Goal: Task Accomplishment & Management: Use online tool/utility

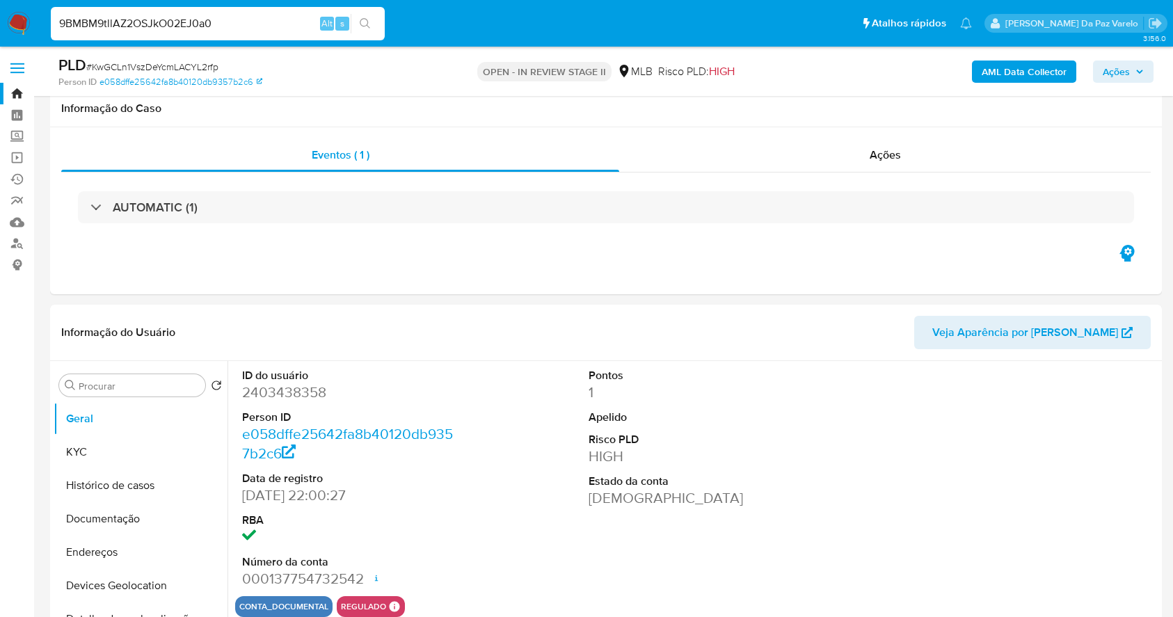
select select "10"
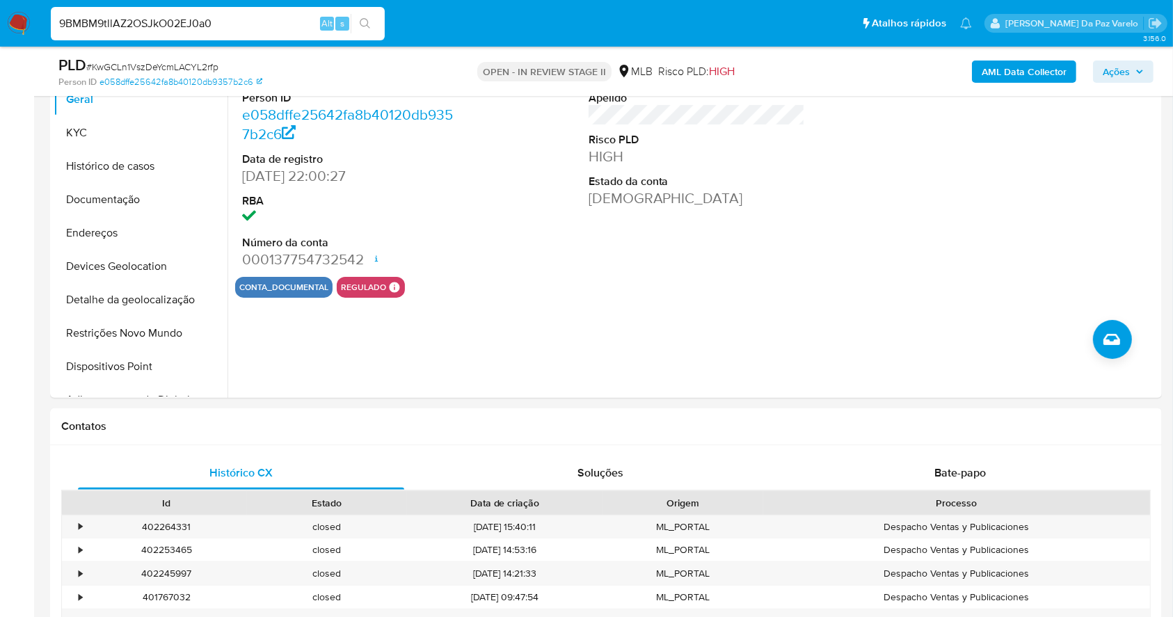
type input "9BMBM9tllAZ2OSJkO02EJ0a0"
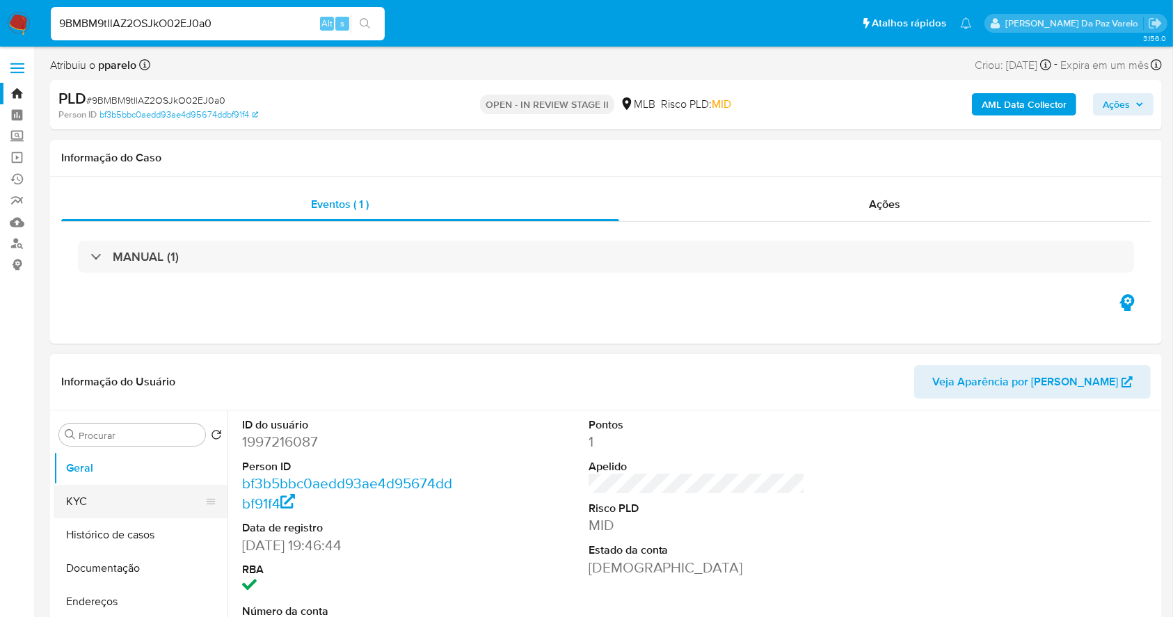
click at [113, 502] on button "KYC" at bounding box center [135, 501] width 163 height 33
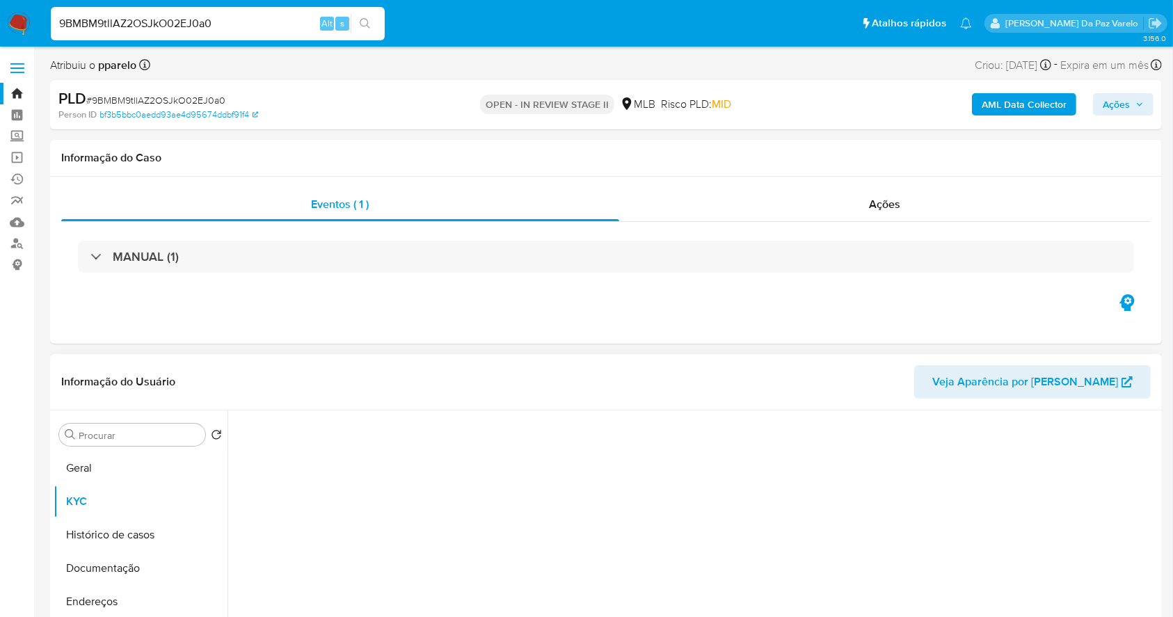
select select "10"
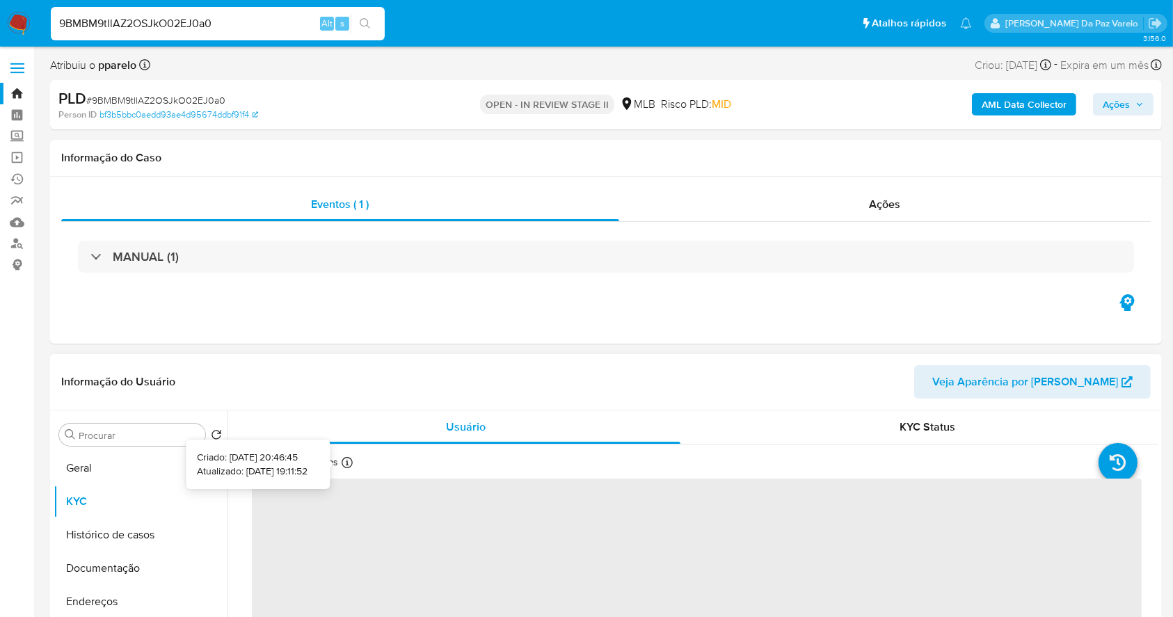
click at [346, 465] on icon at bounding box center [347, 462] width 11 height 11
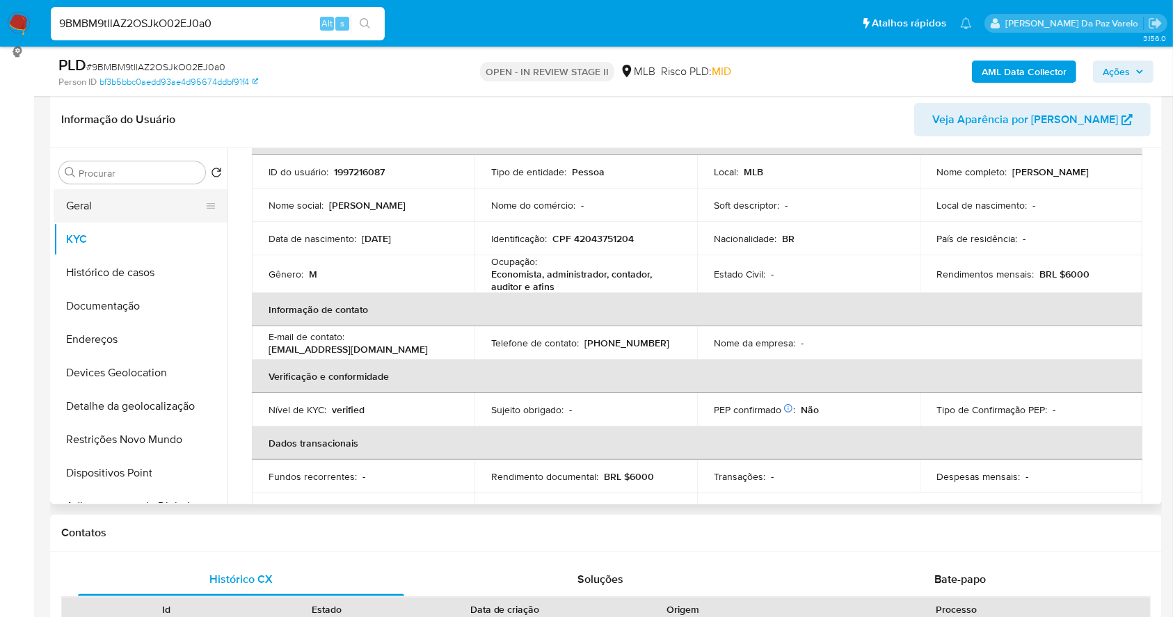
scroll to position [185, 0]
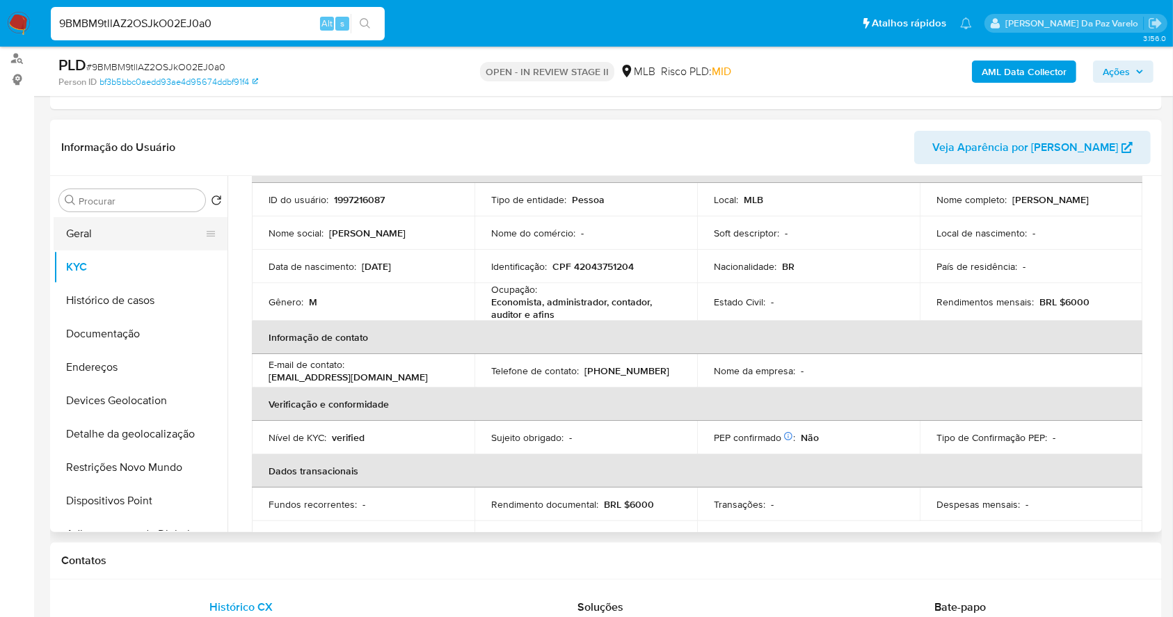
click at [98, 227] on button "Geral" at bounding box center [135, 233] width 163 height 33
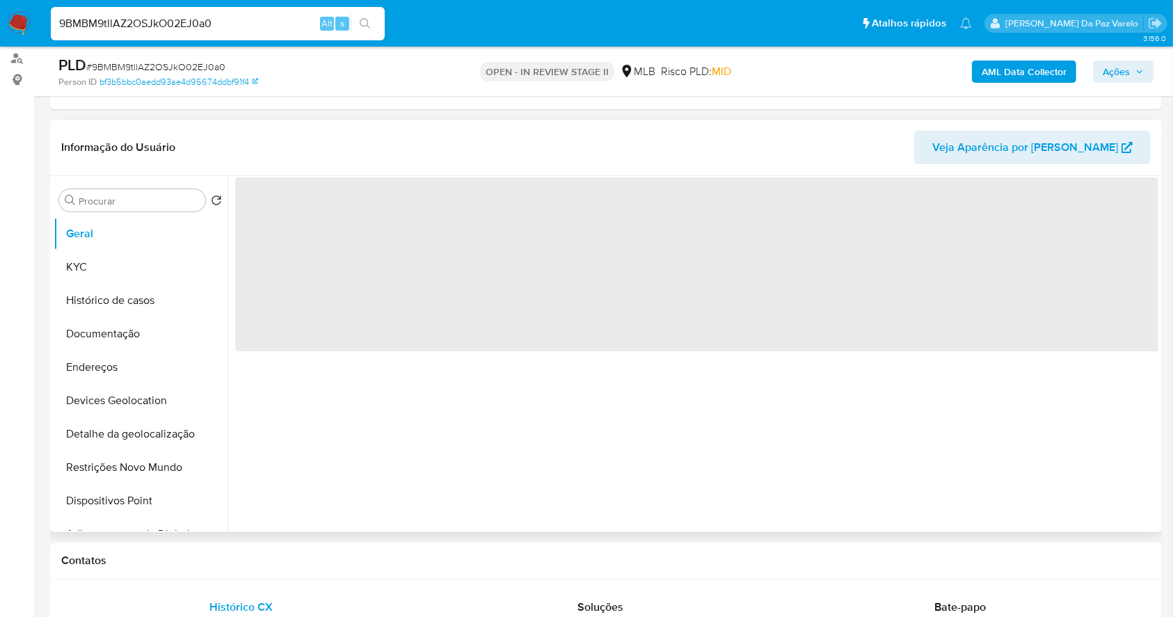
scroll to position [0, 0]
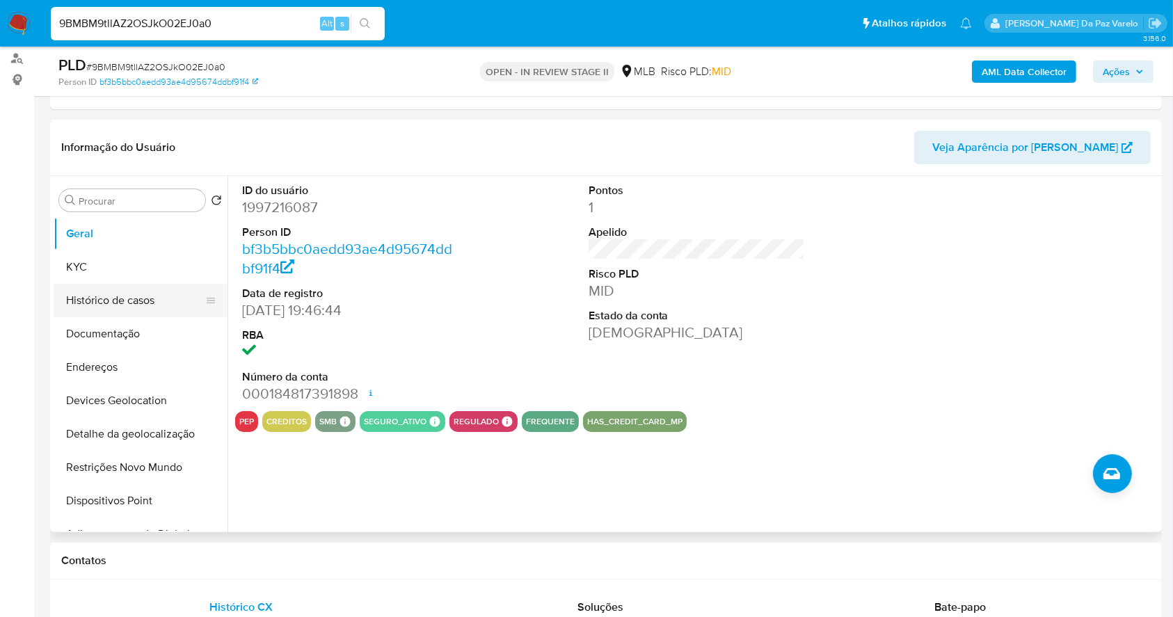
click at [120, 302] on button "Histórico de casos" at bounding box center [135, 300] width 163 height 33
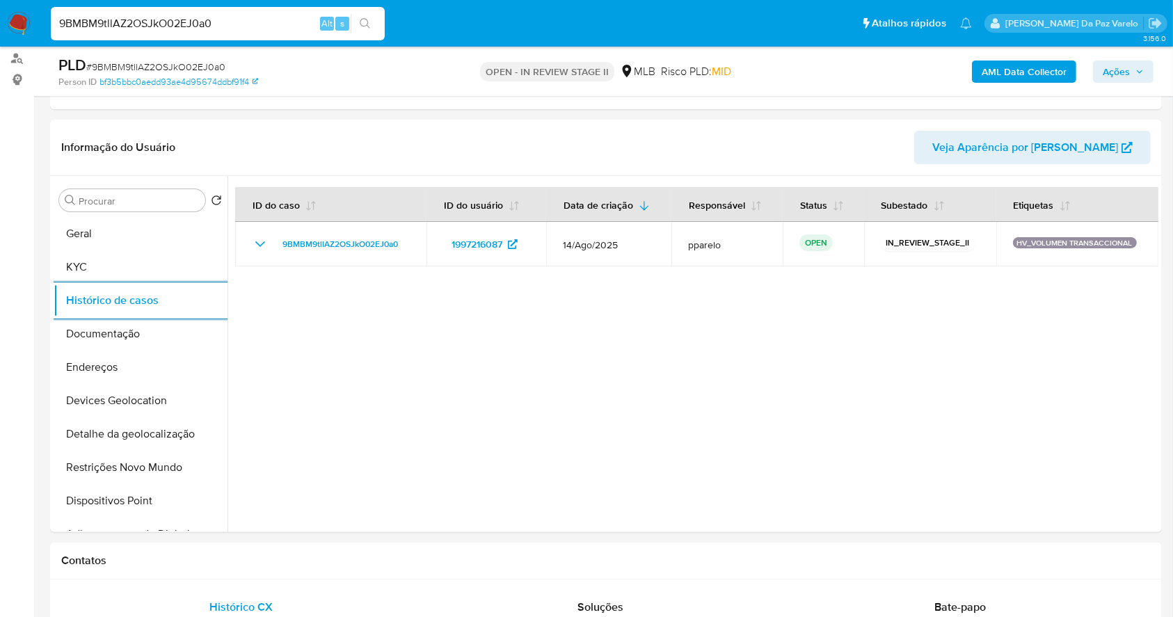
click at [161, 31] on input "9BMBM9tllAZ2OSJkO02EJ0a0" at bounding box center [218, 24] width 334 height 18
paste input "owdT8NzgYzGlotluD5Wu0QcG"
type input "owdT8NzgYzGlotluD5Wu0QcG"
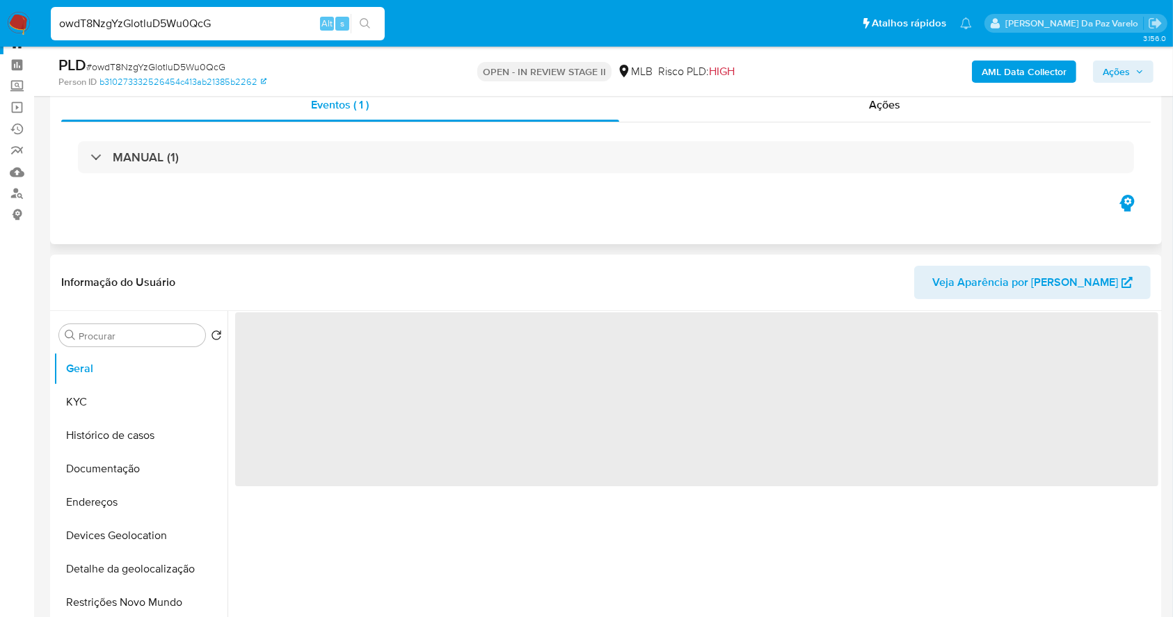
scroll to position [93, 0]
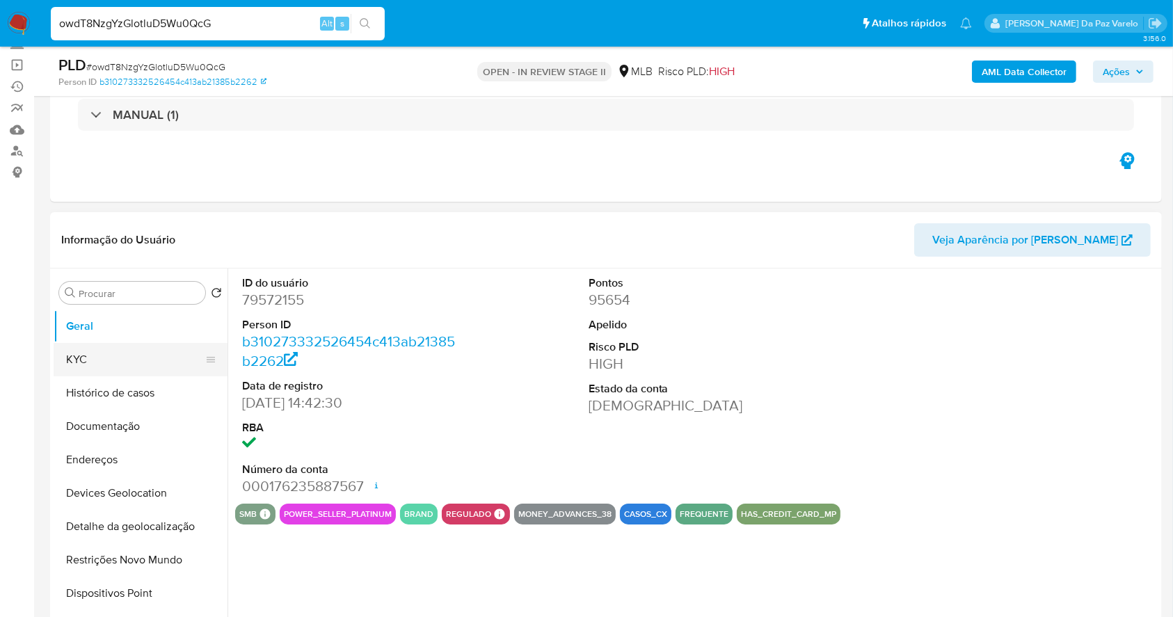
click at [140, 357] on button "KYC" at bounding box center [135, 359] width 163 height 33
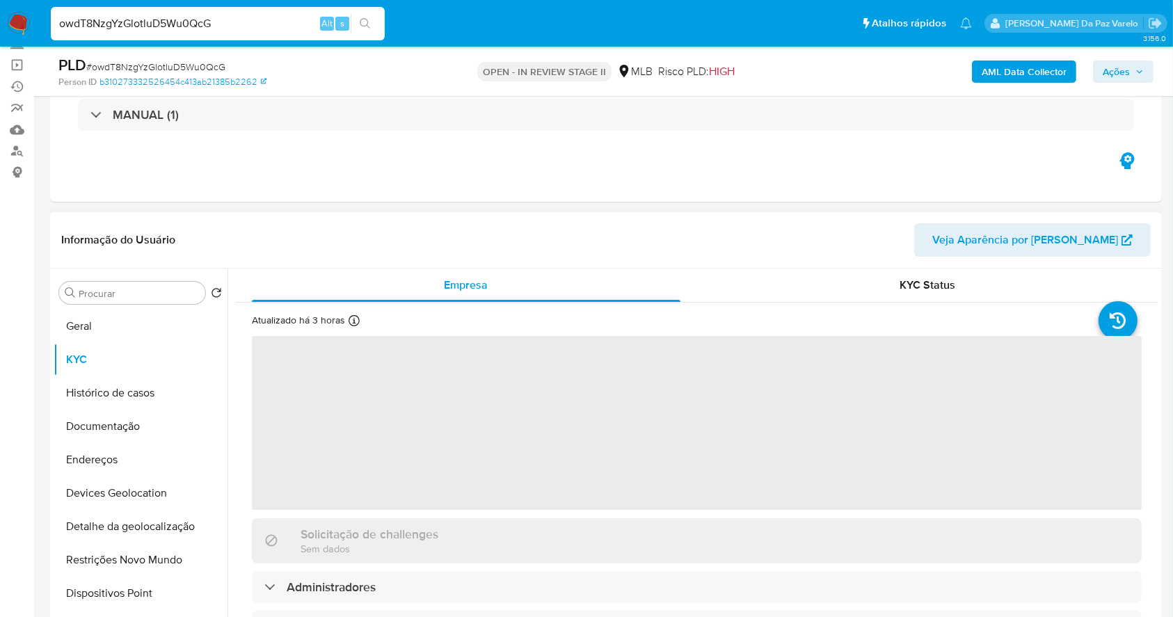
select select "10"
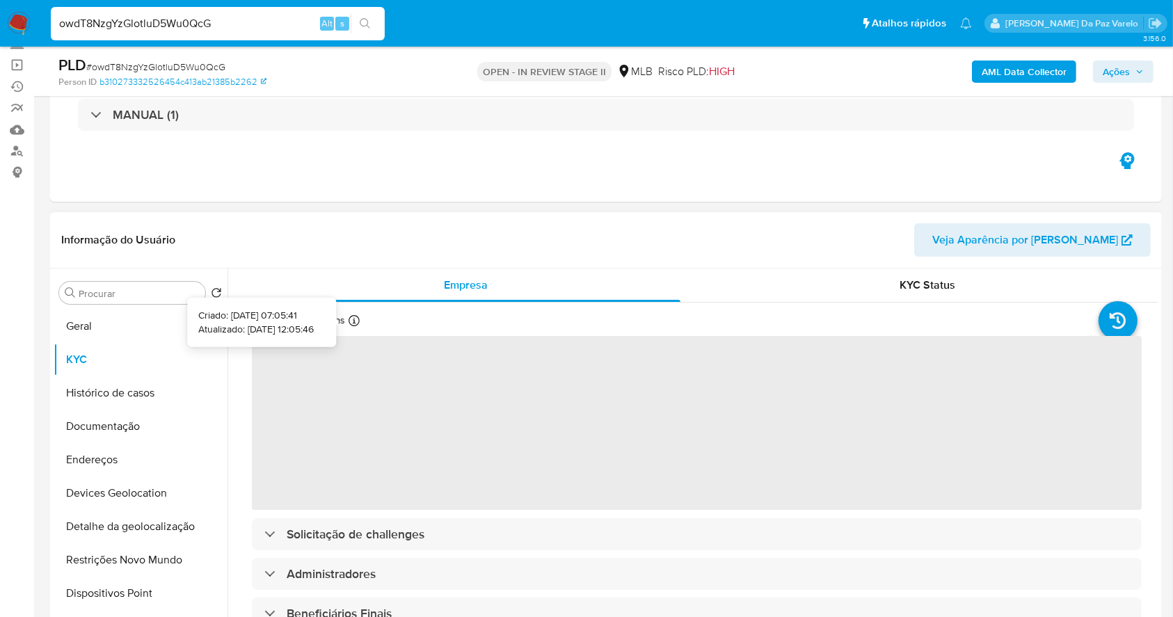
click at [351, 315] on icon at bounding box center [354, 320] width 11 height 11
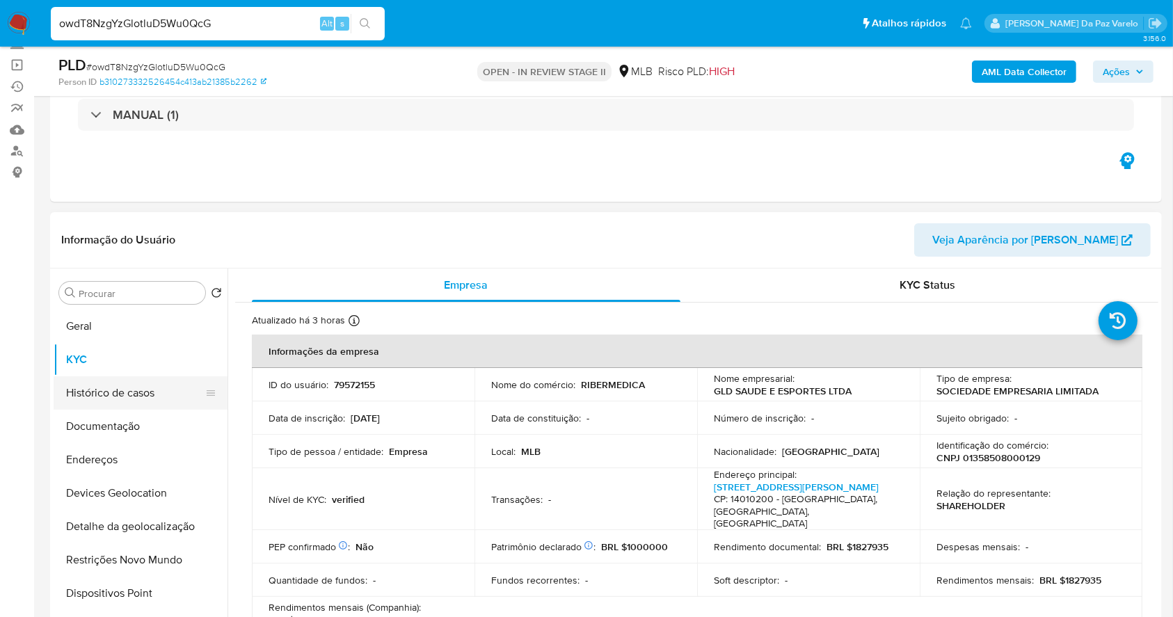
click at [135, 397] on button "Histórico de casos" at bounding box center [135, 392] width 163 height 33
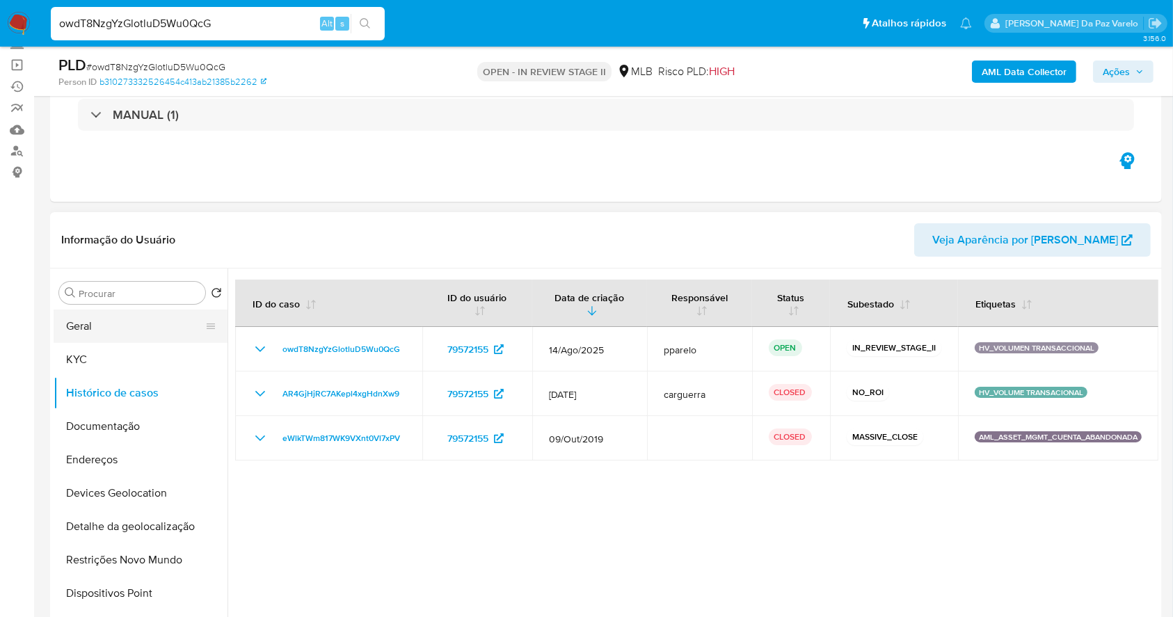
drag, startPoint x: 122, startPoint y: 360, endPoint x: 218, endPoint y: 333, distance: 99.8
click at [120, 360] on button "KYC" at bounding box center [141, 359] width 174 height 33
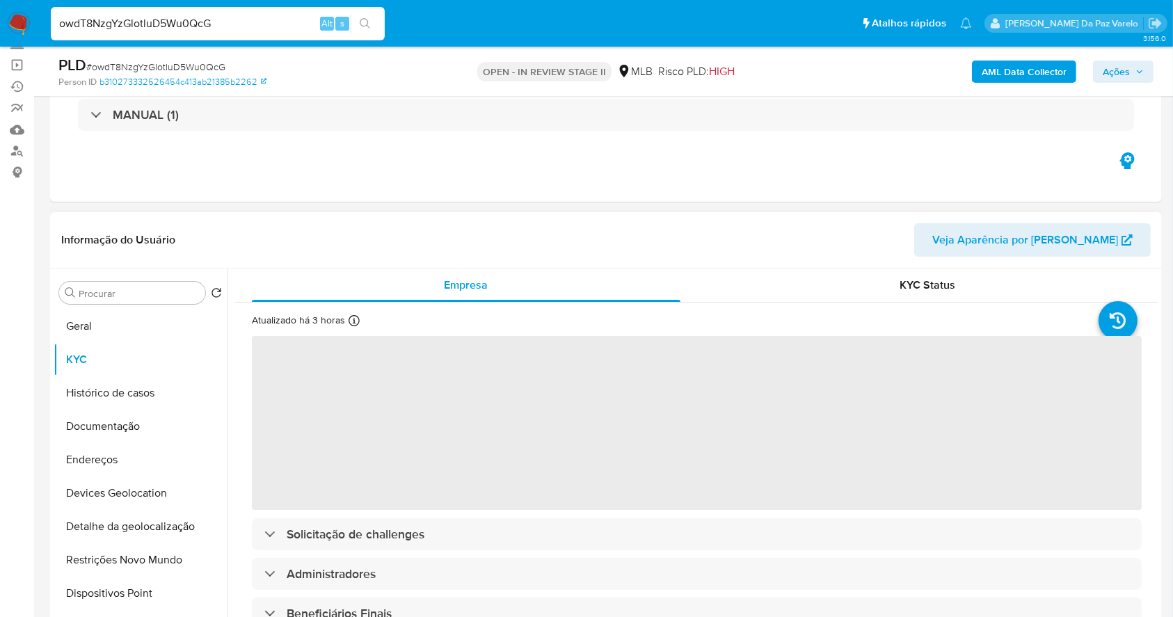
click at [346, 321] on div "Atualizado há 3 horas Criado: 14/03/2020 07:05:41 Atualizado: 27/08/2025 12:05:…" at bounding box center [327, 323] width 150 height 18
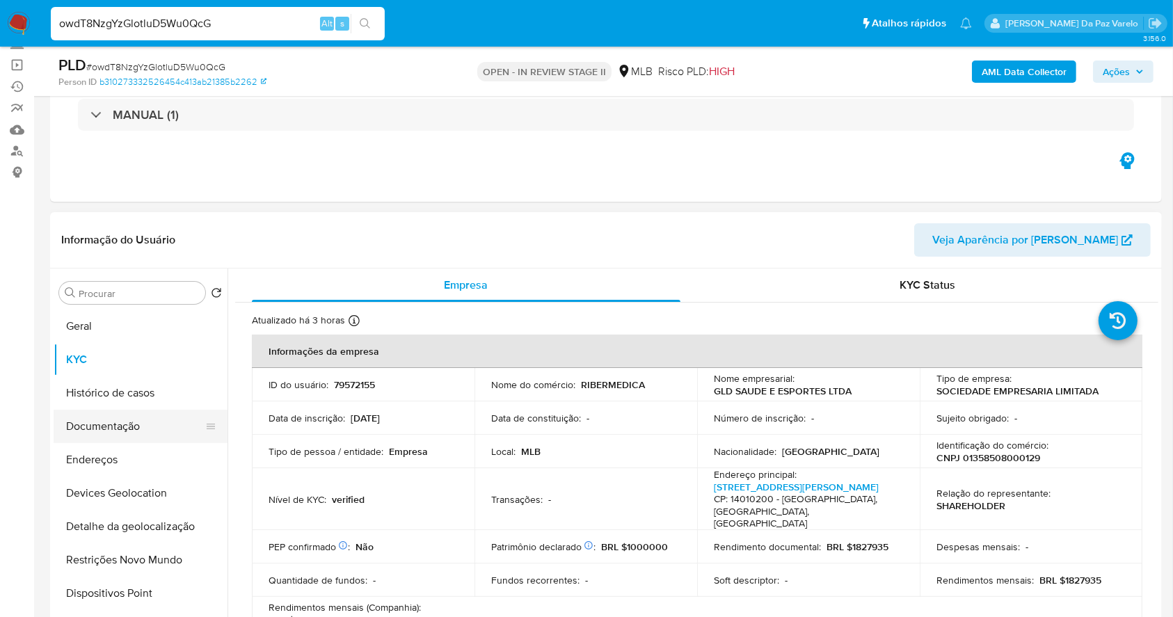
click at [122, 429] on button "Documentação" at bounding box center [135, 426] width 163 height 33
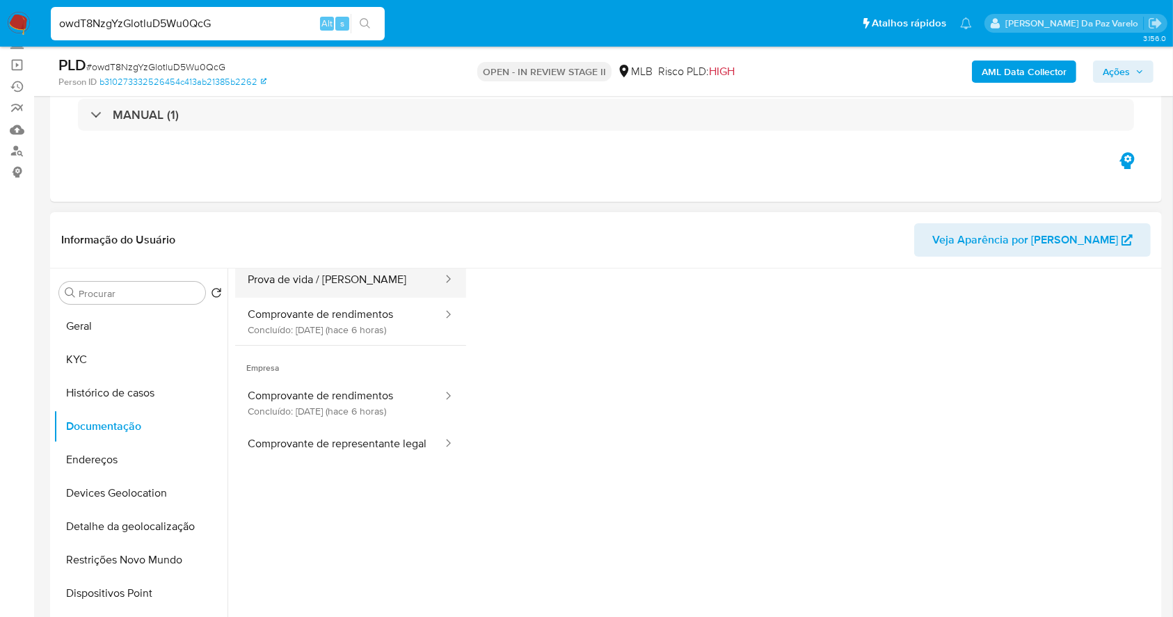
click at [342, 283] on button "Prova de vida / Selfie" at bounding box center [339, 279] width 209 height 35
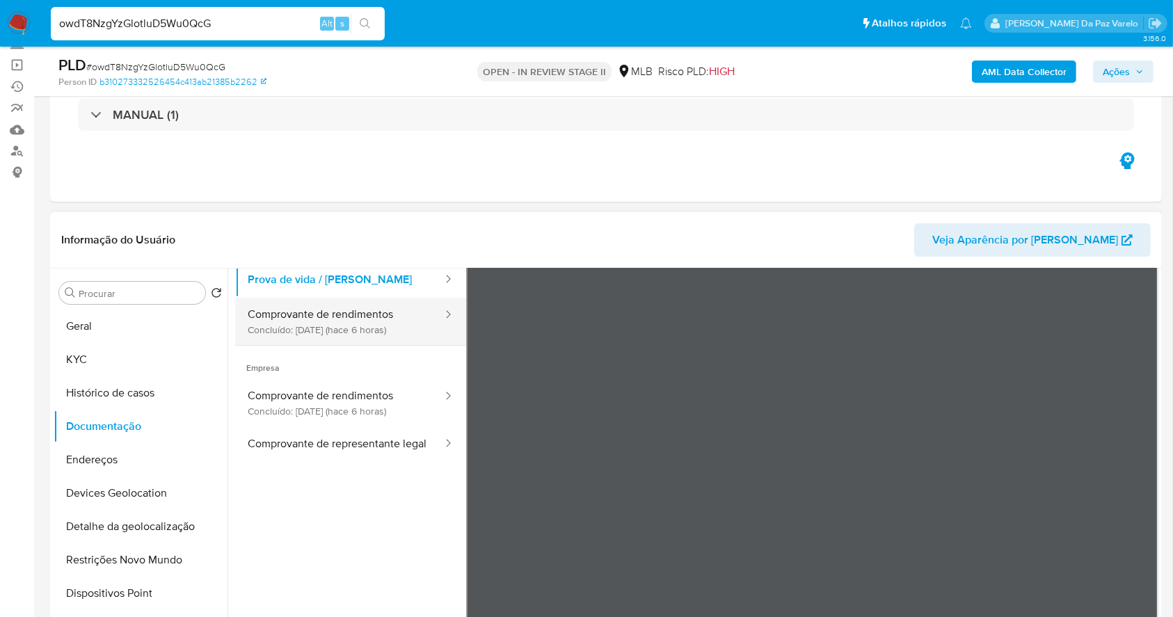
click at [358, 320] on button "Comprovante de rendimentos Concluído: 27/08/2025 (hace 6 horas)" at bounding box center [339, 321] width 209 height 47
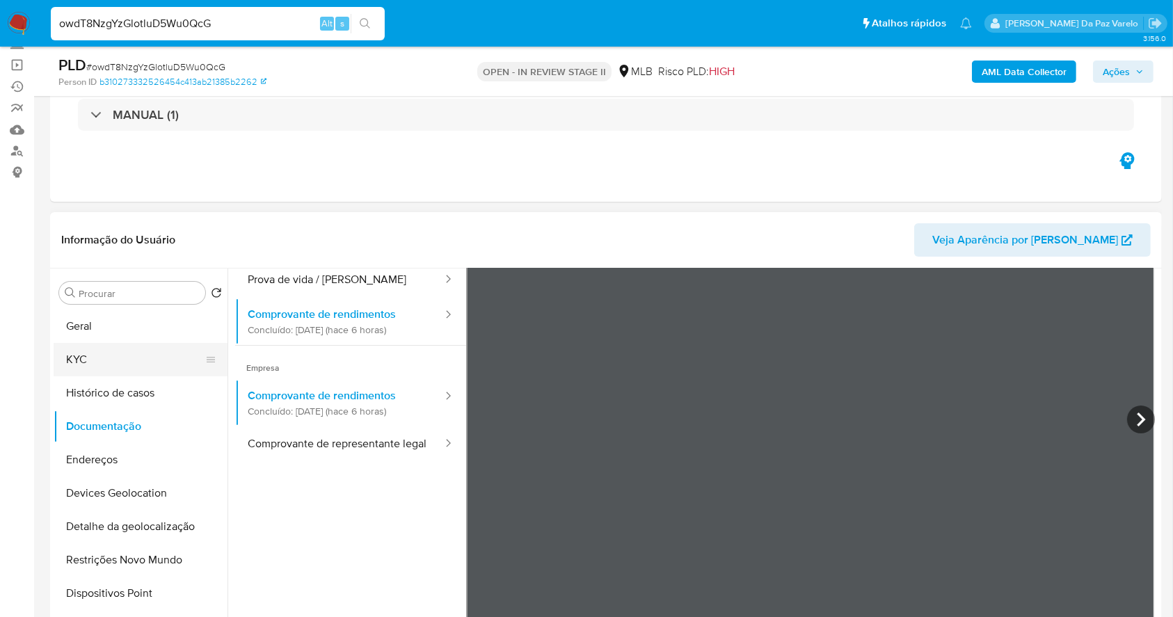
click at [114, 344] on button "KYC" at bounding box center [135, 359] width 163 height 33
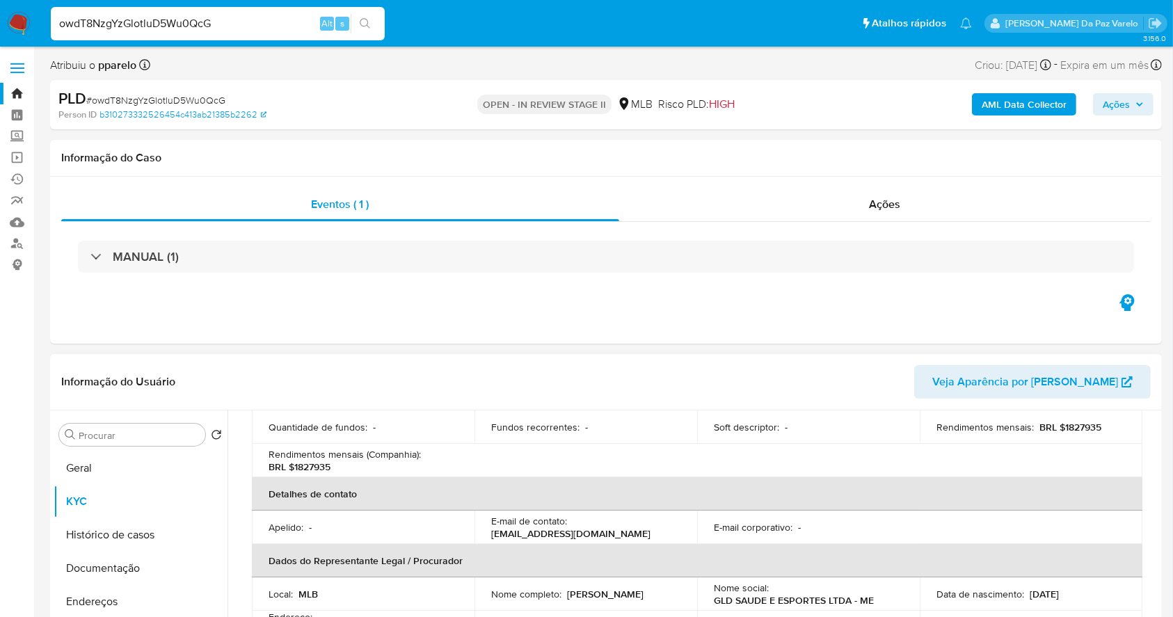
scroll to position [278, 0]
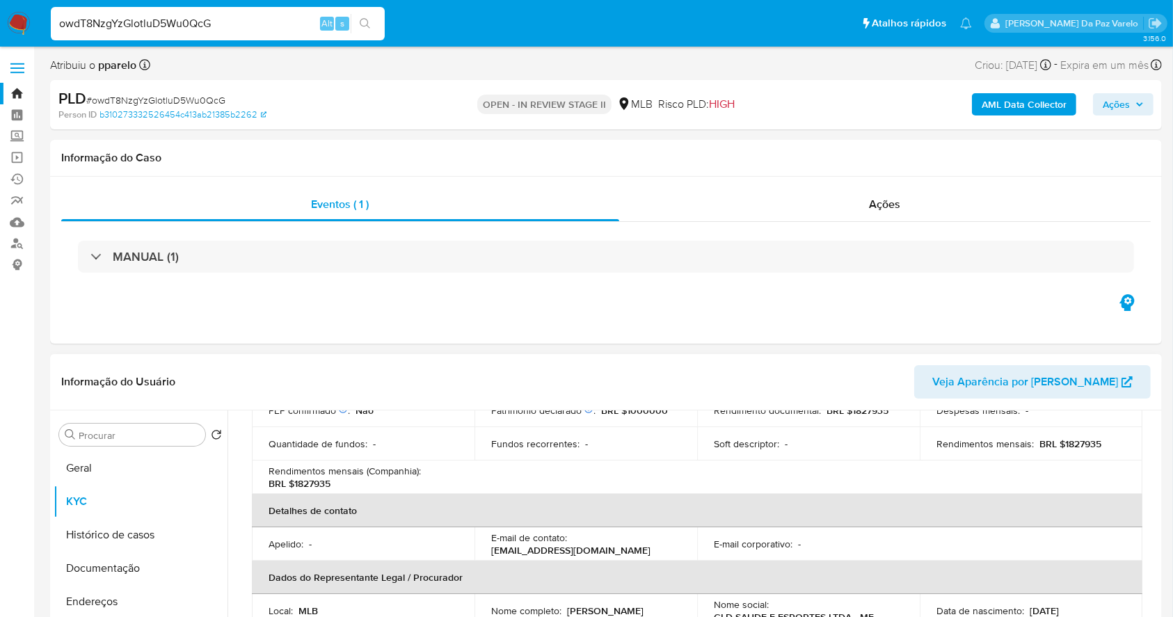
click at [1071, 438] on p "BRL $1827935" at bounding box center [1070, 444] width 62 height 13
copy p "1827935"
click at [290, 16] on input "owdT8NzgYzGlotluD5Wu0QcG" at bounding box center [218, 24] width 334 height 18
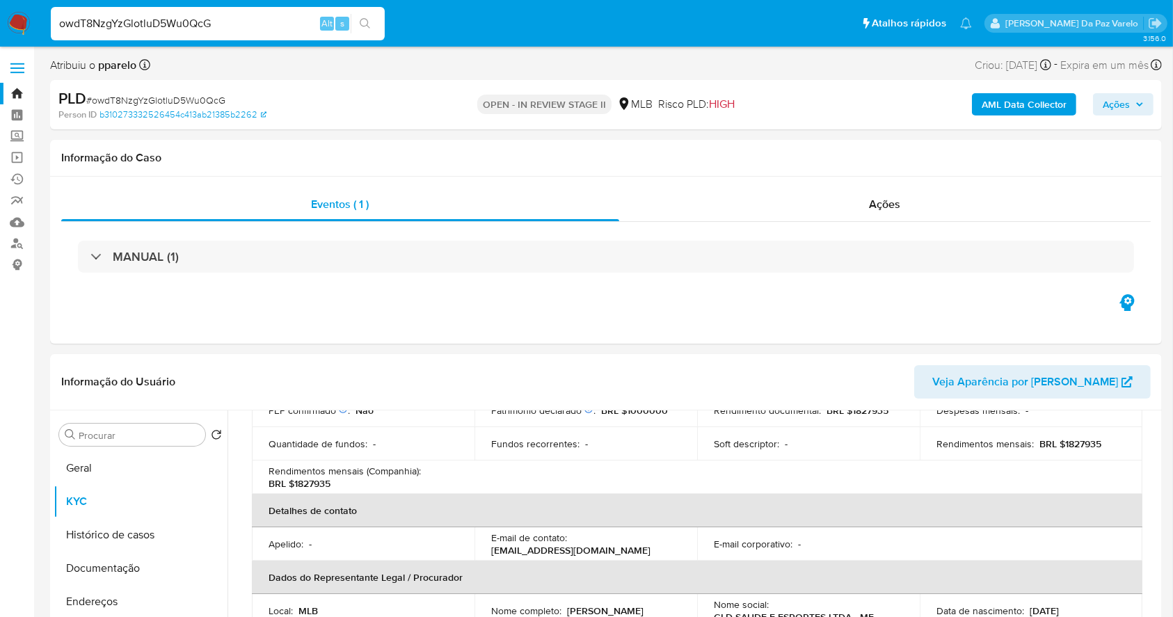
paste input "Kb81YlpkFacNWdxgThXByAe2"
type input "Kb81YlpkFacNWdxgThXByAe2"
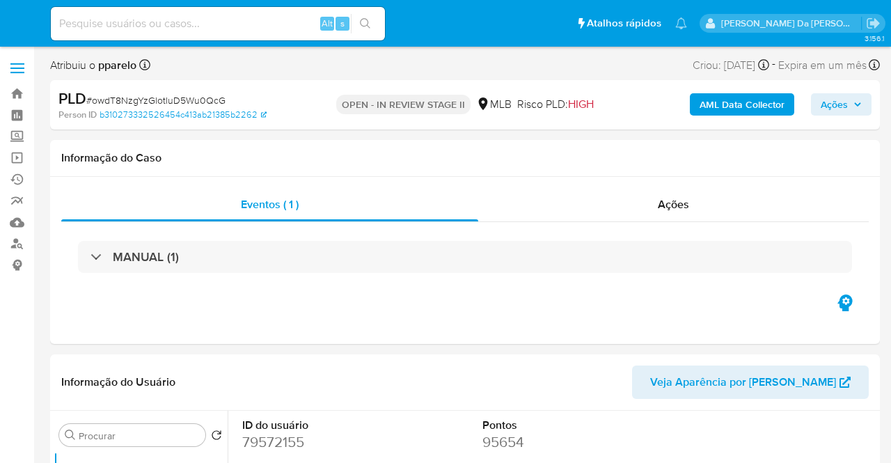
select select "10"
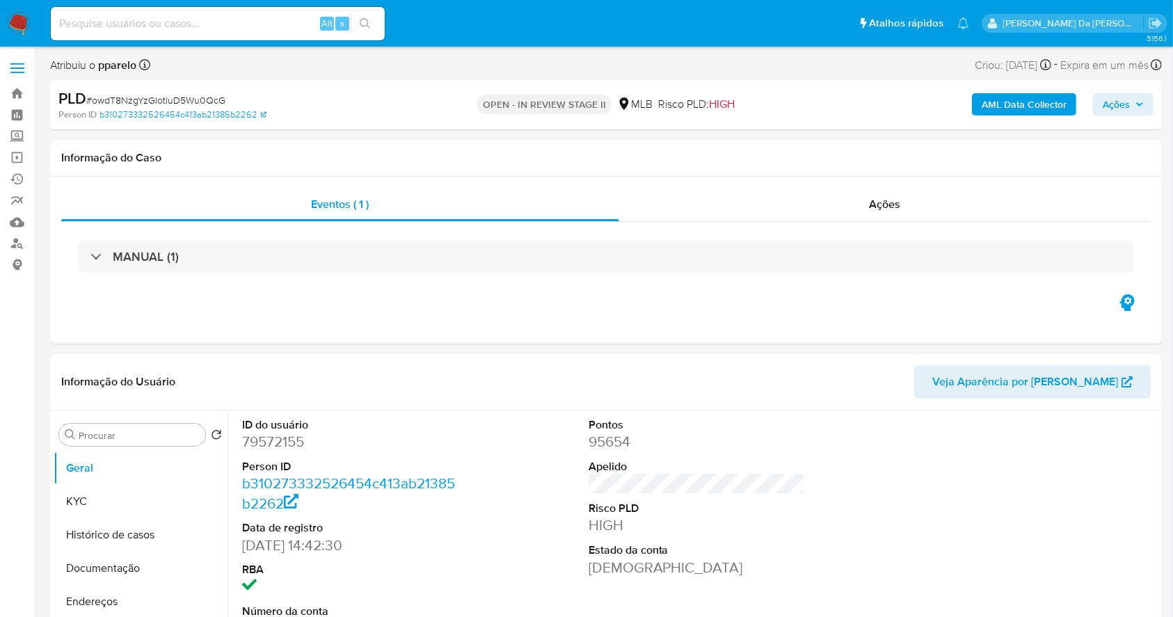
click at [15, 19] on img at bounding box center [19, 24] width 24 height 24
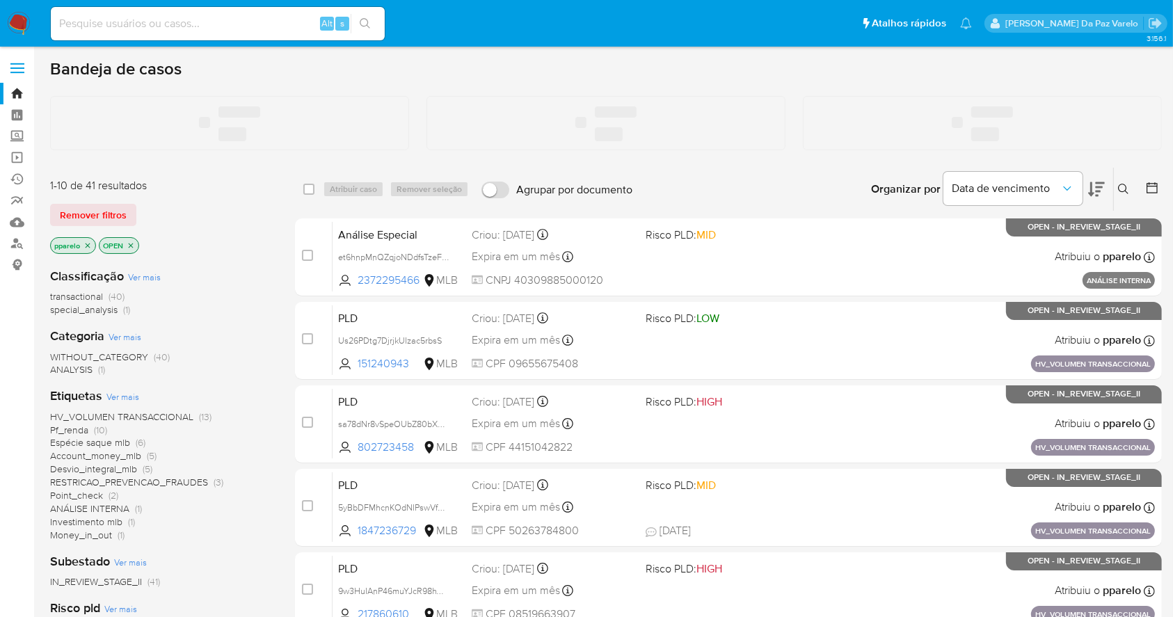
click at [1124, 194] on icon at bounding box center [1123, 189] width 11 height 11
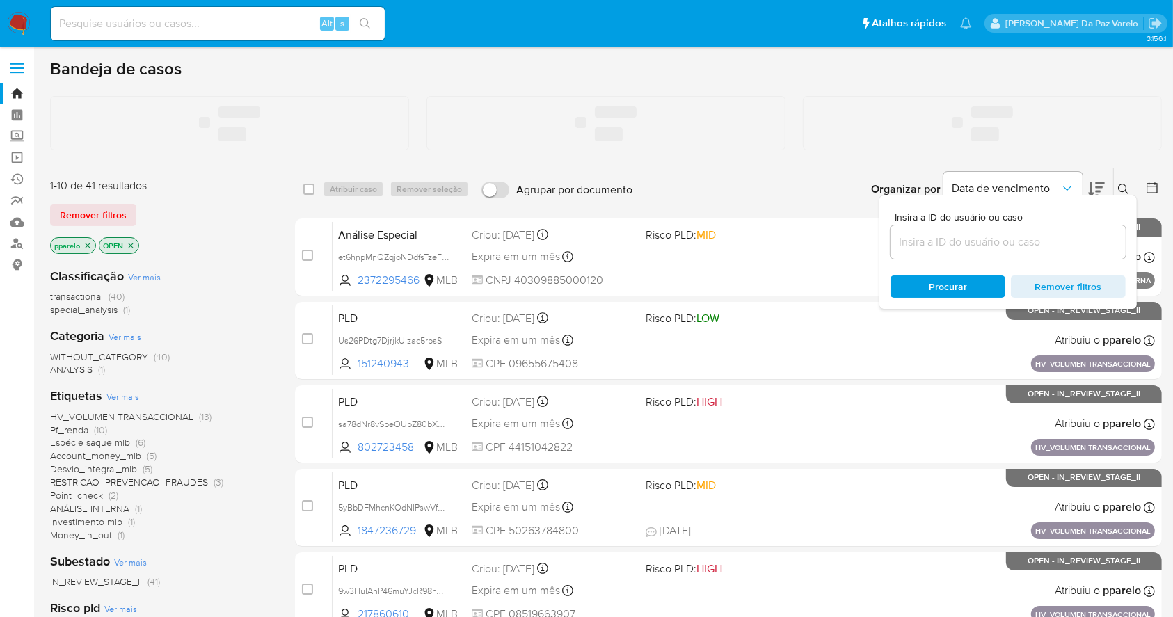
click at [1124, 188] on icon at bounding box center [1123, 189] width 11 height 11
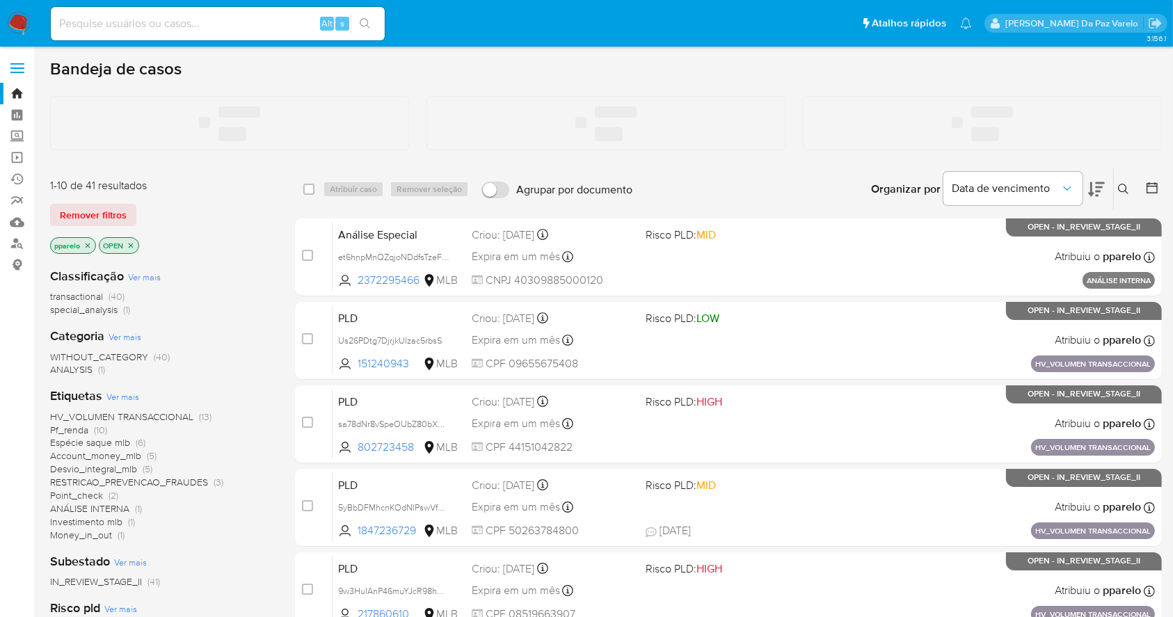
click at [1124, 188] on icon at bounding box center [1123, 189] width 11 height 11
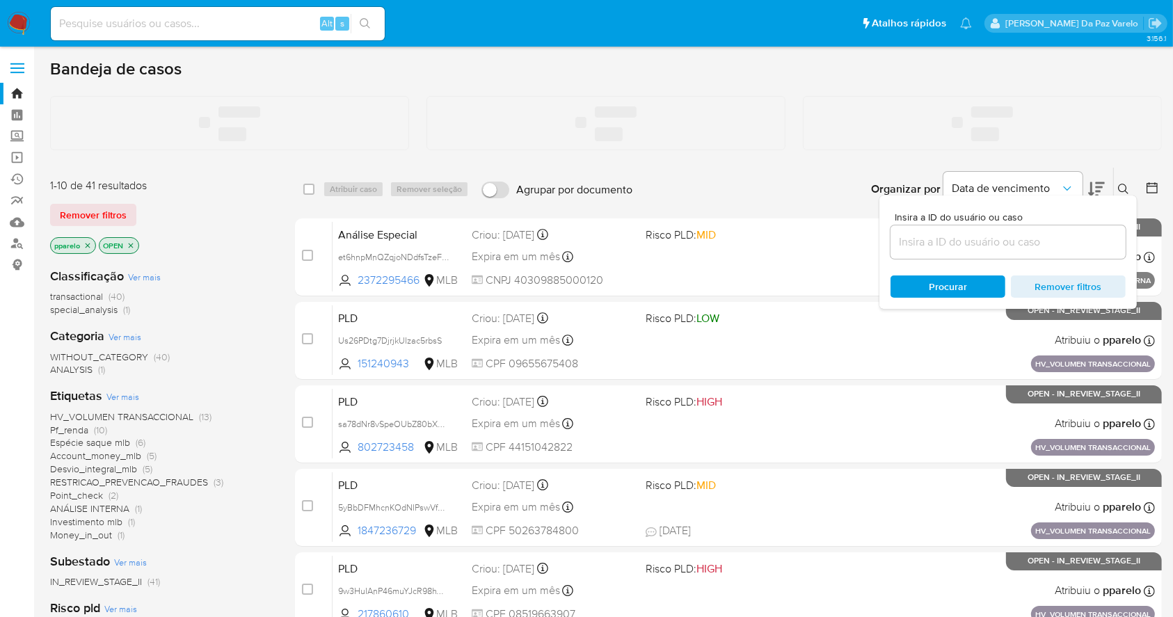
click at [1052, 252] on div at bounding box center [1008, 241] width 235 height 33
click at [1054, 243] on input at bounding box center [1008, 242] width 235 height 18
paste input "owdT8NzgYzGlotluD5Wu0QcG"
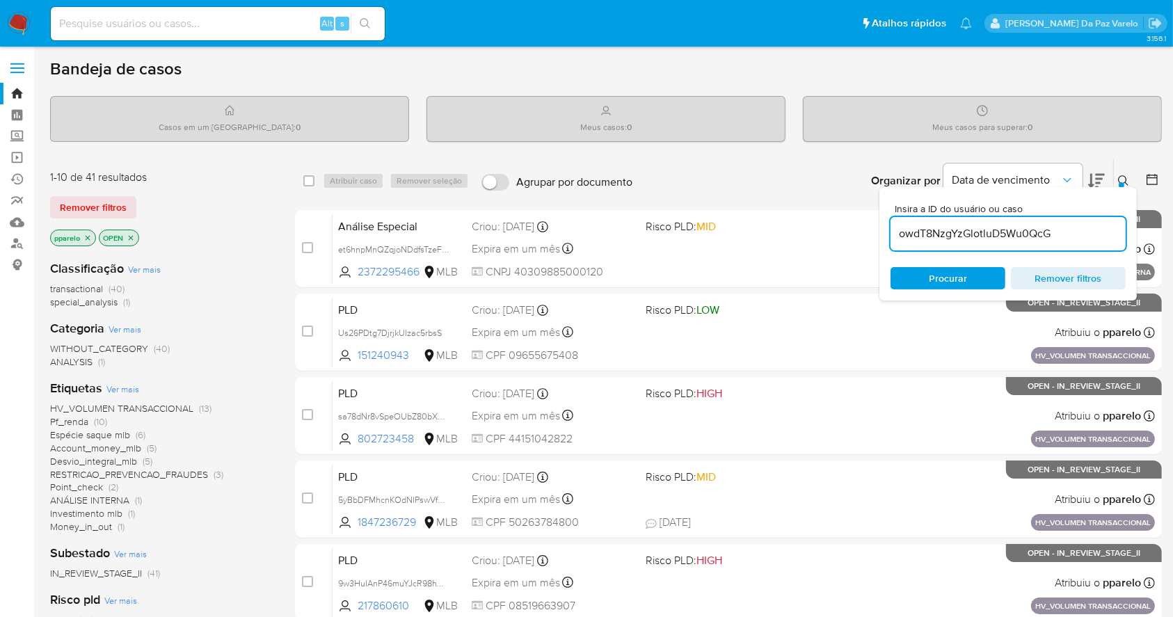
type input "owdT8NzgYzGlotluD5Wu0QcG"
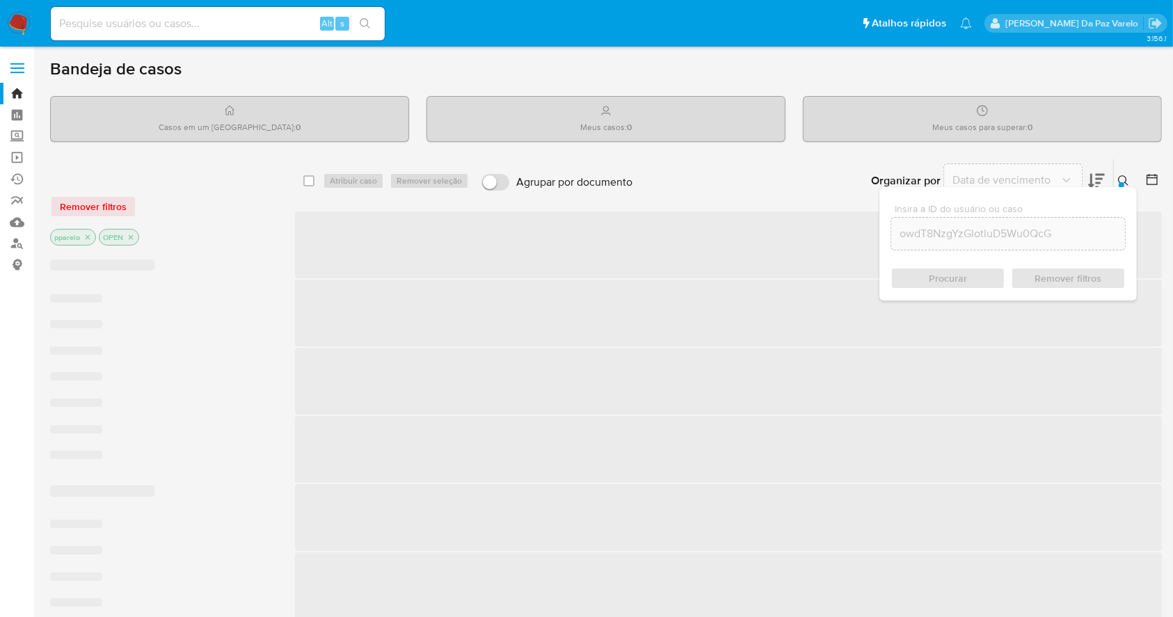
click at [93, 232] on p "pparelo" at bounding box center [73, 237] width 45 height 15
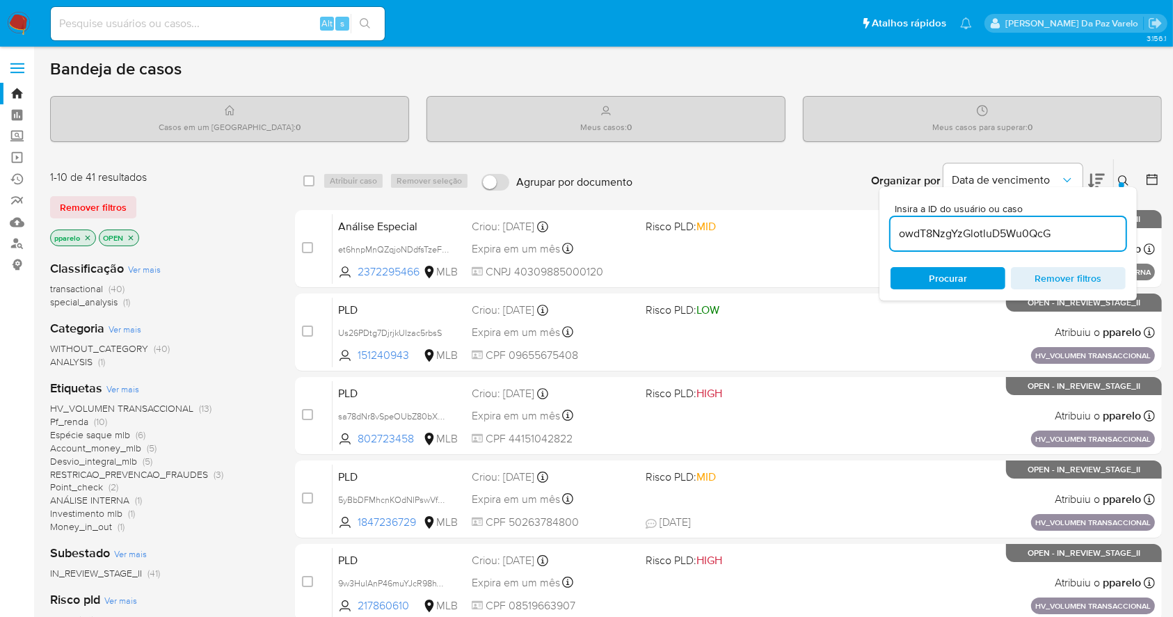
click at [83, 226] on div "1-10 de 41 resultados Remover filtros pparelo OPEN" at bounding box center [161, 209] width 223 height 79
click at [91, 237] on icon "close-filter" at bounding box center [87, 238] width 8 height 8
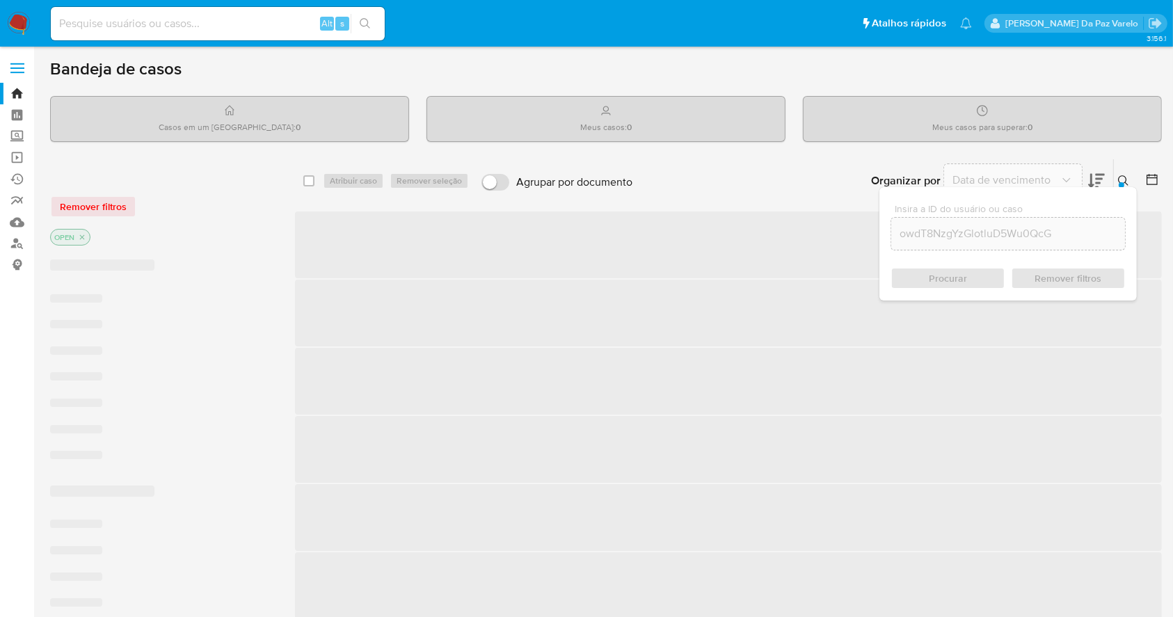
click at [86, 239] on p "OPEN" at bounding box center [70, 237] width 39 height 15
click at [81, 237] on icon "close-filter" at bounding box center [82, 237] width 5 height 5
click at [308, 184] on input "checkbox" at bounding box center [308, 180] width 11 height 11
click at [1126, 182] on icon at bounding box center [1123, 180] width 10 height 10
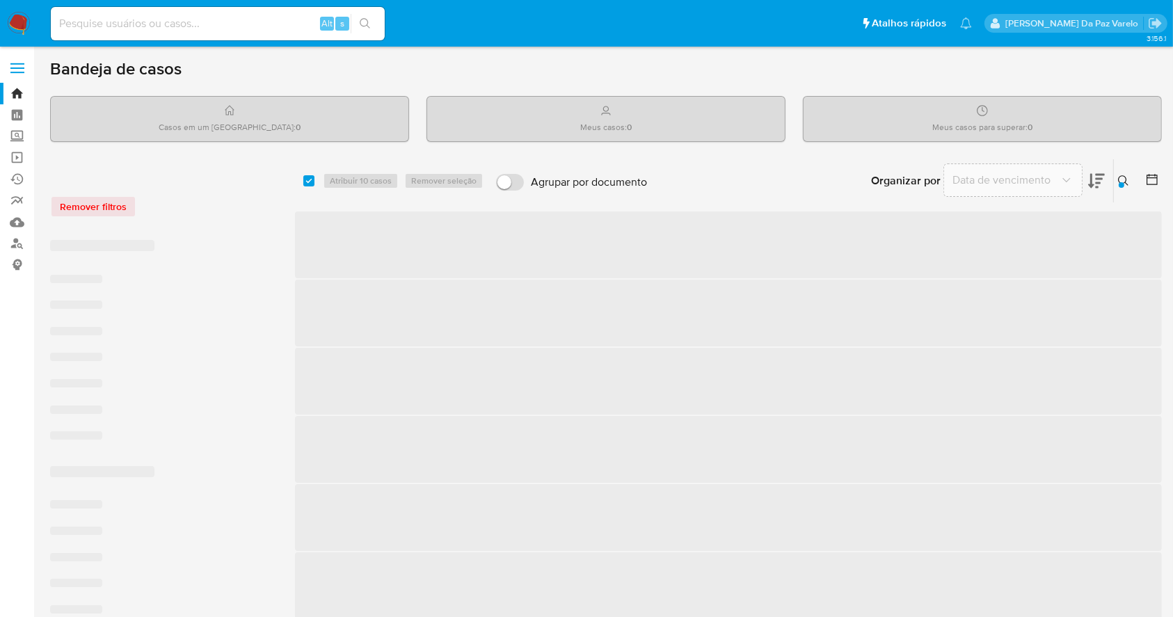
click at [1124, 180] on icon at bounding box center [1123, 180] width 11 height 11
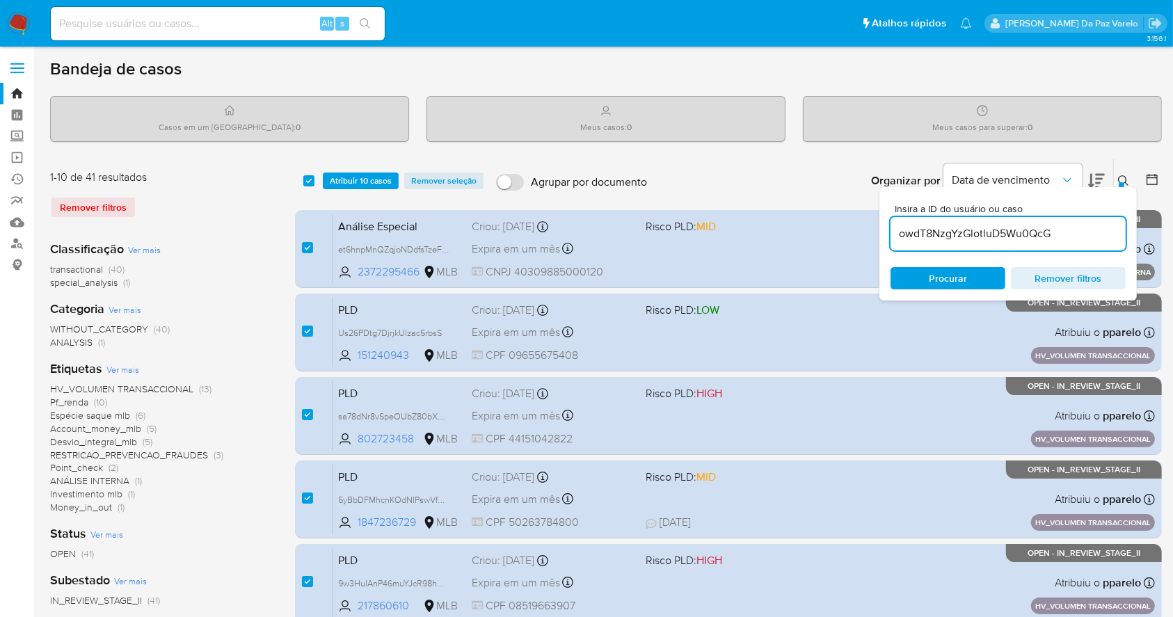
click at [1077, 220] on div "owdT8NzgYzGlotluD5Wu0QcG" at bounding box center [1008, 233] width 235 height 33
click at [1124, 191] on div "Insira a ID do usuário ou caso owdT8NzgYzGlotluD5Wu0QcG Procurar Remover filtros" at bounding box center [1007, 243] width 257 height 113
click at [1124, 182] on div at bounding box center [1122, 185] width 6 height 6
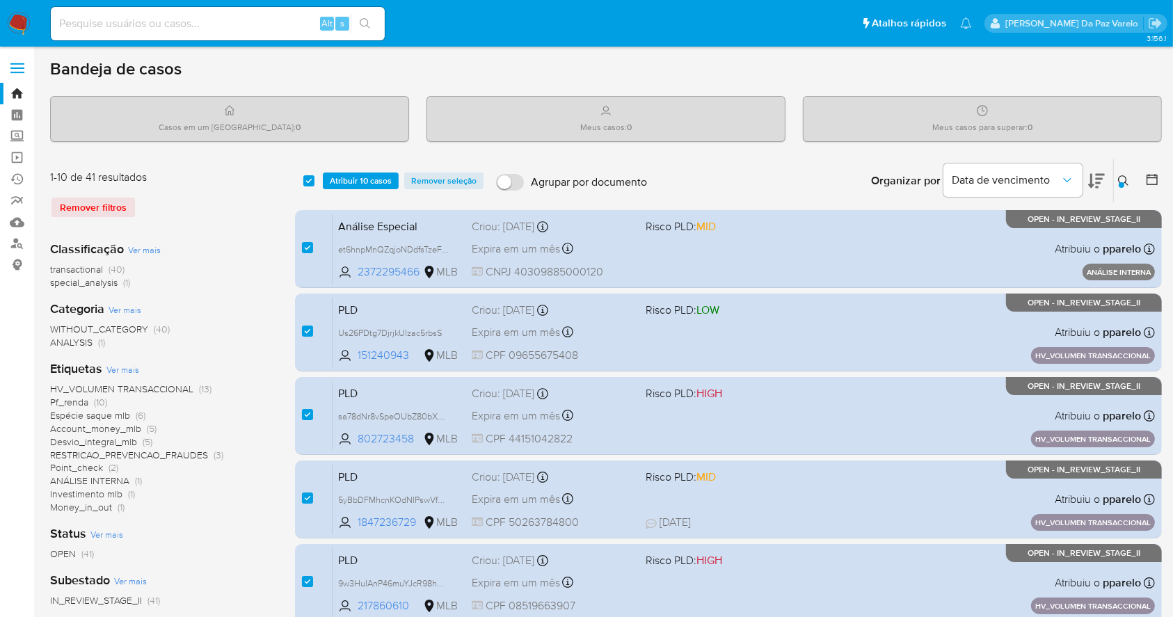
click at [1121, 182] on div at bounding box center [1122, 185] width 6 height 6
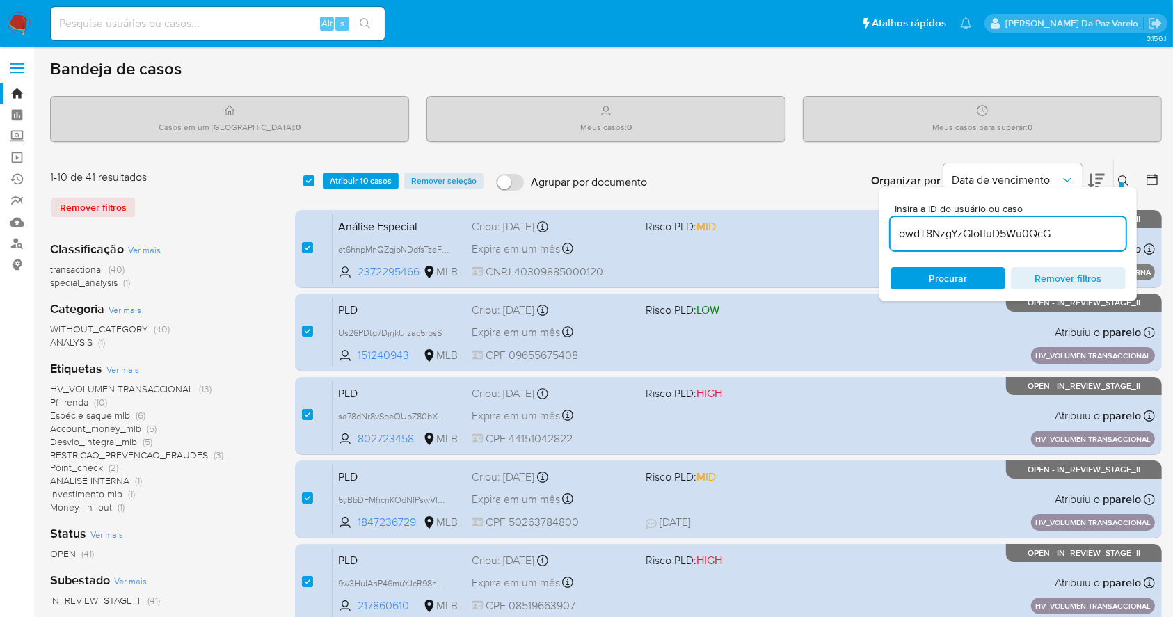
click at [1049, 248] on div "owdT8NzgYzGlotluD5Wu0QcG" at bounding box center [1008, 233] width 235 height 33
click at [1062, 235] on input "owdT8NzgYzGlotluD5Wu0QcG" at bounding box center [1008, 234] width 235 height 18
click at [957, 276] on span "Procurar" at bounding box center [948, 278] width 38 height 22
click at [312, 178] on input "checkbox" at bounding box center [308, 180] width 11 height 11
checkbox input "false"
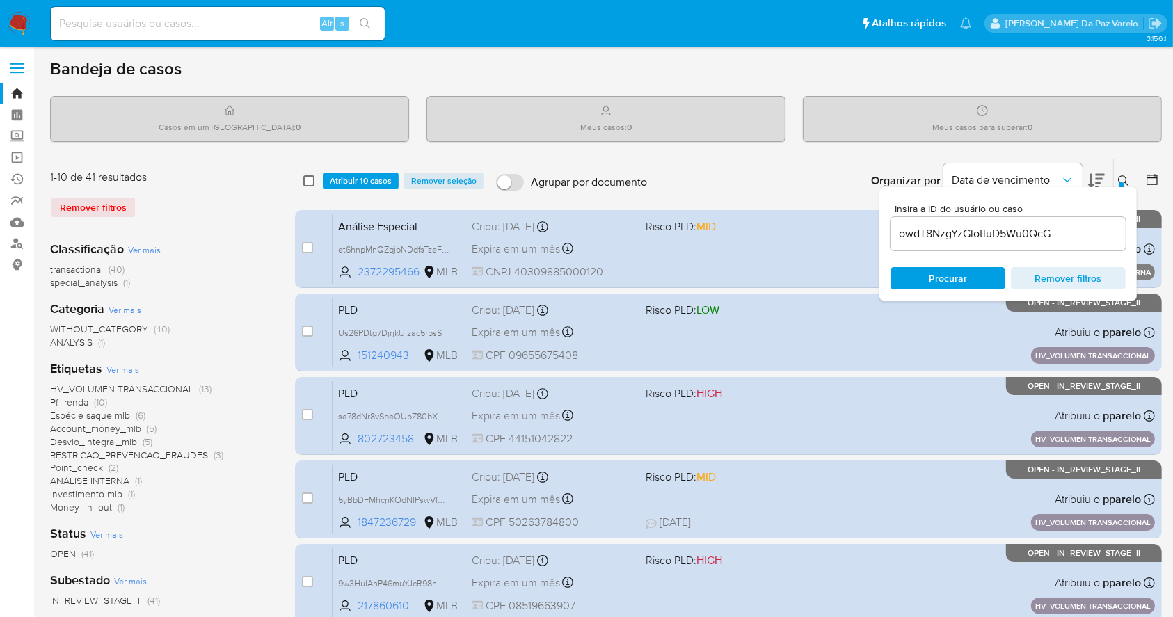
checkbox input "false"
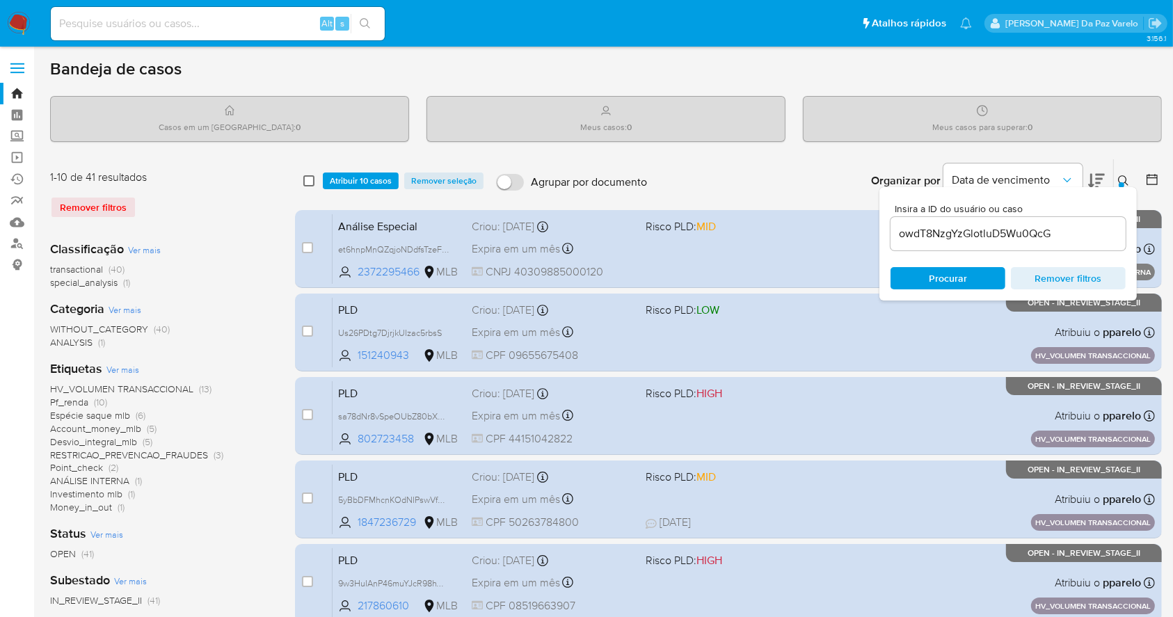
checkbox input "false"
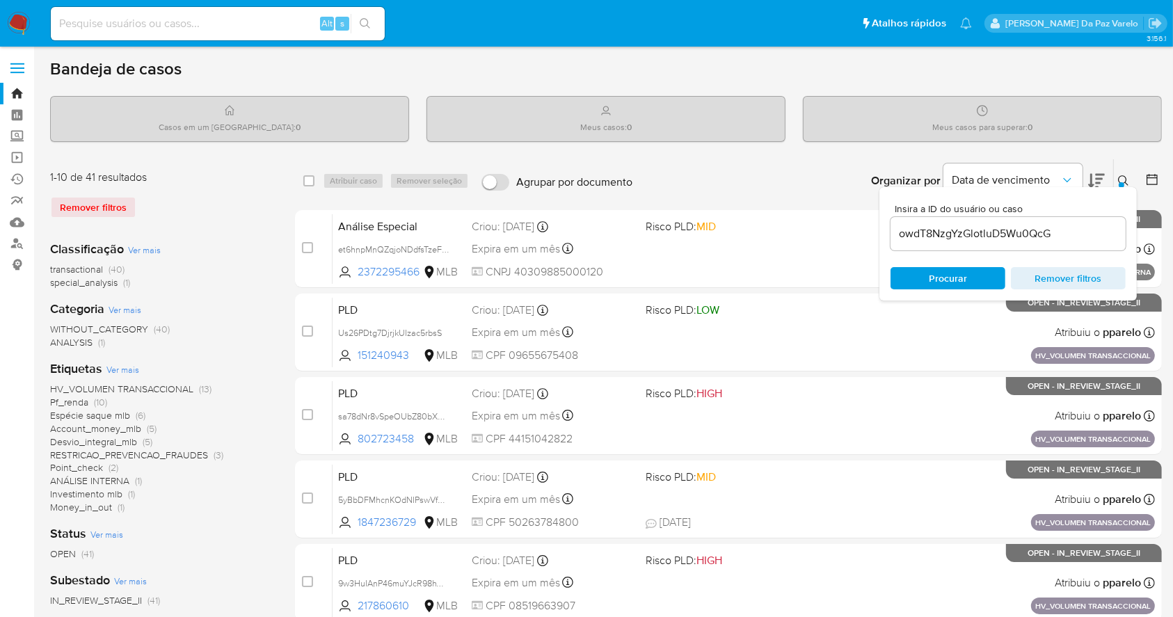
click at [1133, 179] on button at bounding box center [1125, 181] width 23 height 17
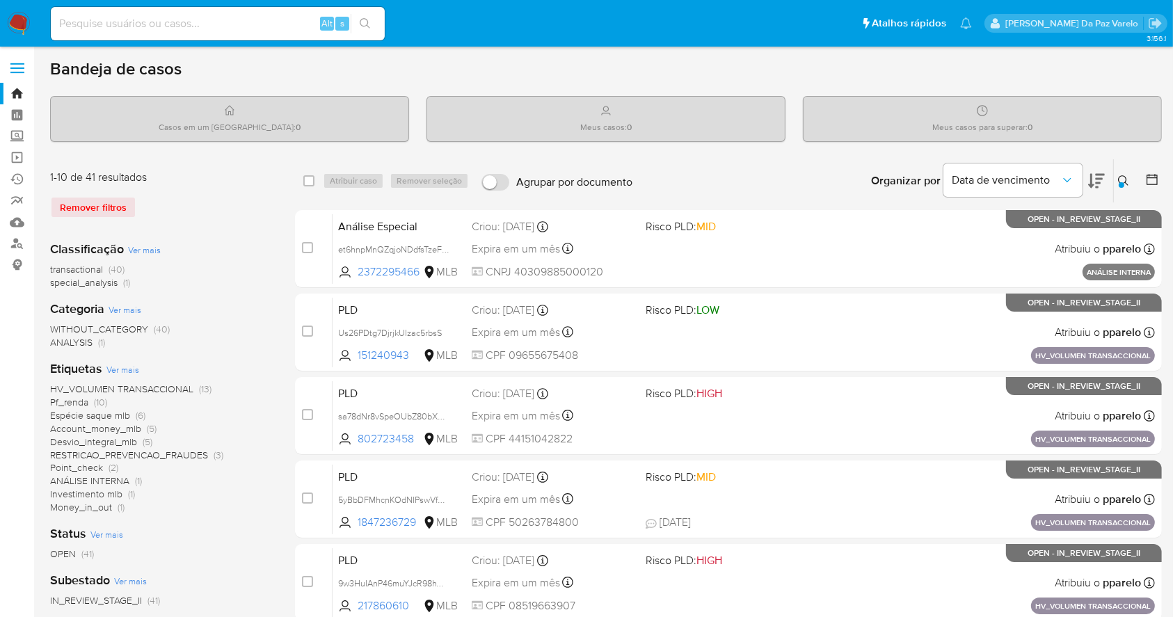
click at [1129, 179] on icon at bounding box center [1123, 180] width 11 height 11
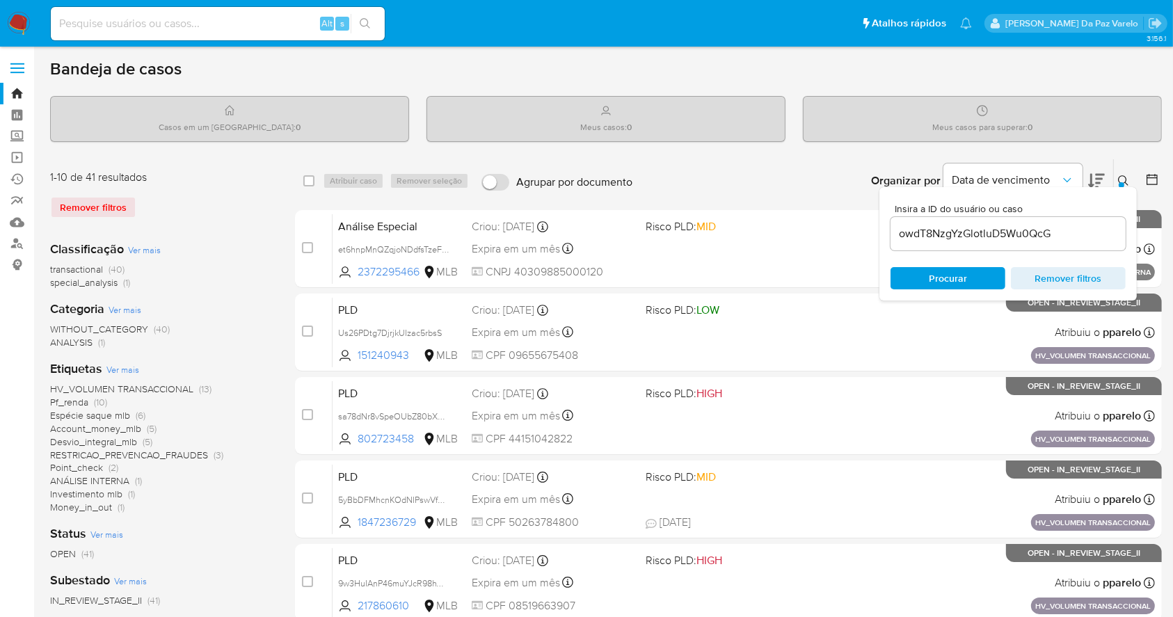
click at [1053, 246] on div "owdT8NzgYzGlotluD5Wu0QcG" at bounding box center [1008, 233] width 235 height 33
click at [1057, 239] on input "owdT8NzgYzGlotluD5Wu0QcG" at bounding box center [1008, 234] width 235 height 18
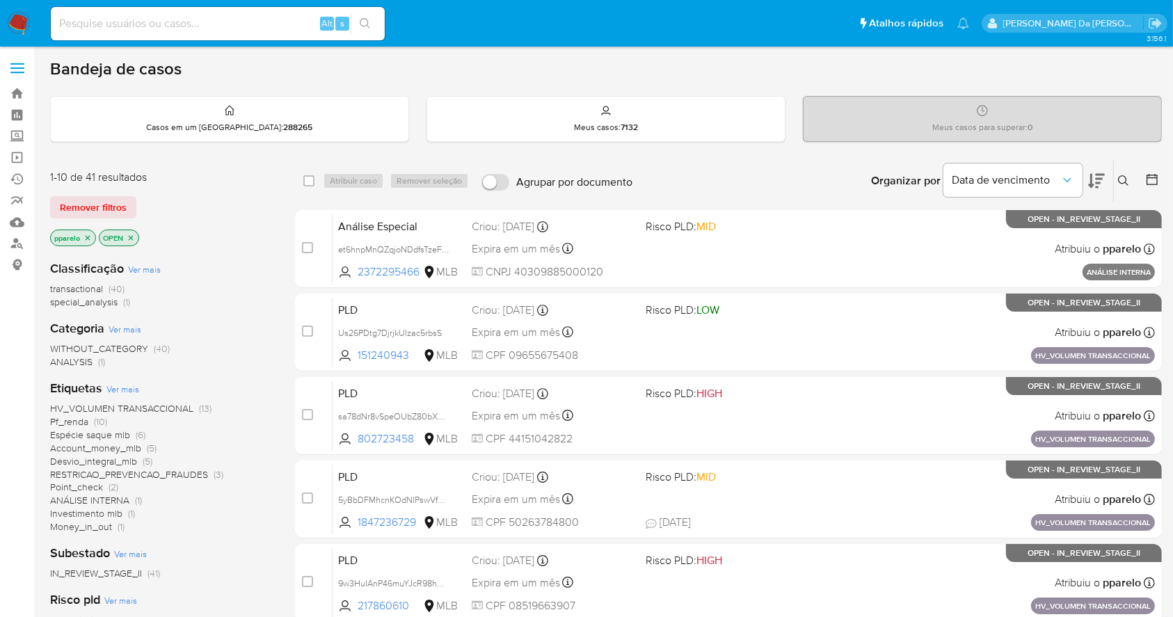
click at [1119, 184] on icon at bounding box center [1123, 180] width 11 height 11
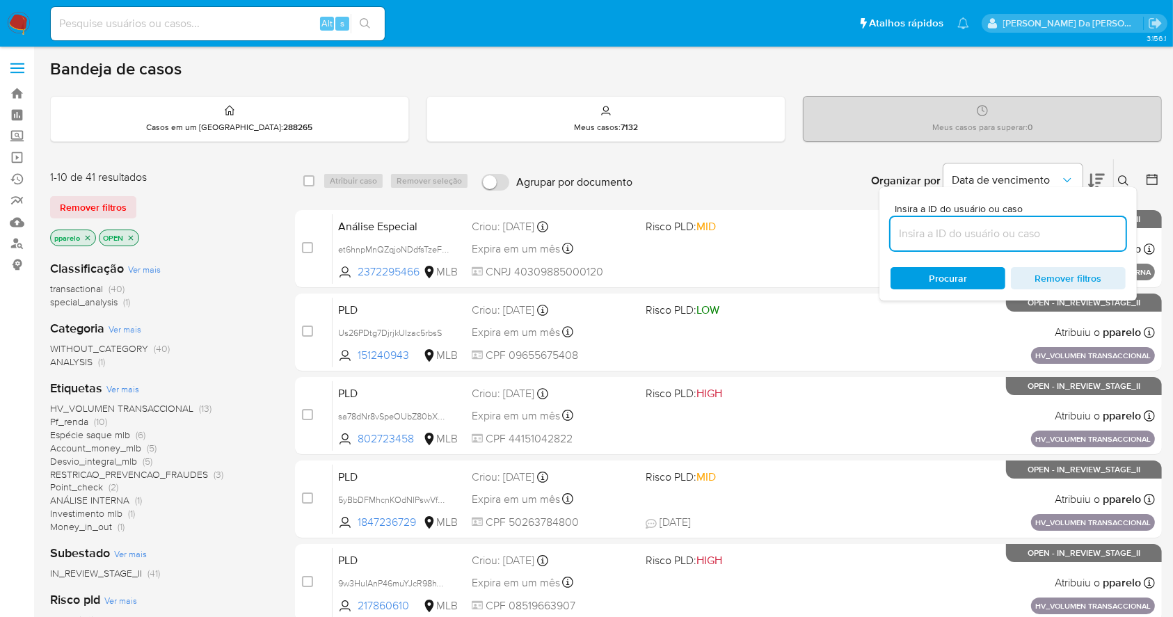
click at [1032, 237] on input at bounding box center [1008, 234] width 235 height 18
type input "owdT8NzgYzGlotluD5Wu0QcG"
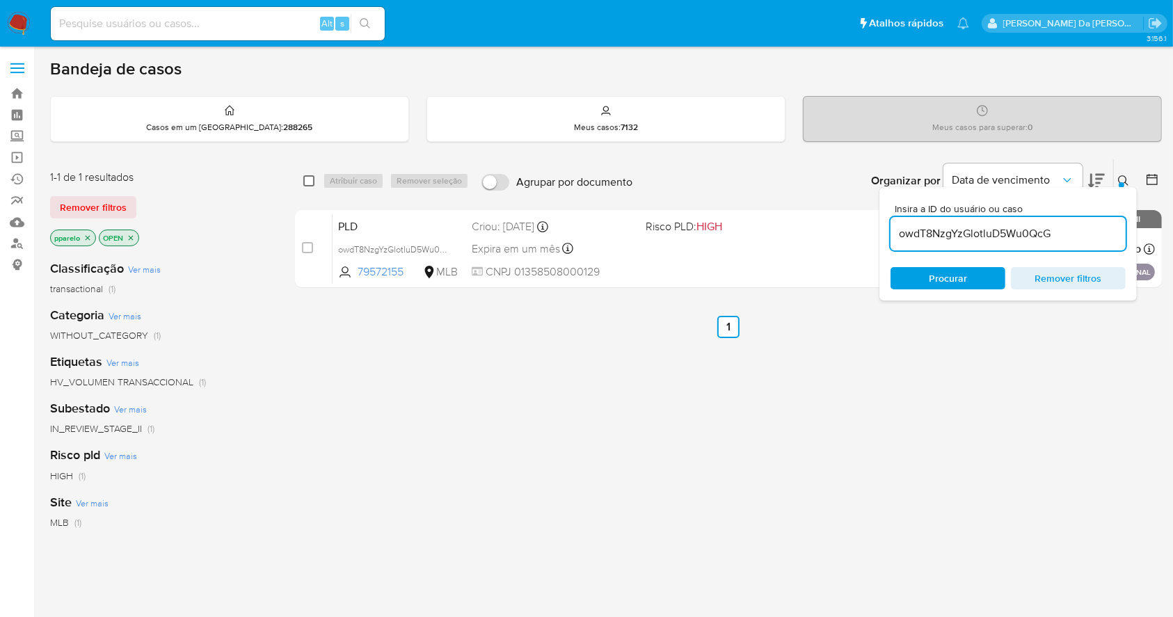
click at [309, 177] on input "checkbox" at bounding box center [308, 180] width 11 height 11
checkbox input "true"
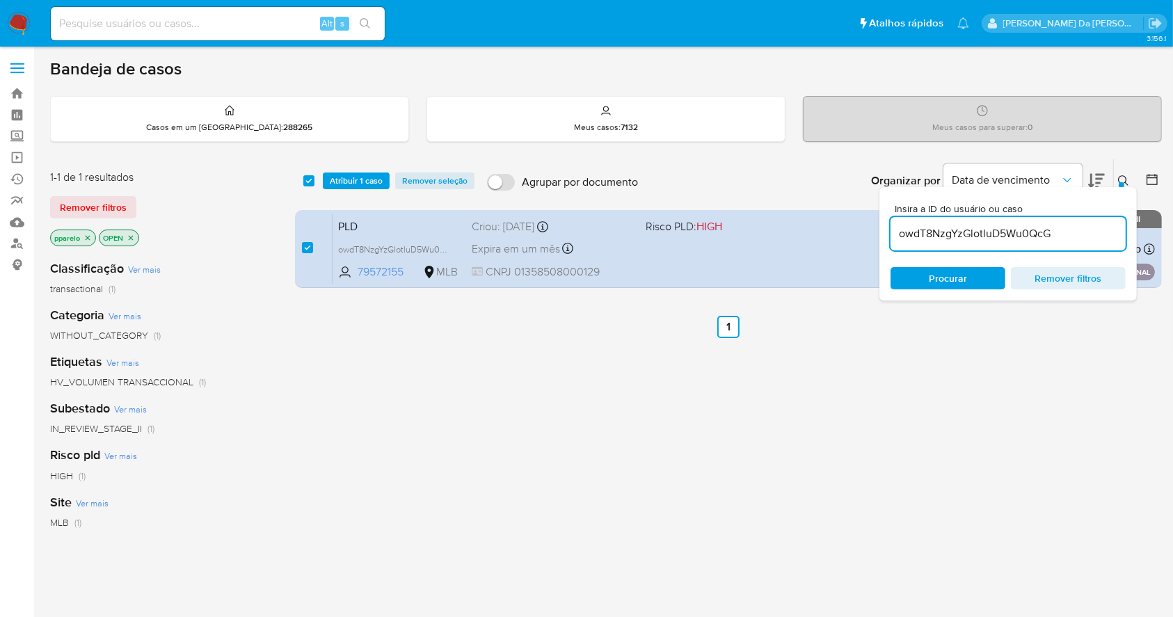
click at [1126, 187] on div "Insira a ID do usuário ou caso owdT8NzgYzGlotluD5Wu0QcG Procurar Remover filtros" at bounding box center [1007, 243] width 257 height 113
click at [1124, 175] on icon at bounding box center [1123, 180] width 10 height 10
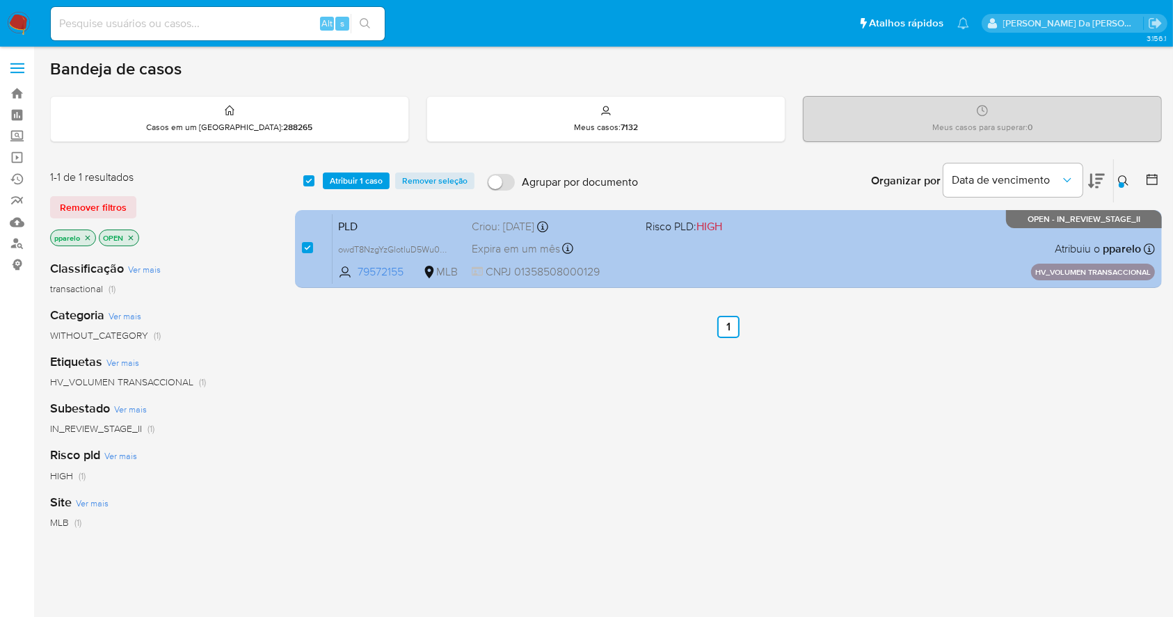
click at [878, 223] on div "PLD owdT8NzgYzGlotluD5Wu0QcG 79572155 MLB Risco PLD: HIGH Criou: [DATE] Criou: …" at bounding box center [744, 249] width 822 height 70
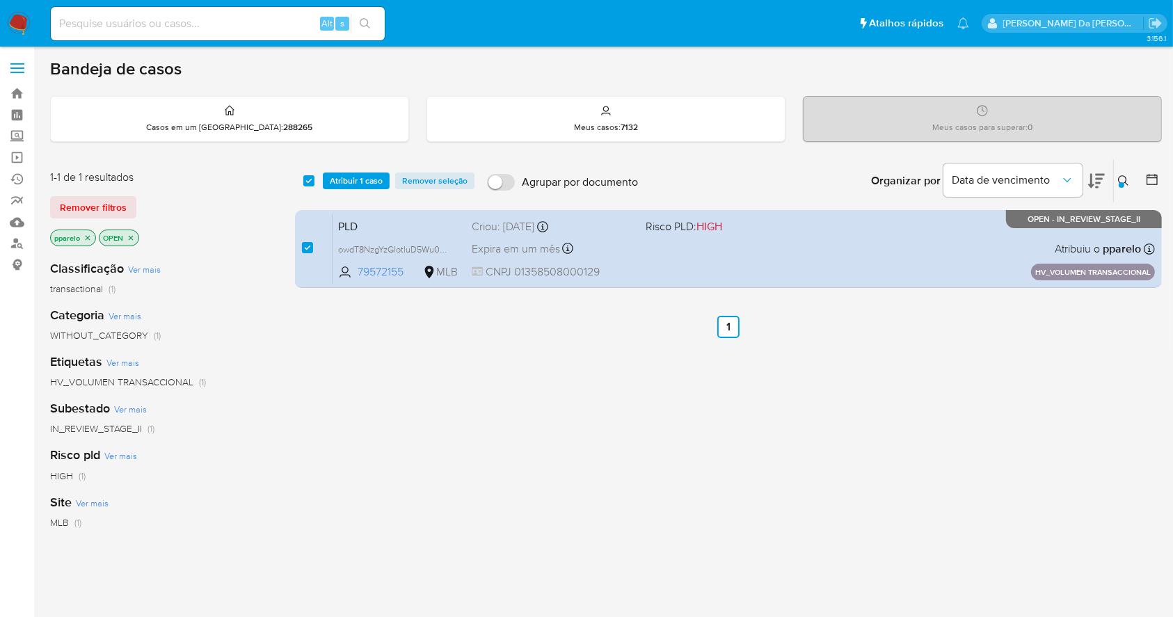
click at [221, 21] on input at bounding box center [218, 24] width 334 height 18
paste input "Kb81YlpkFacNWdxgThXByAe2"
type input "Kb81YlpkFacNWdxgThXByAe2"
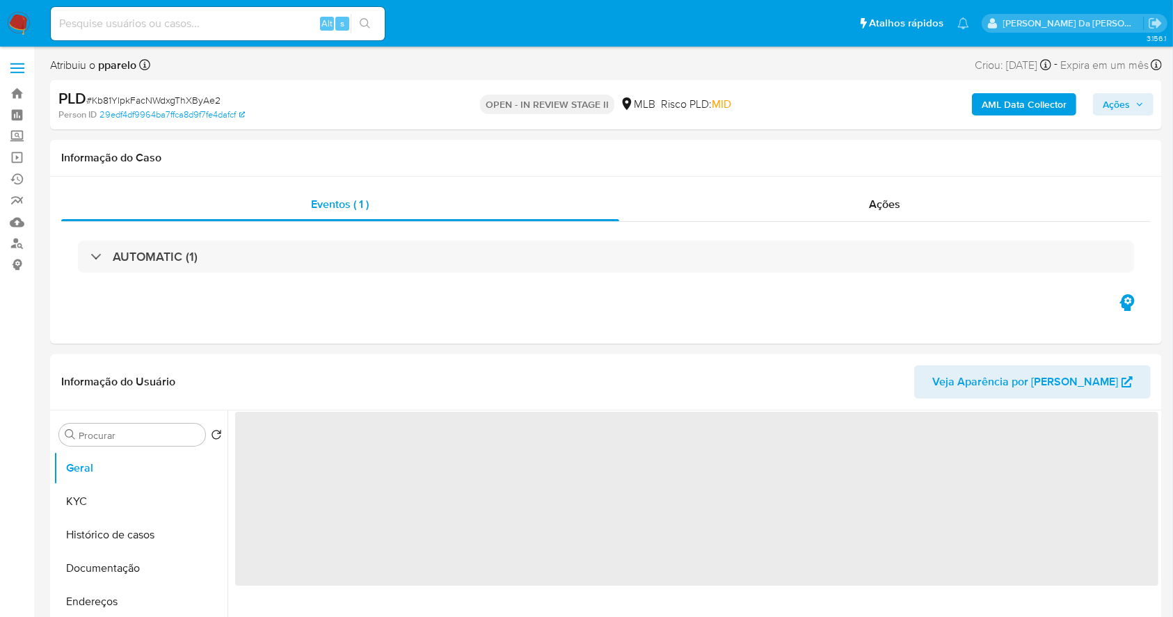
scroll to position [93, 0]
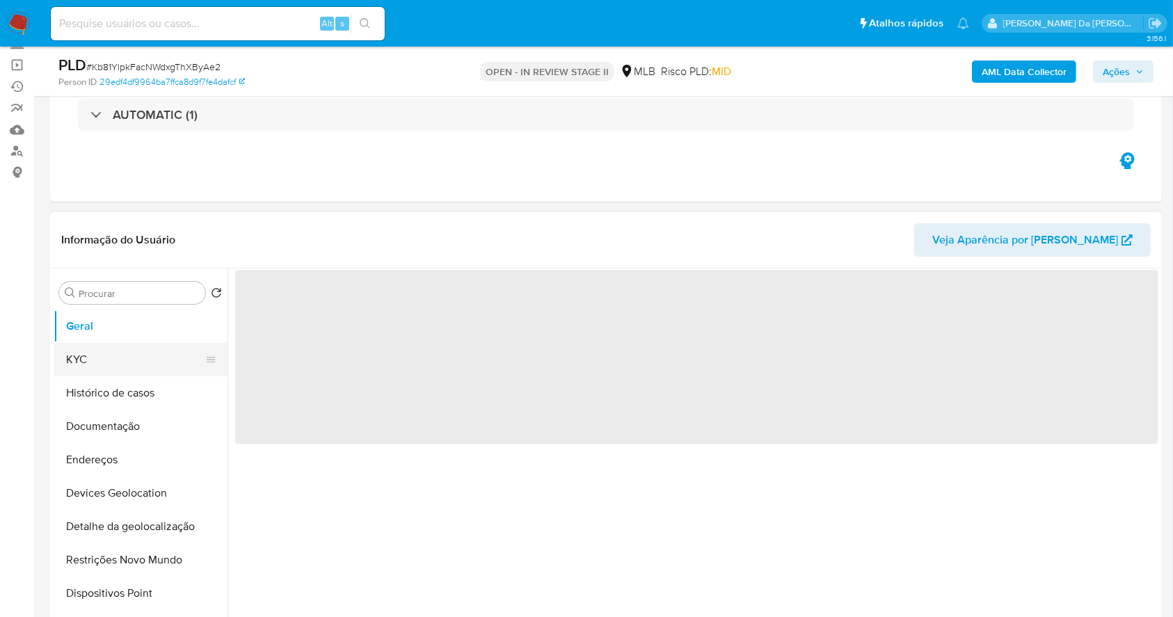
click at [139, 363] on button "KYC" at bounding box center [135, 359] width 163 height 33
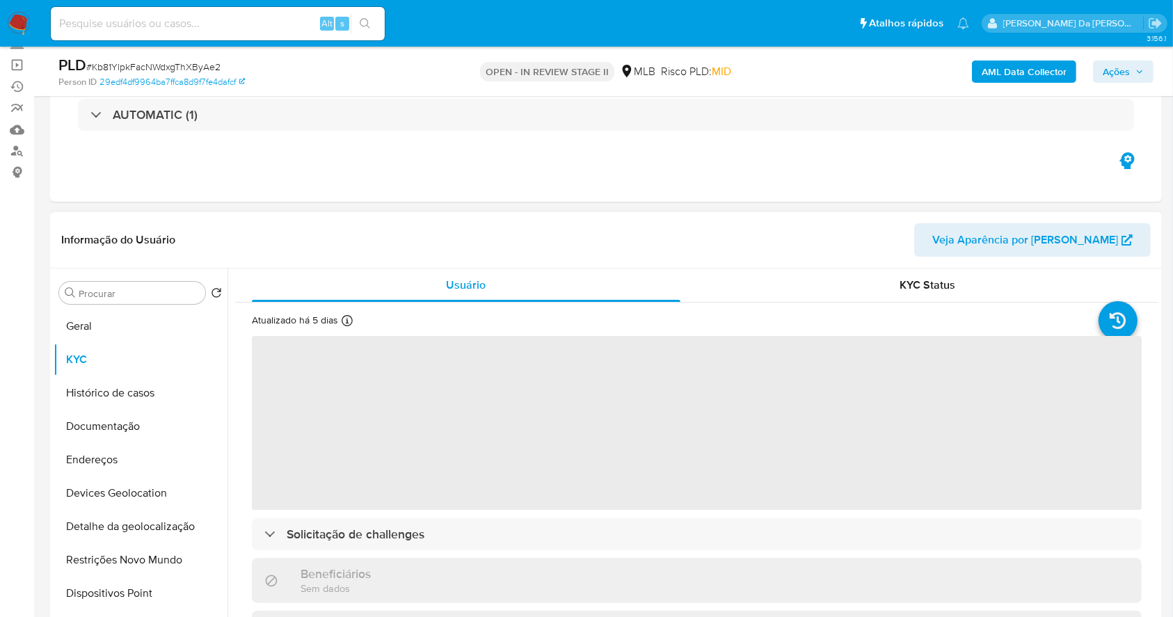
click at [343, 319] on icon at bounding box center [347, 320] width 11 height 11
select select "10"
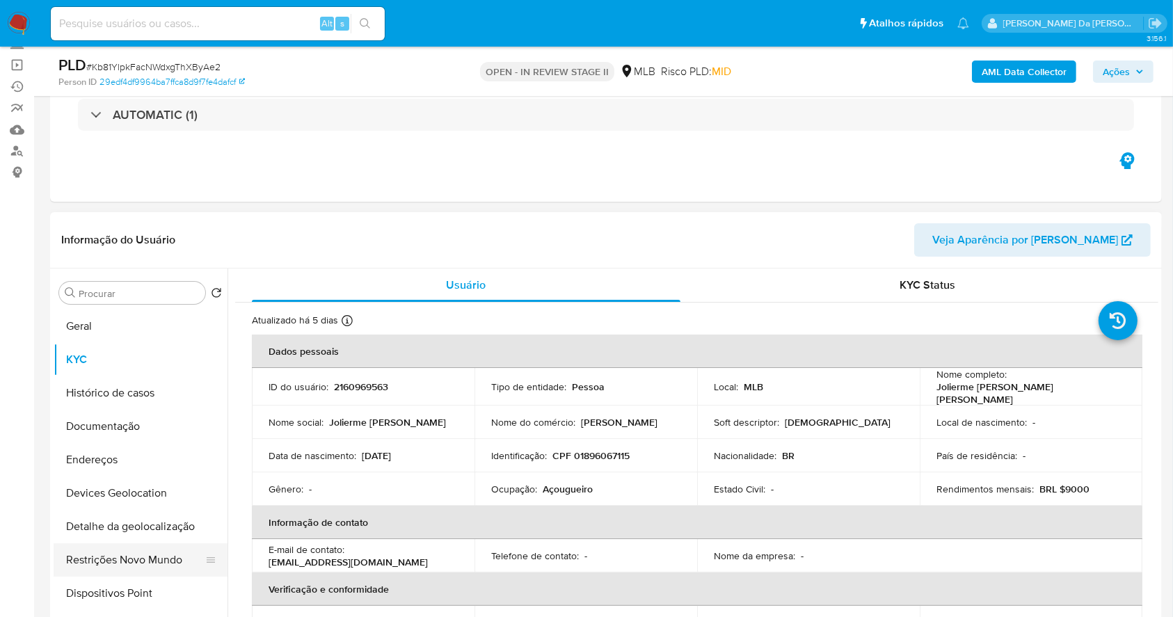
click at [106, 550] on button "Restrições Novo Mundo" at bounding box center [135, 559] width 163 height 33
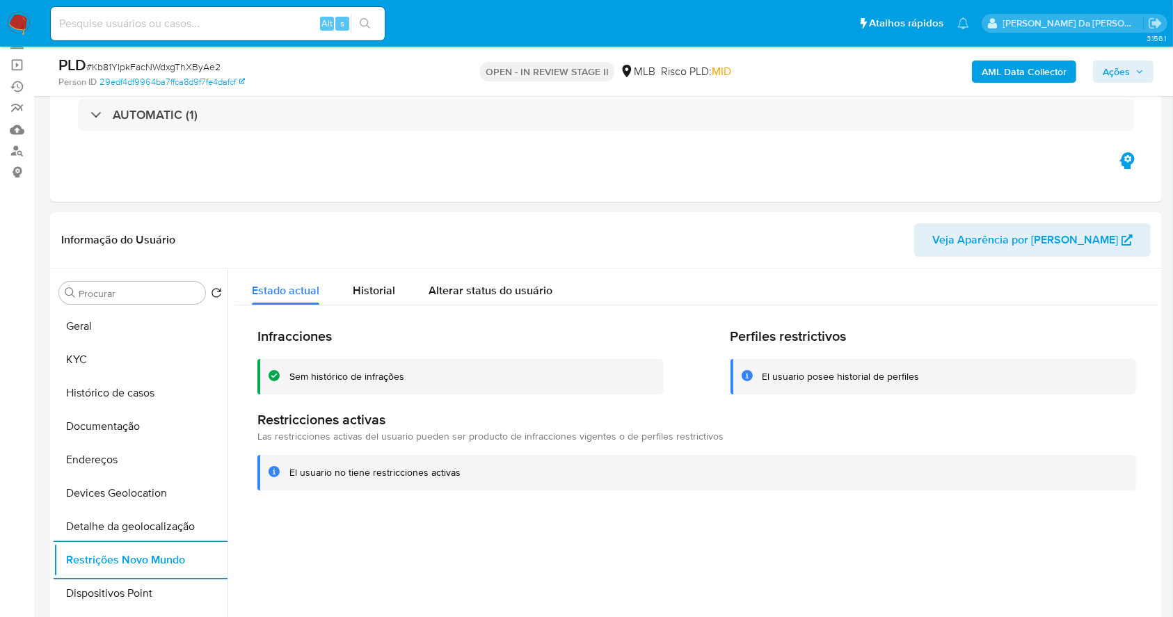
click at [264, 27] on input at bounding box center [218, 24] width 334 height 18
paste input "fkwujpNjA7sqOtFYPLwOMVtS"
type input "fkwujpNjA7sqOtFYPLwOMVtS"
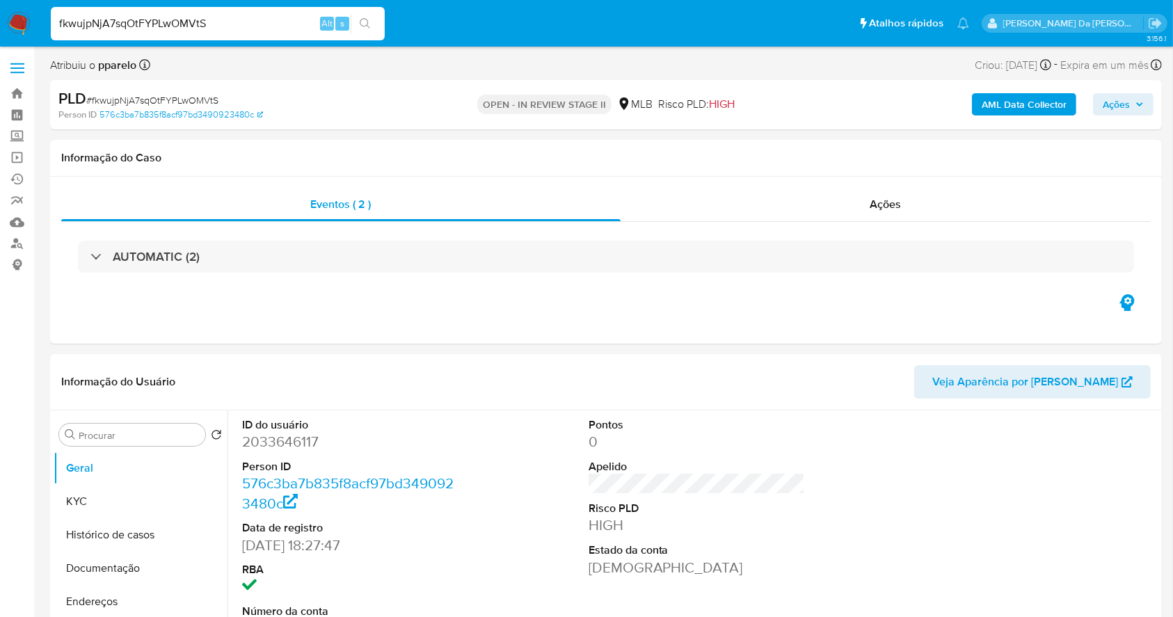
select select "10"
click at [122, 29] on input "fkwujpNjA7sqOtFYPLwOMVtS" at bounding box center [218, 24] width 334 height 18
drag, startPoint x: 17, startPoint y: 24, endPoint x: 42, endPoint y: 24, distance: 25.7
click at [17, 24] on img at bounding box center [19, 24] width 24 height 24
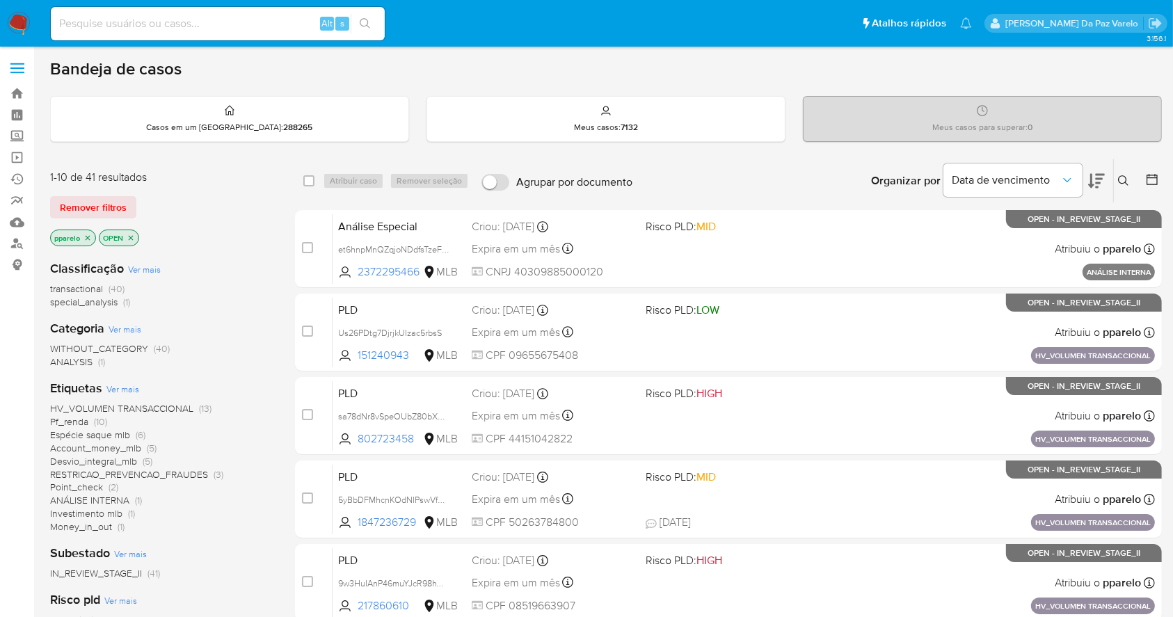
click at [1130, 173] on button at bounding box center [1125, 181] width 23 height 17
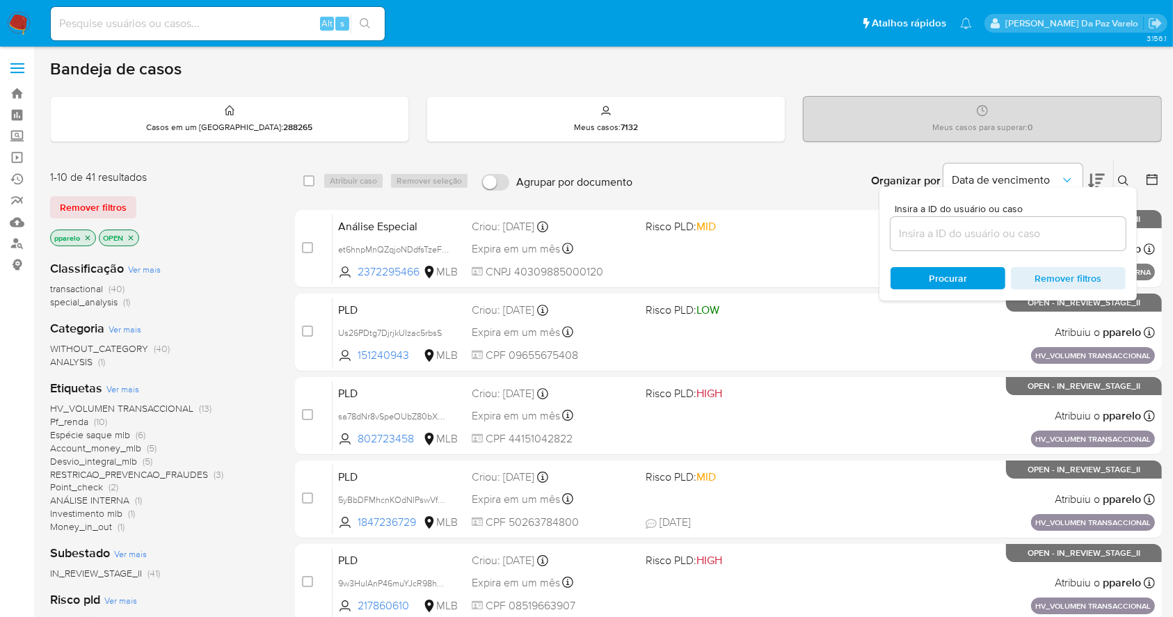
click at [1066, 237] on input at bounding box center [1008, 234] width 235 height 18
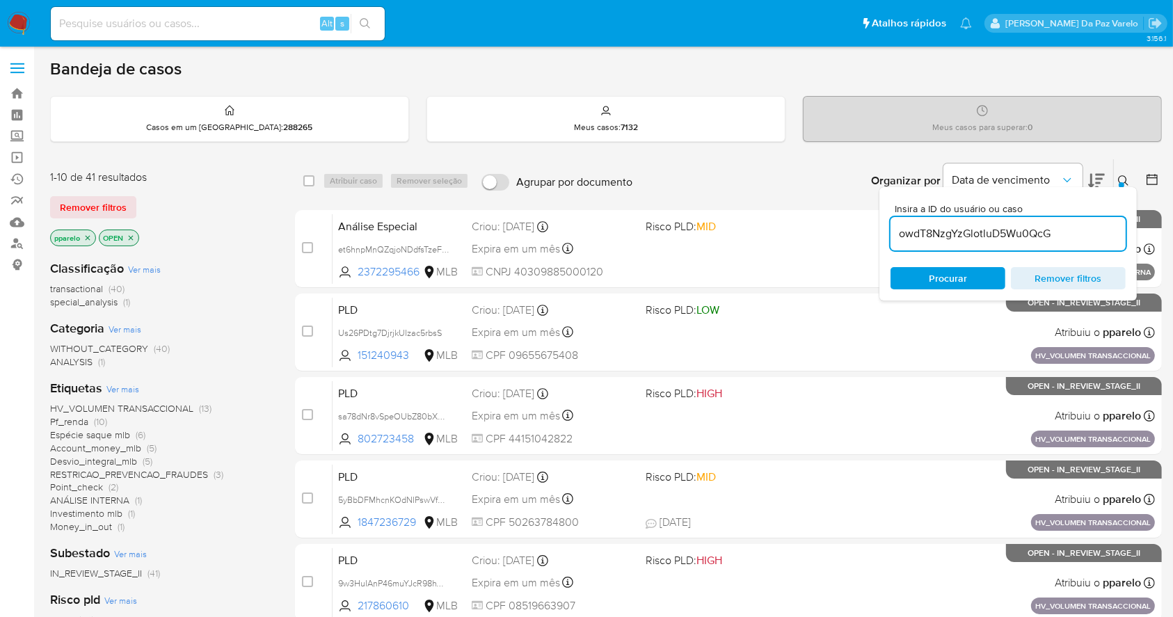
type input "owdT8NzgYzGlotluD5Wu0QcG"
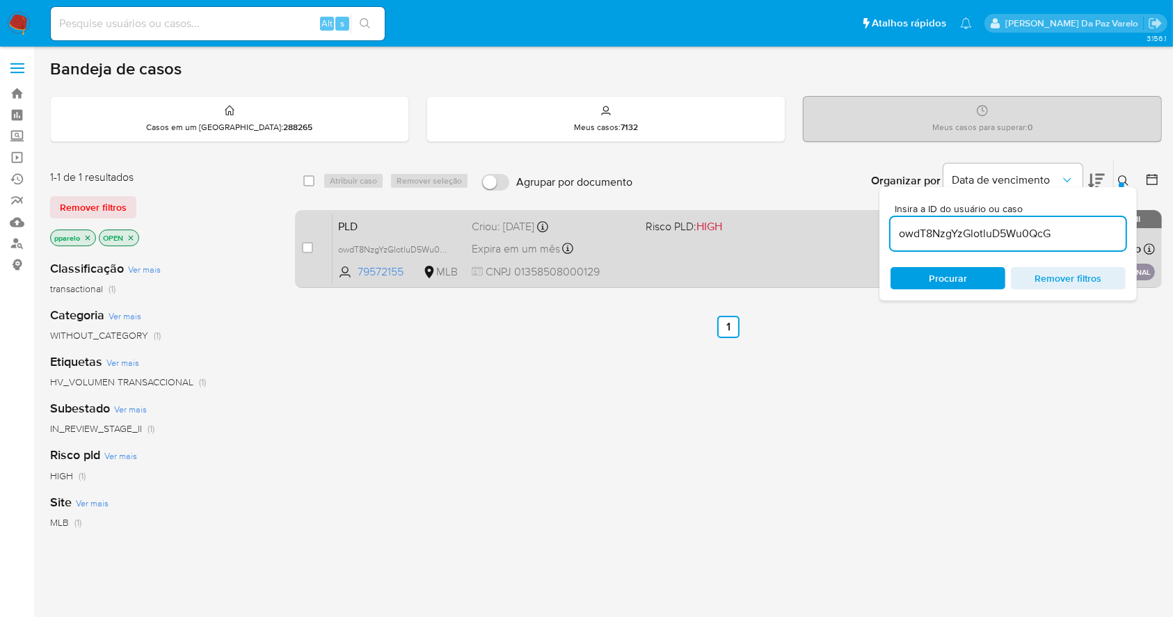
click at [744, 260] on div "PLD owdT8NzgYzGlotluD5Wu0QcG 79572155 MLB Risco PLD: HIGH Criou: 14/08/2025 Cri…" at bounding box center [744, 249] width 822 height 70
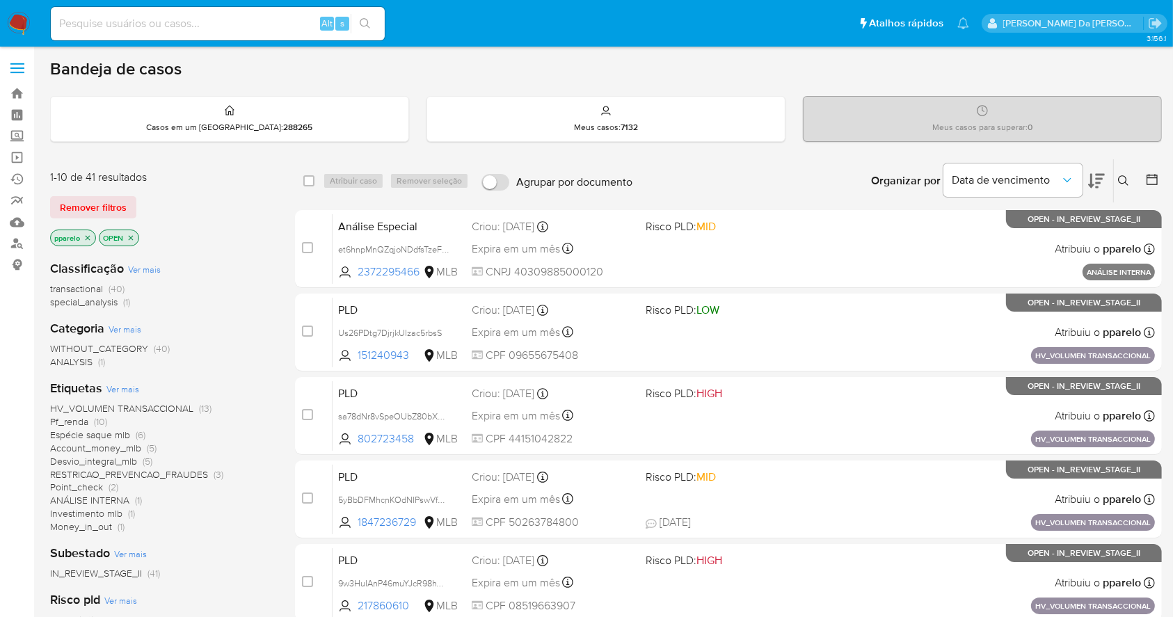
click at [1131, 181] on button at bounding box center [1125, 181] width 23 height 17
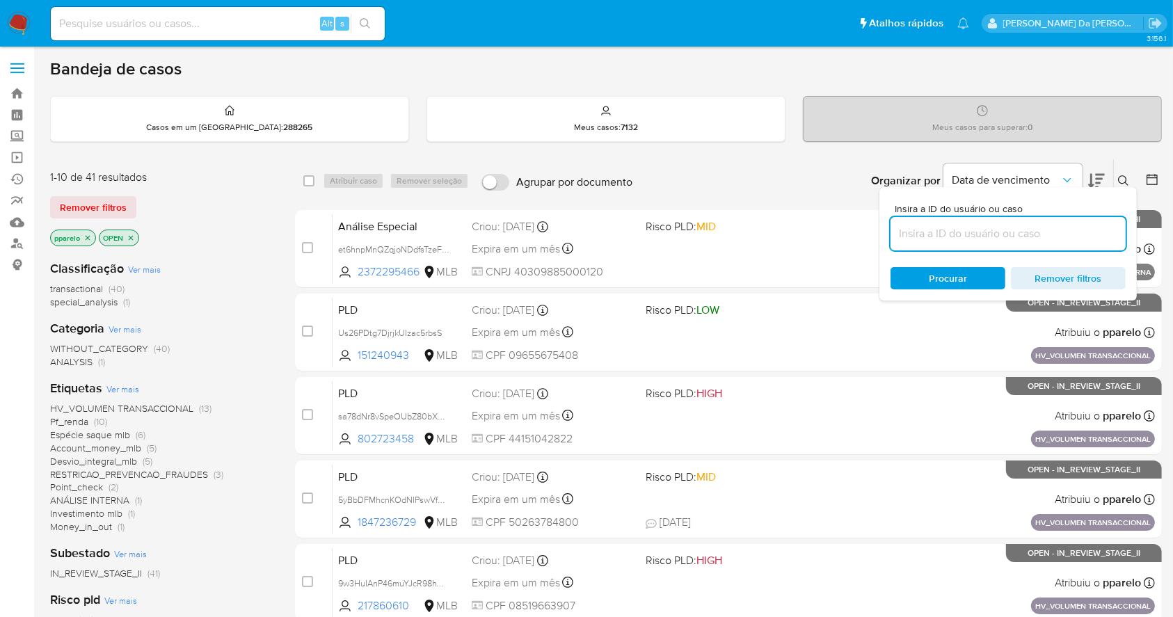
click at [1035, 227] on input at bounding box center [1008, 234] width 235 height 18
type input "owdT8NzgYzGlotluD5Wu0QcG"
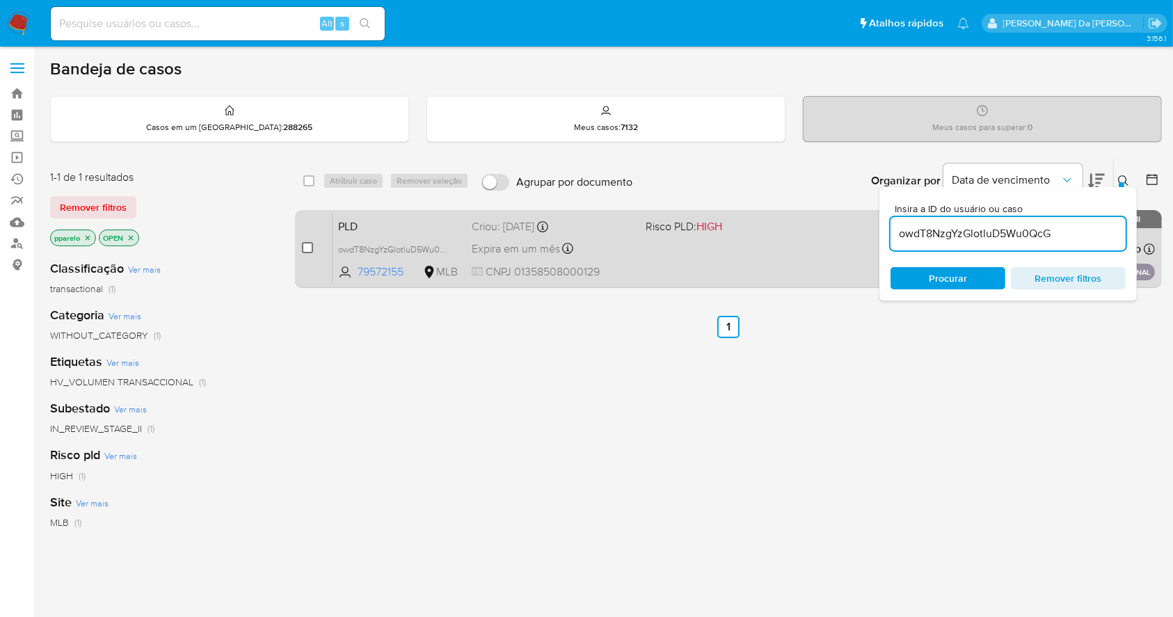
click at [306, 243] on input "checkbox" at bounding box center [307, 247] width 11 height 11
checkbox input "true"
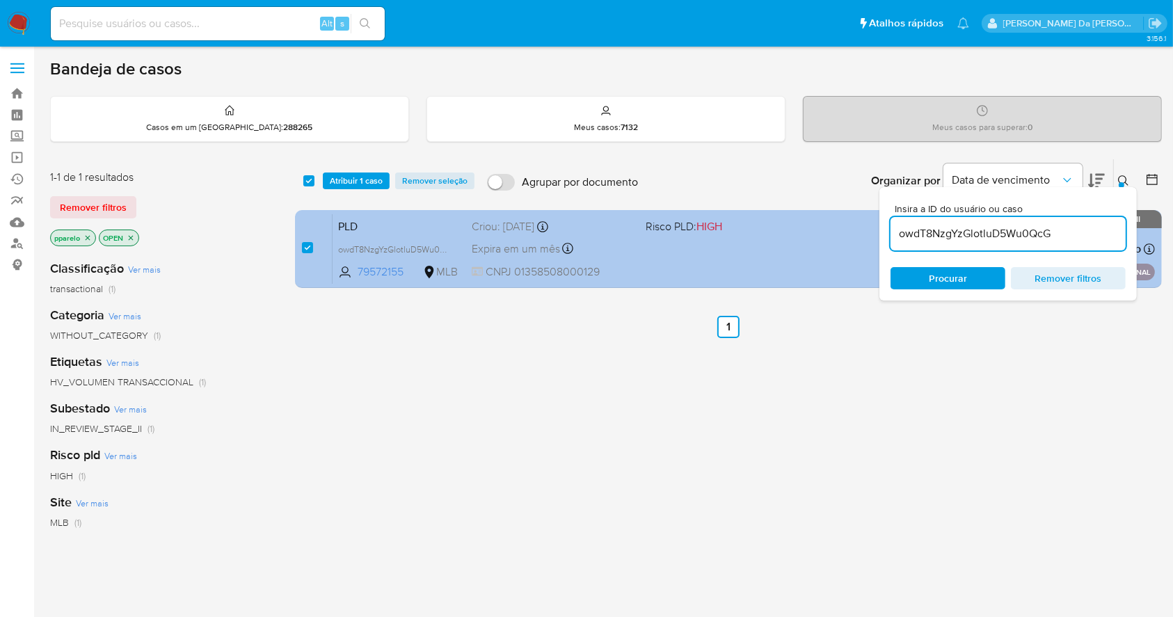
click at [657, 259] on div "PLD owdT8NzgYzGlotluD5Wu0QcG 79572155 MLB Risco PLD: HIGH Criou: [DATE] Criou: …" at bounding box center [744, 249] width 822 height 70
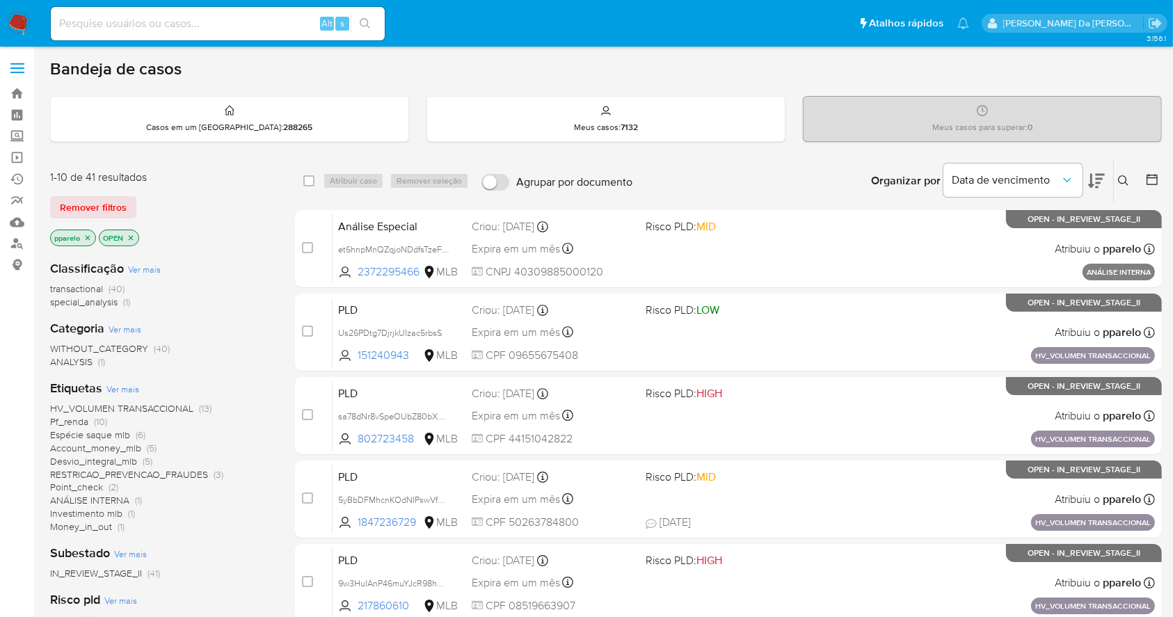
click at [250, 19] on input at bounding box center [218, 24] width 334 height 18
paste input "owdT8NzgYzGlotluD5Wu0QcG"
type input "owdT8NzgYzGlotluD5Wu0QcG"
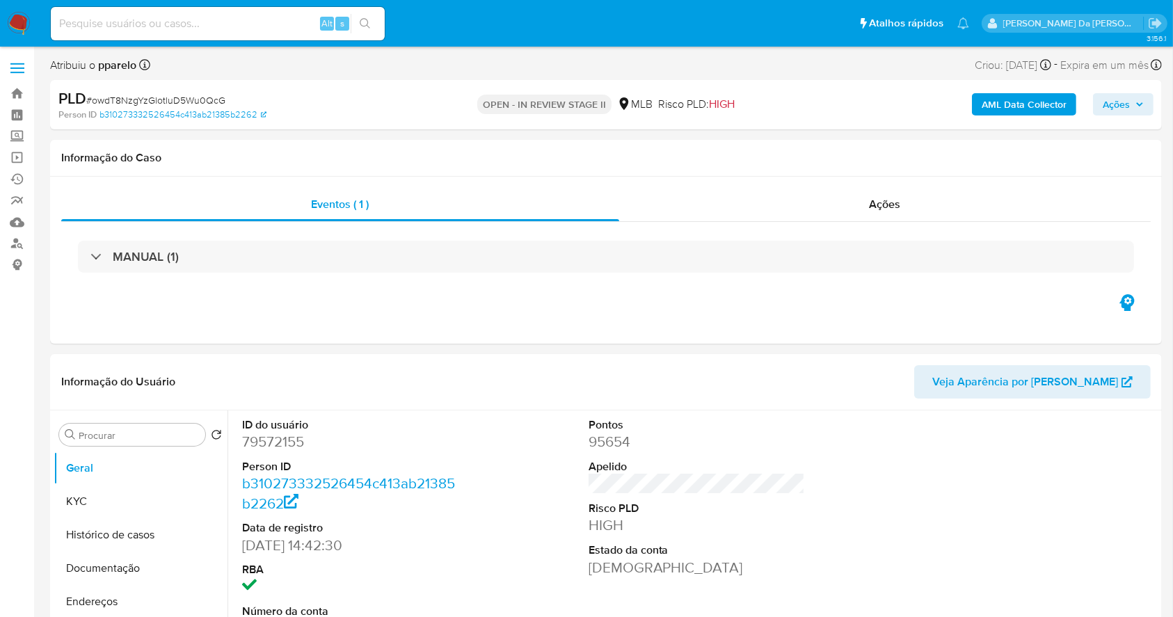
select select "10"
click at [1115, 106] on span "Ações" at bounding box center [1116, 104] width 27 height 22
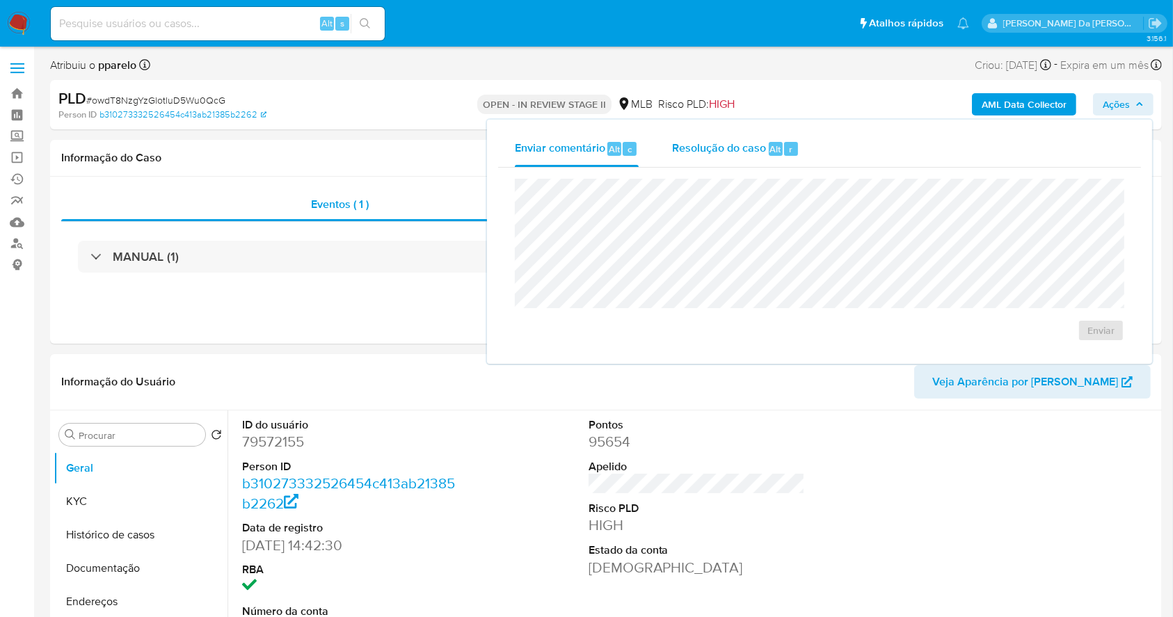
click at [692, 154] on span "Resolução do caso" at bounding box center [719, 149] width 94 height 16
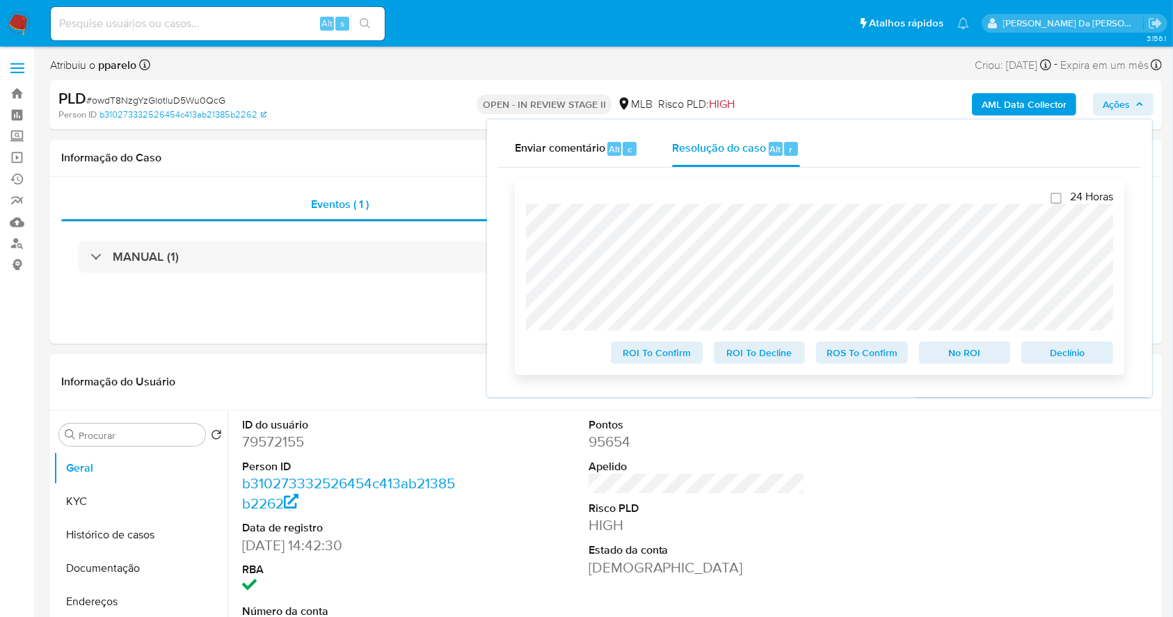
click at [522, 227] on div "24 Horas ROI To Confirm ROI To Decline ROS To Confirm No ROI Declínio" at bounding box center [819, 277] width 609 height 196
click at [525, 230] on div "24 Horas ROI To Confirm ROI To Decline ROS To Confirm No ROI Declínio" at bounding box center [819, 277] width 609 height 196
click at [1055, 352] on span "Declínio" at bounding box center [1067, 352] width 72 height 19
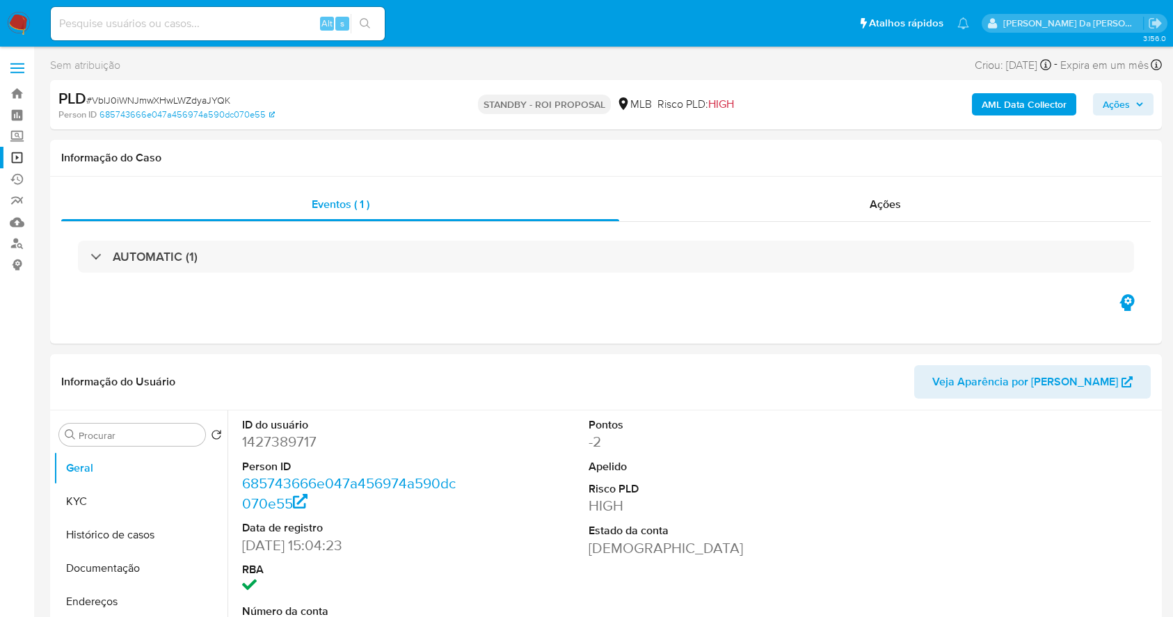
select select "10"
click at [191, 93] on span "# VbIJ0iWNJmwXHwLWZdyaJYQK" at bounding box center [158, 100] width 144 height 14
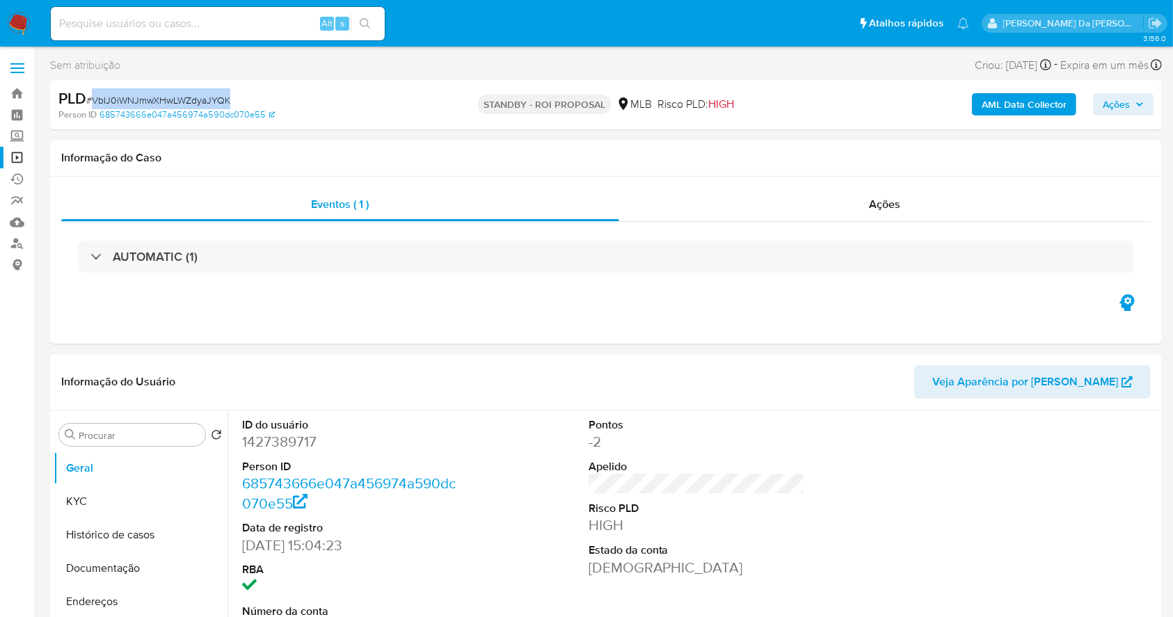
click at [191, 94] on span "# VbIJ0iWNJmwXHwLWZdyaJYQK" at bounding box center [158, 100] width 144 height 14
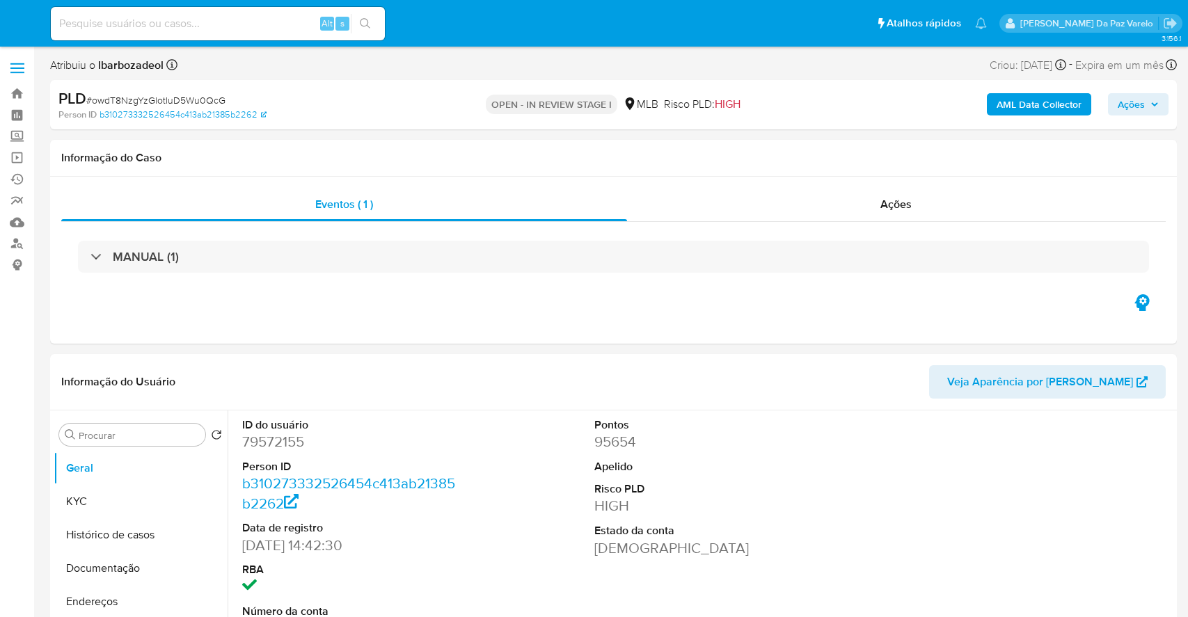
select select "10"
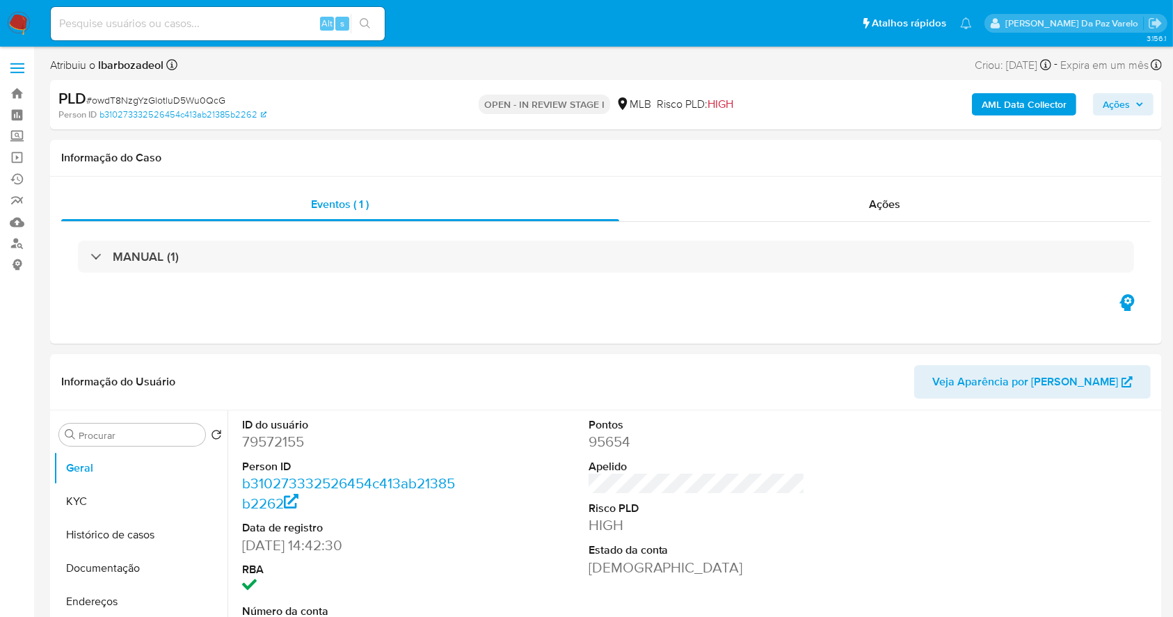
click at [596, 24] on ul "Pausado Ver notificaciones Alt s Atalhos rápidos Presiona las siguientes teclas…" at bounding box center [511, 23] width 935 height 35
click at [96, 498] on button "KYC" at bounding box center [135, 501] width 163 height 33
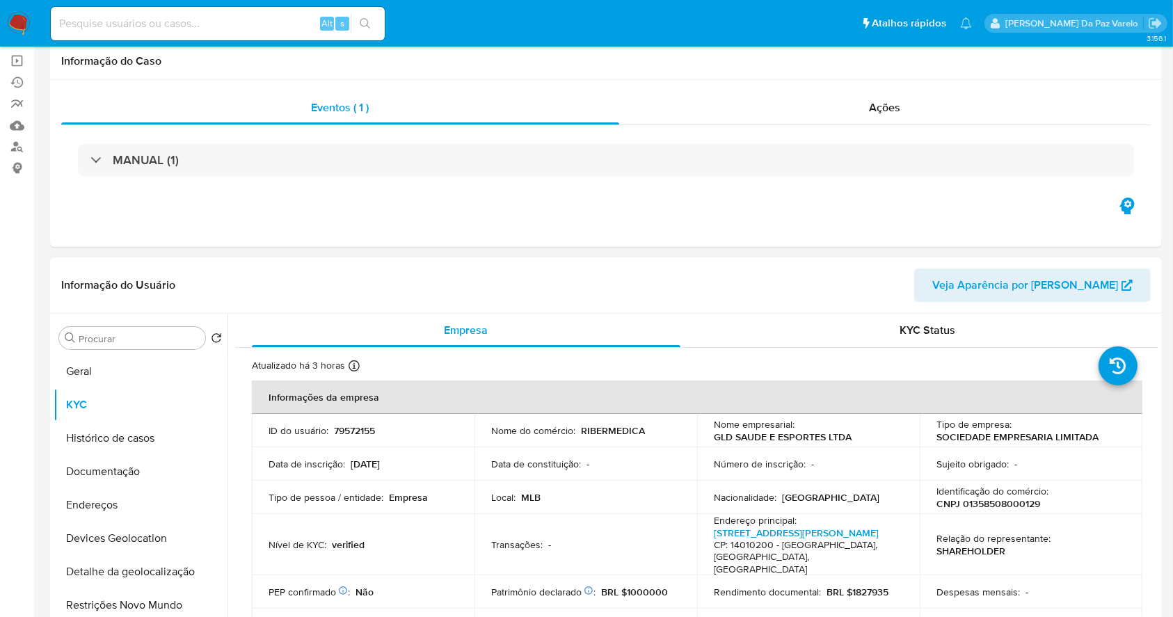
scroll to position [185, 0]
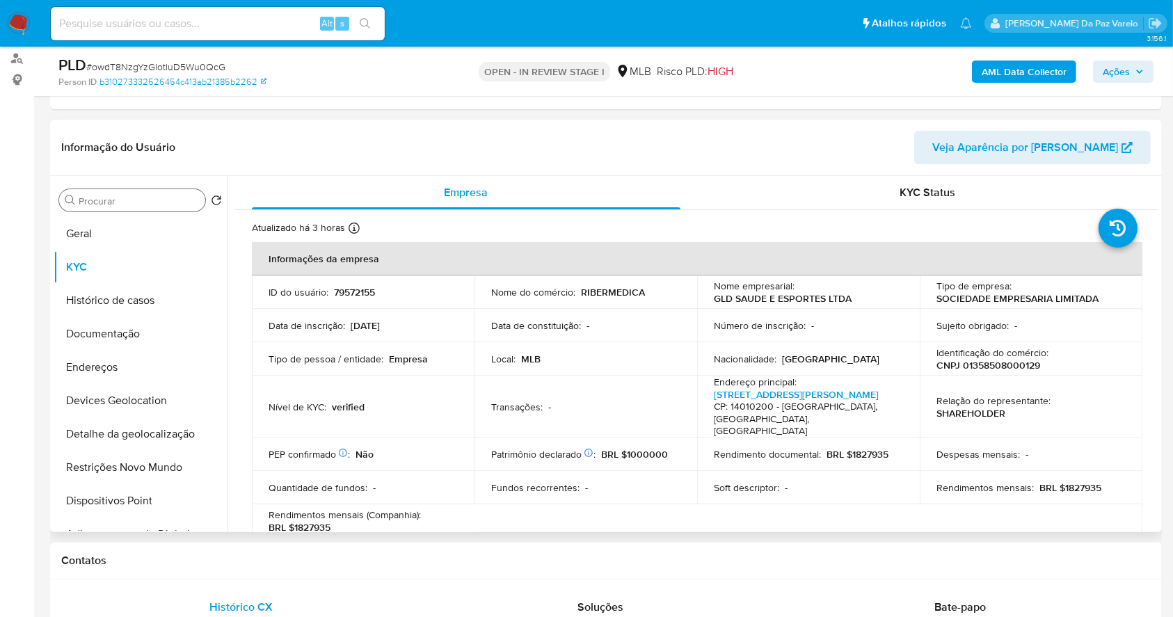
click at [149, 207] on div "Procurar" at bounding box center [132, 200] width 146 height 22
click at [119, 330] on button "Documentação" at bounding box center [135, 333] width 163 height 33
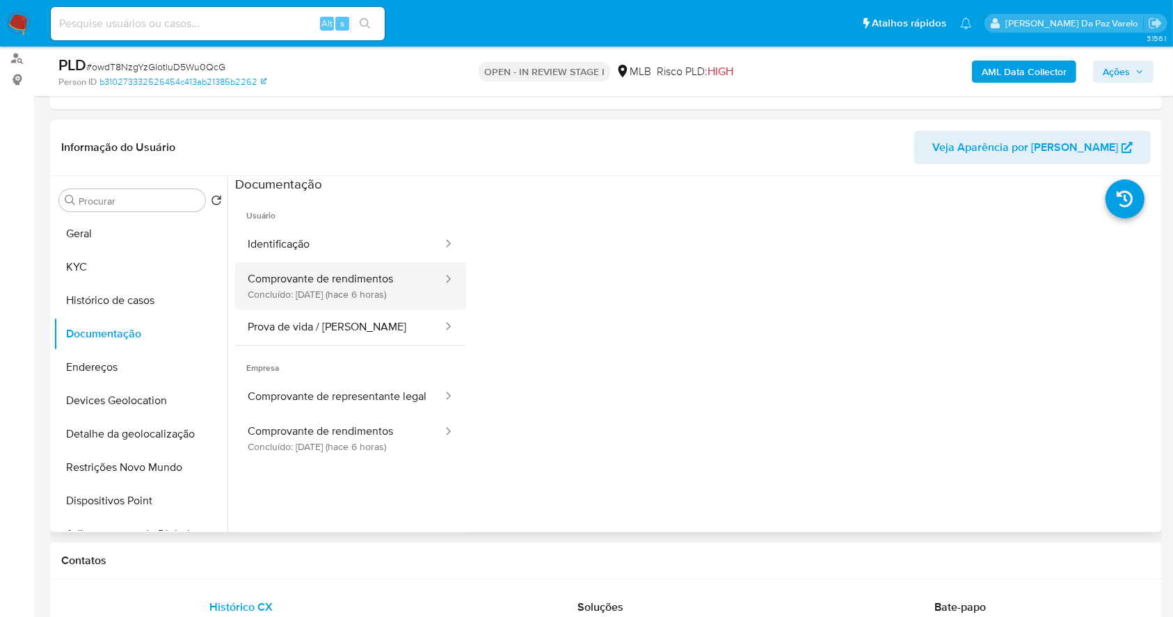
click at [396, 296] on button "Comprovante de rendimentos Concluído: 27/08/2025 (hace 6 horas)" at bounding box center [339, 285] width 209 height 47
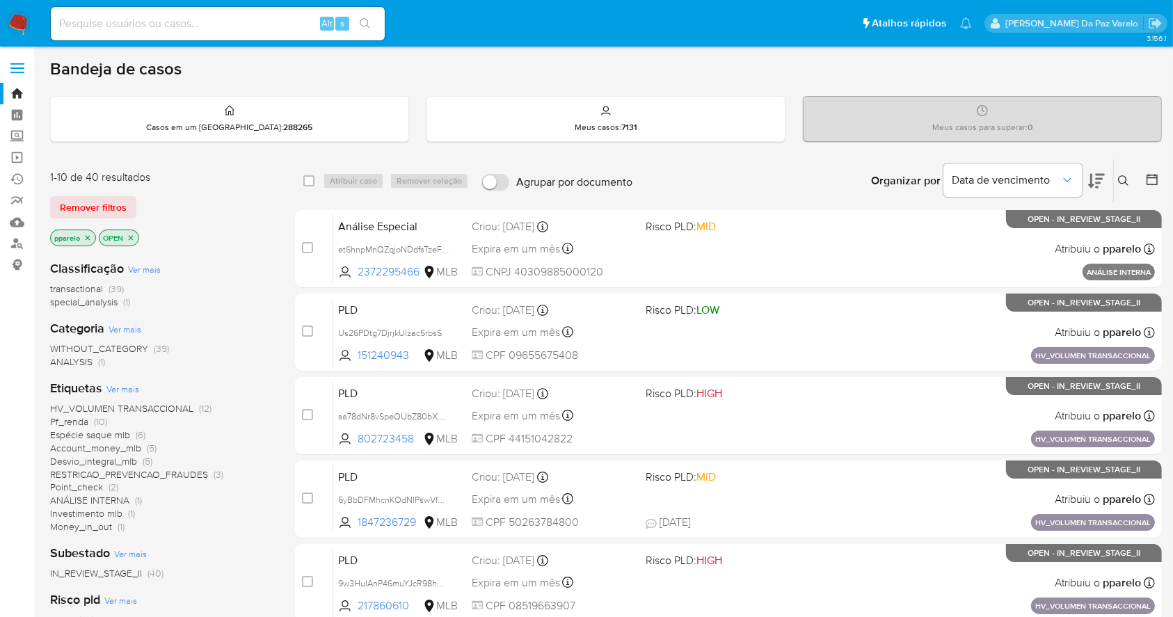
click at [1128, 191] on div "Insira a ID do usuário ou caso Procurar Remover filtros" at bounding box center [1125, 180] width 24 height 43
click at [1124, 178] on icon at bounding box center [1123, 180] width 11 height 11
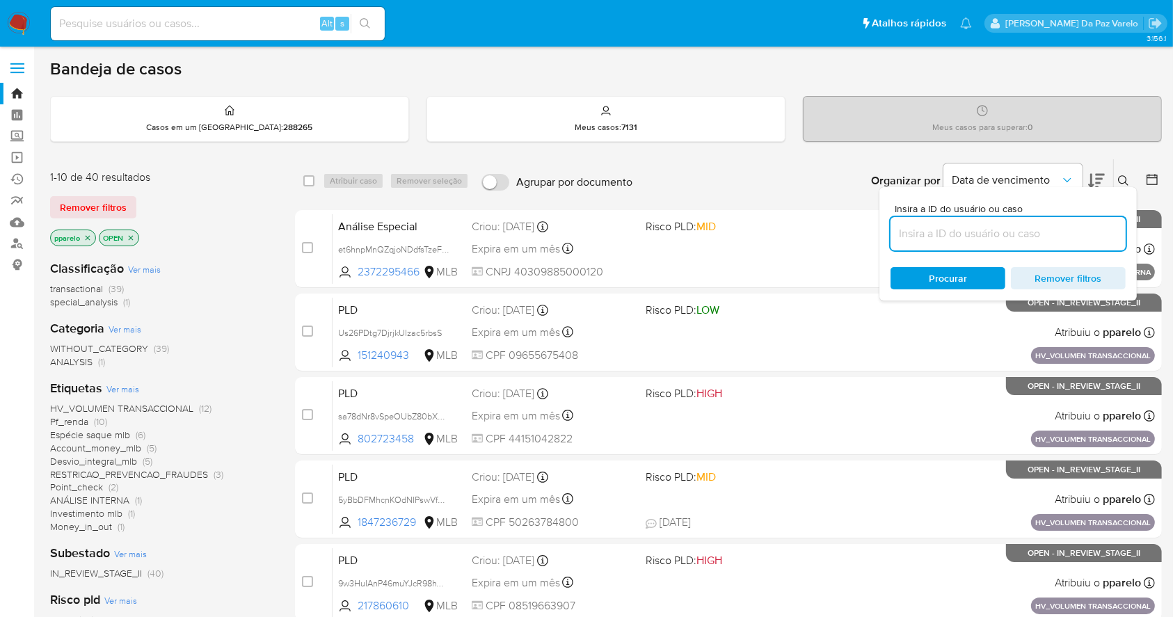
click at [1067, 225] on input at bounding box center [1008, 234] width 235 height 18
type input "fkwujpNjA7sqOtFYPLwOMVtS"
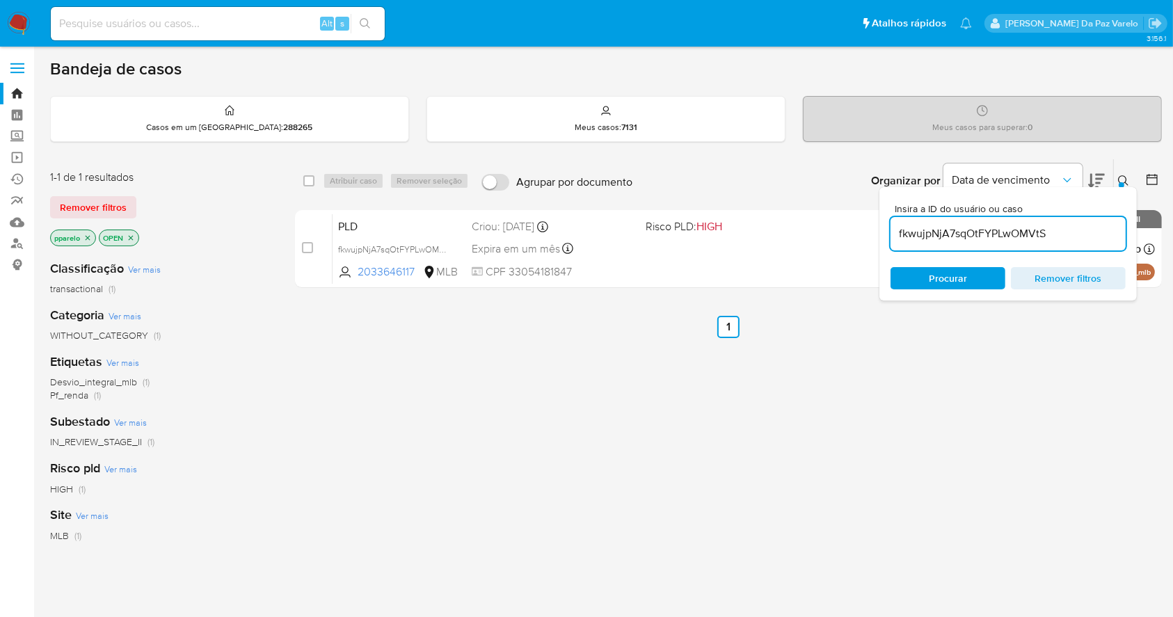
click at [85, 234] on icon "close-filter" at bounding box center [87, 238] width 8 height 8
click at [85, 234] on icon "close-filter" at bounding box center [82, 238] width 8 height 8
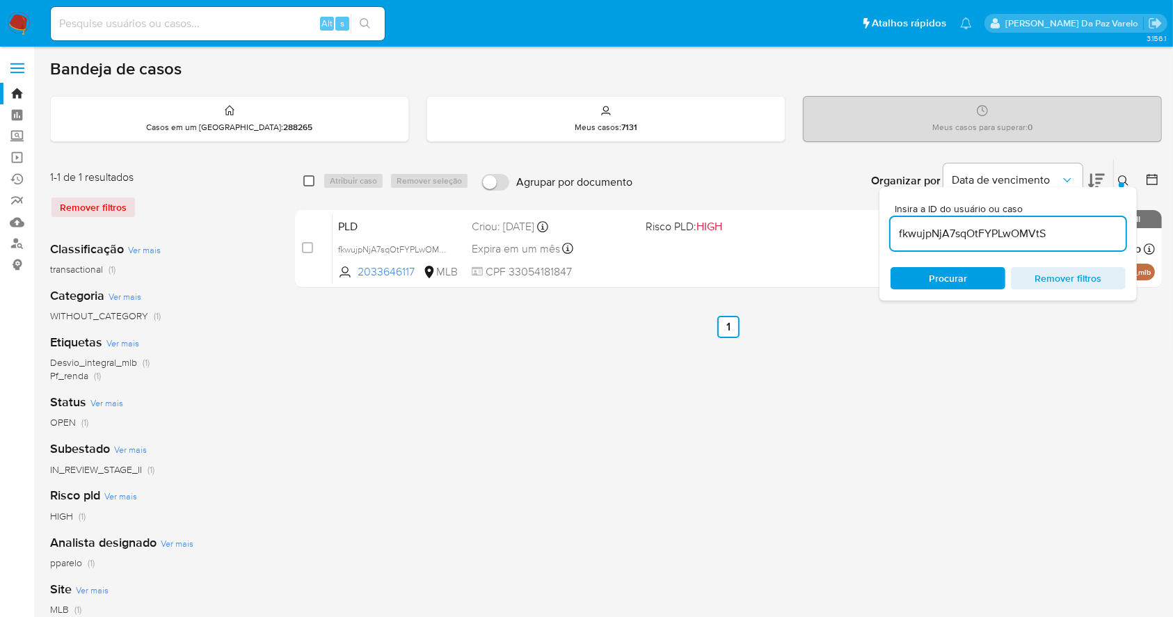
click at [308, 184] on input "checkbox" at bounding box center [308, 180] width 11 height 11
checkbox input "true"
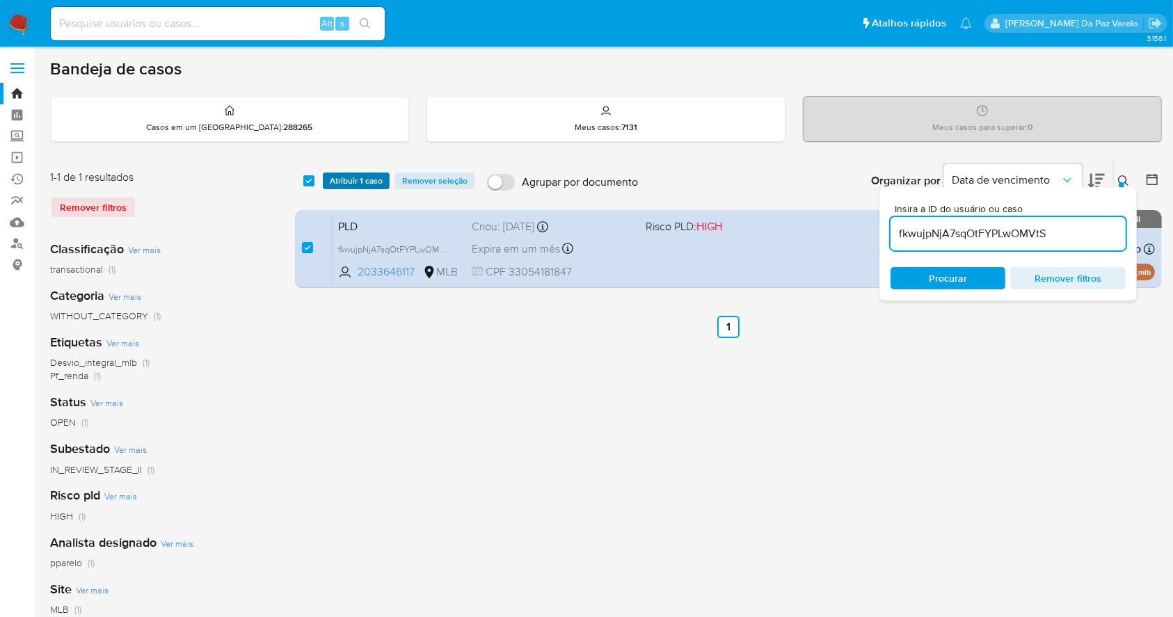
click at [349, 180] on span "Atribuir 1 caso" at bounding box center [356, 181] width 53 height 14
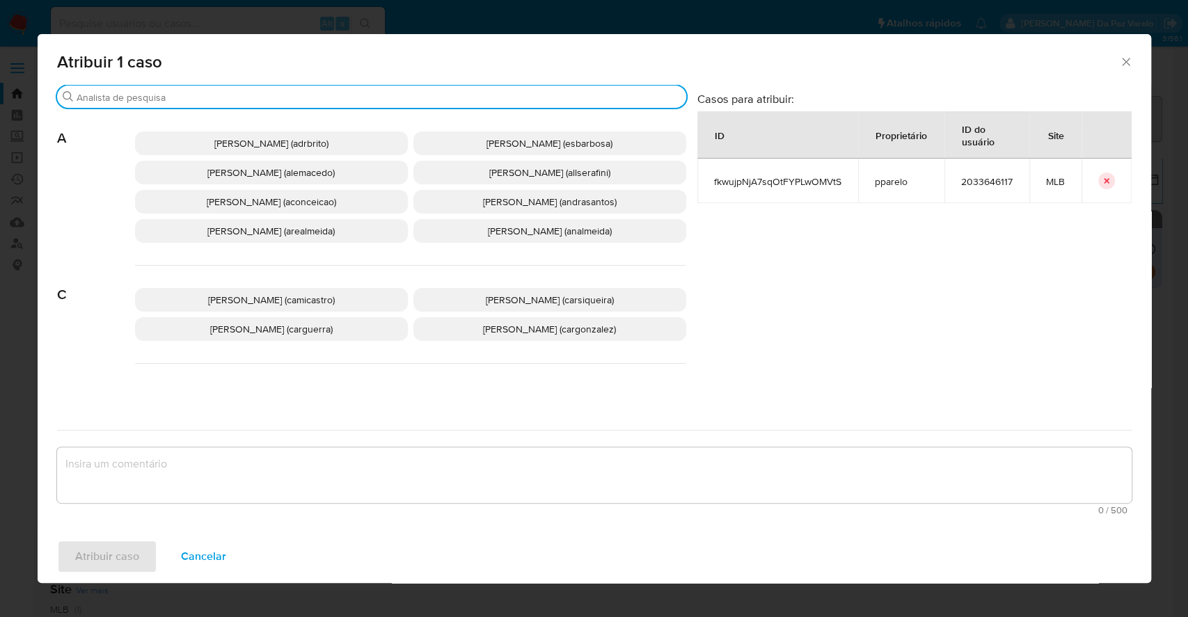
click at [396, 95] on input "Procurar" at bounding box center [379, 97] width 604 height 13
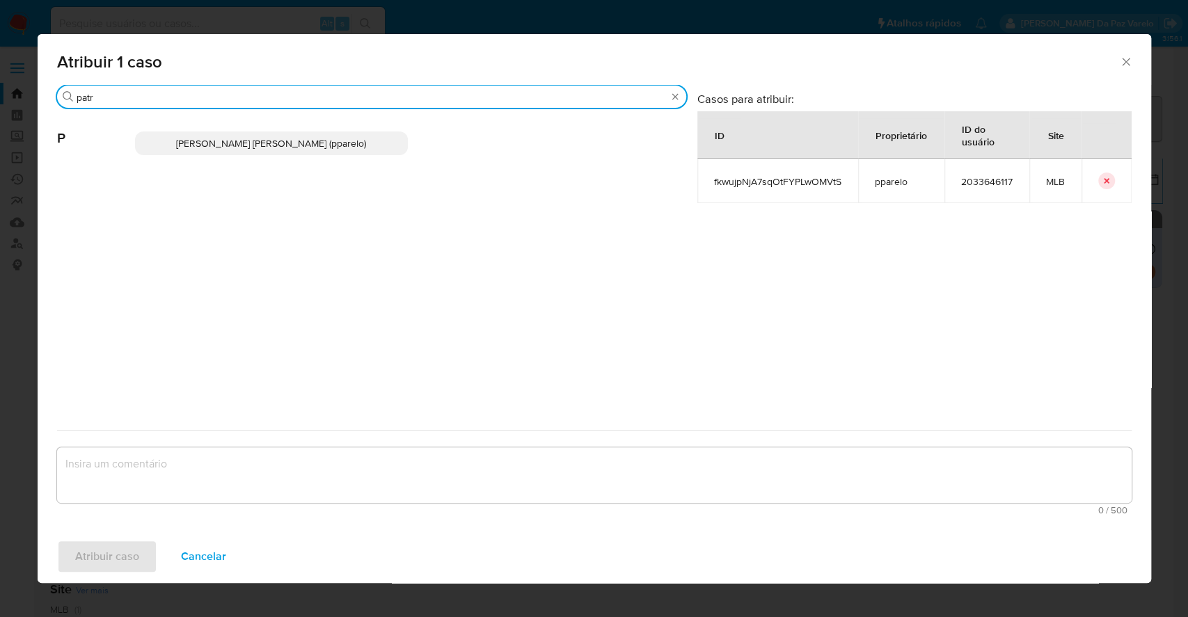
type input "patr"
click at [361, 132] on p "[PERSON_NAME] [PERSON_NAME] (pparelo)" at bounding box center [271, 143] width 273 height 24
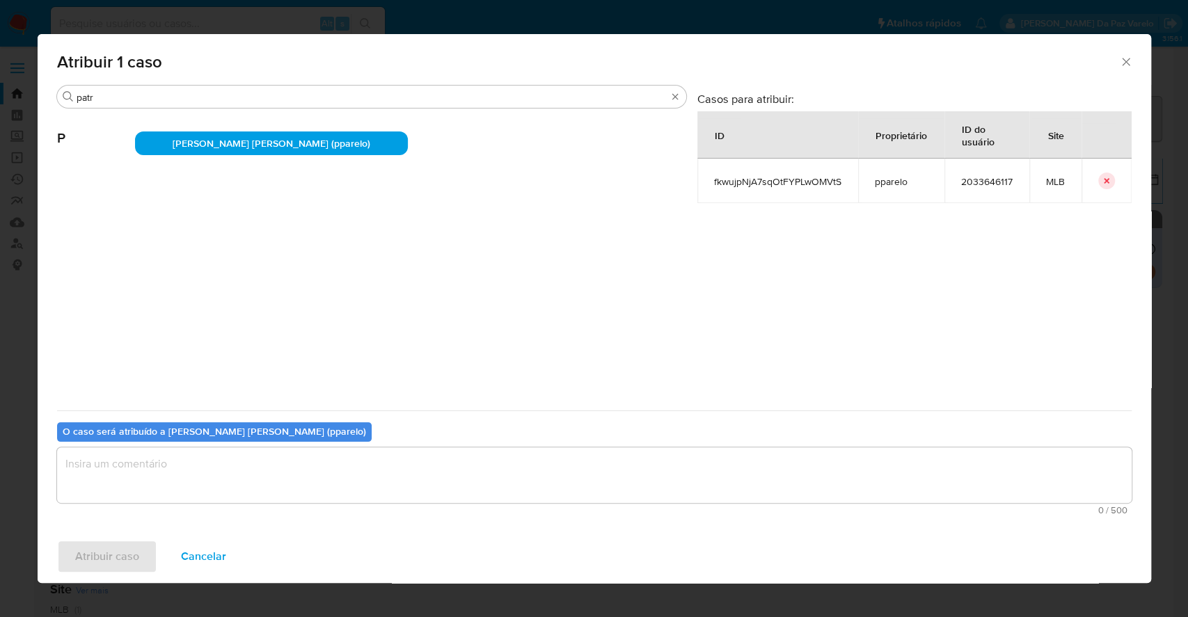
click at [395, 474] on textarea "assign-modal" at bounding box center [594, 475] width 1074 height 56
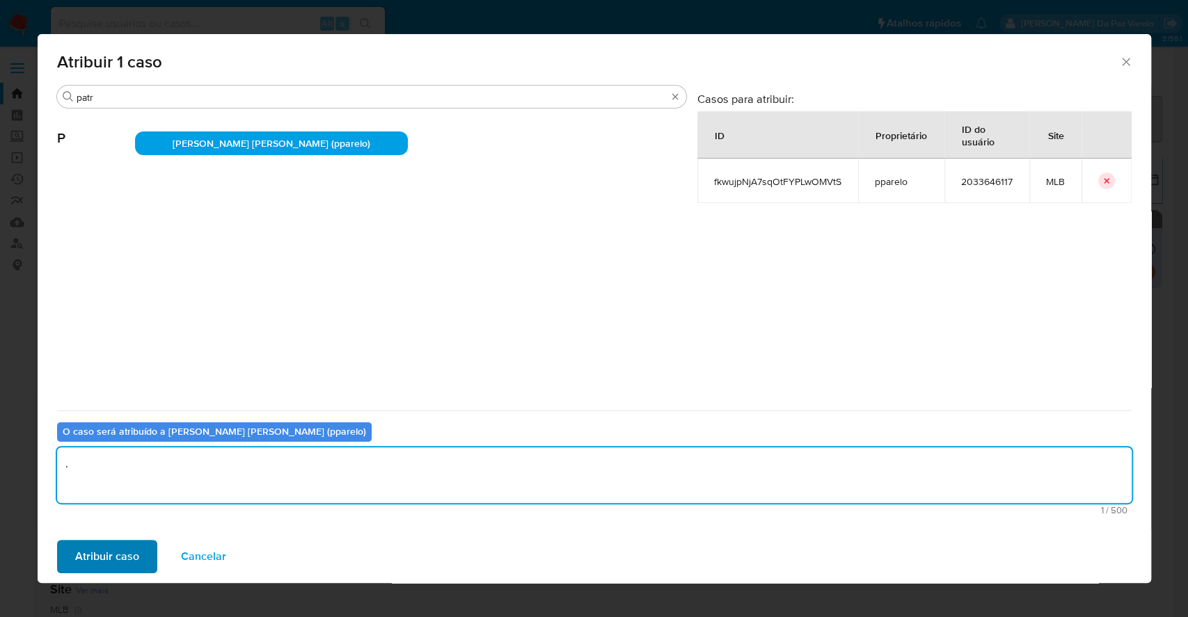
type textarea "."
click at [122, 545] on span "Atribuir caso" at bounding box center [107, 556] width 64 height 31
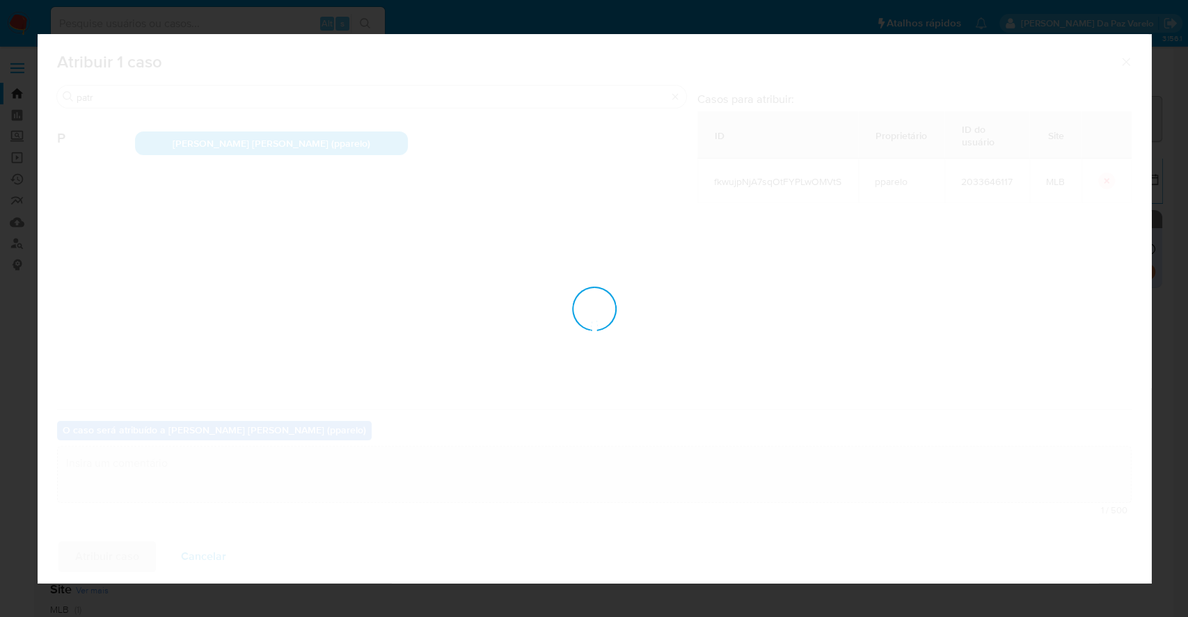
checkbox input "false"
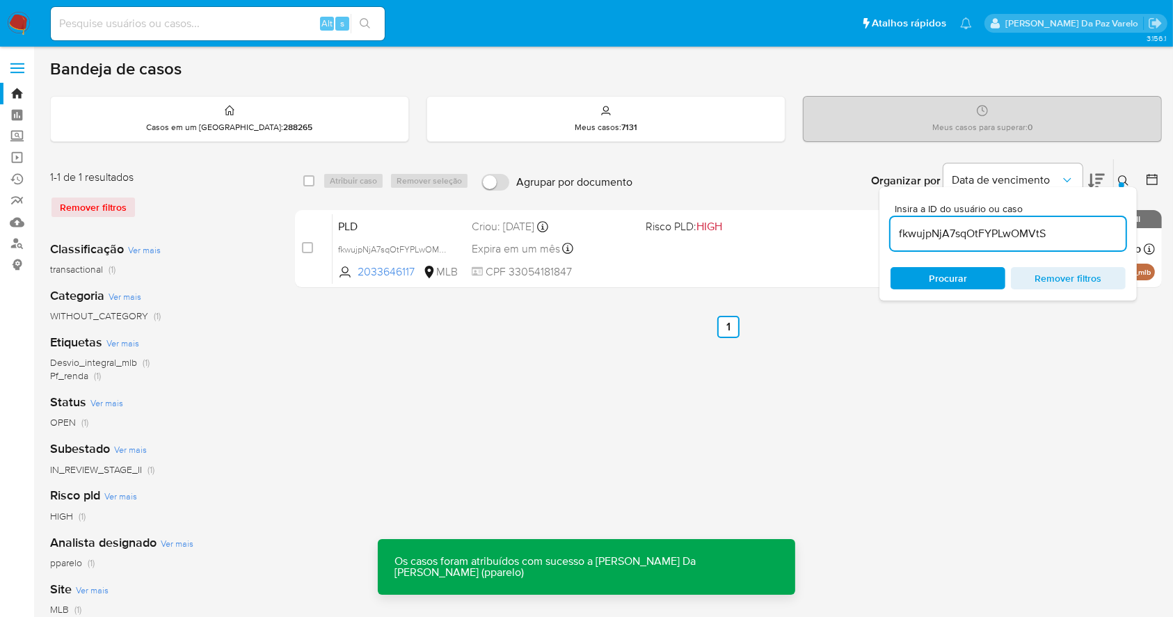
click at [1123, 175] on icon at bounding box center [1123, 180] width 11 height 11
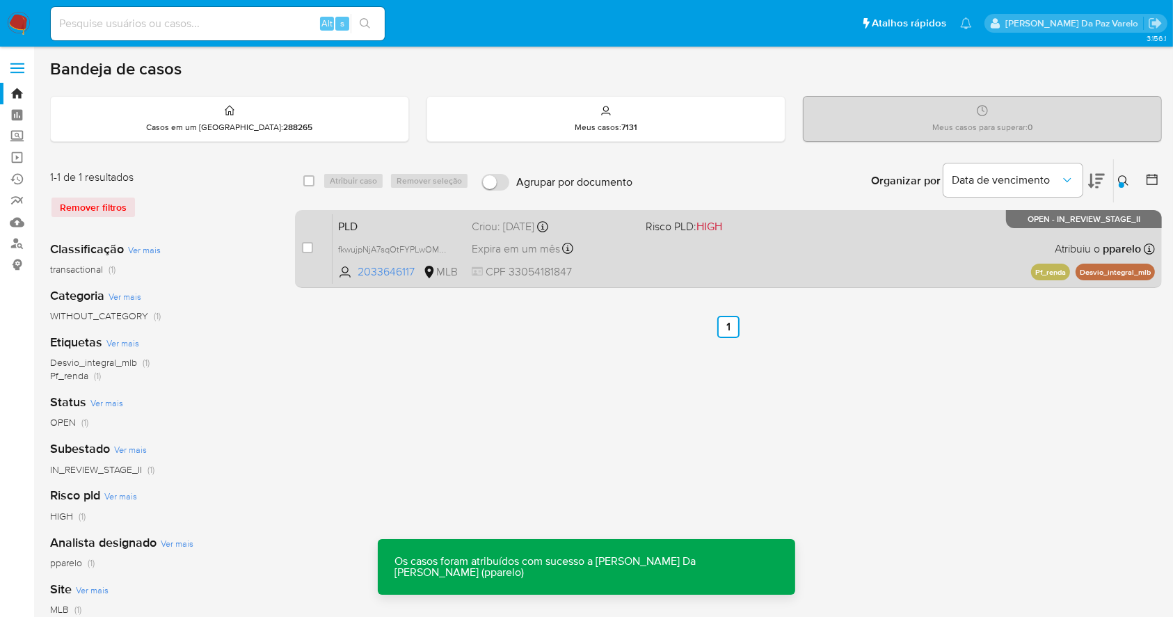
click at [616, 259] on div "PLD fkwujpNjA7sqOtFYPLwOMVtS 2033646117 MLB Risco PLD: HIGH Criou: [DATE] Criou…" at bounding box center [744, 249] width 822 height 70
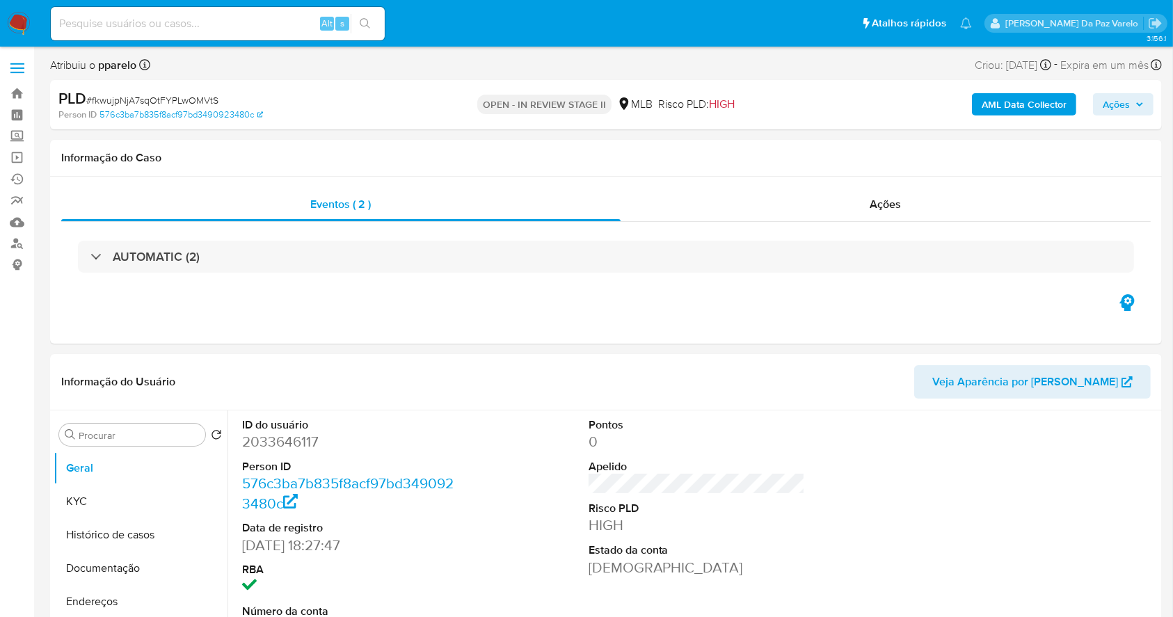
select select "10"
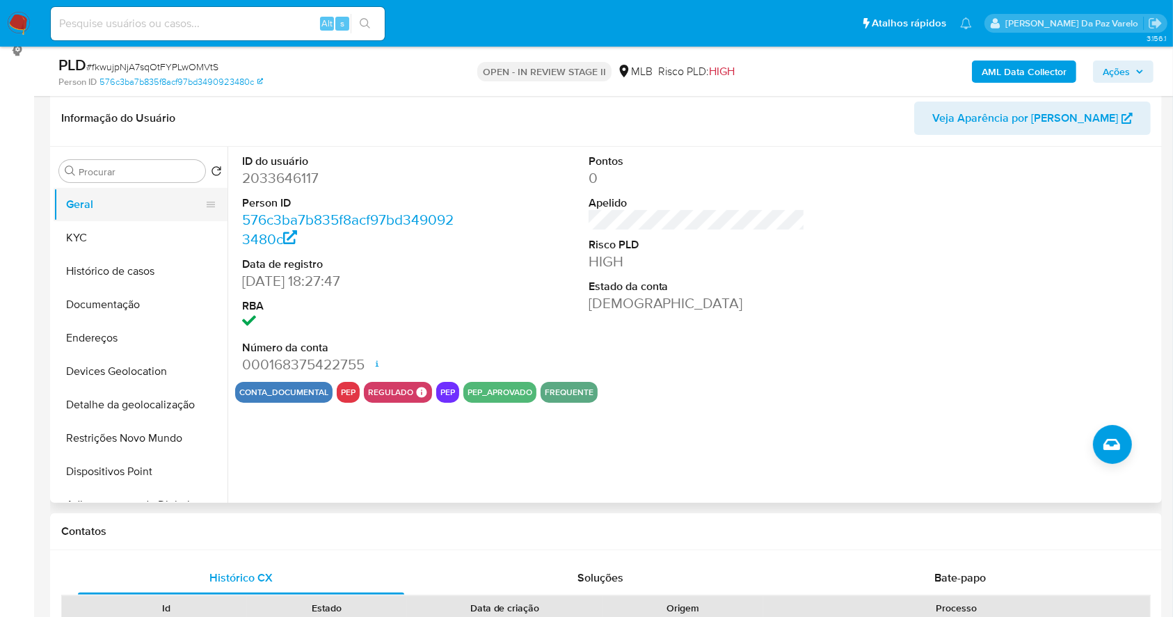
scroll to position [185, 0]
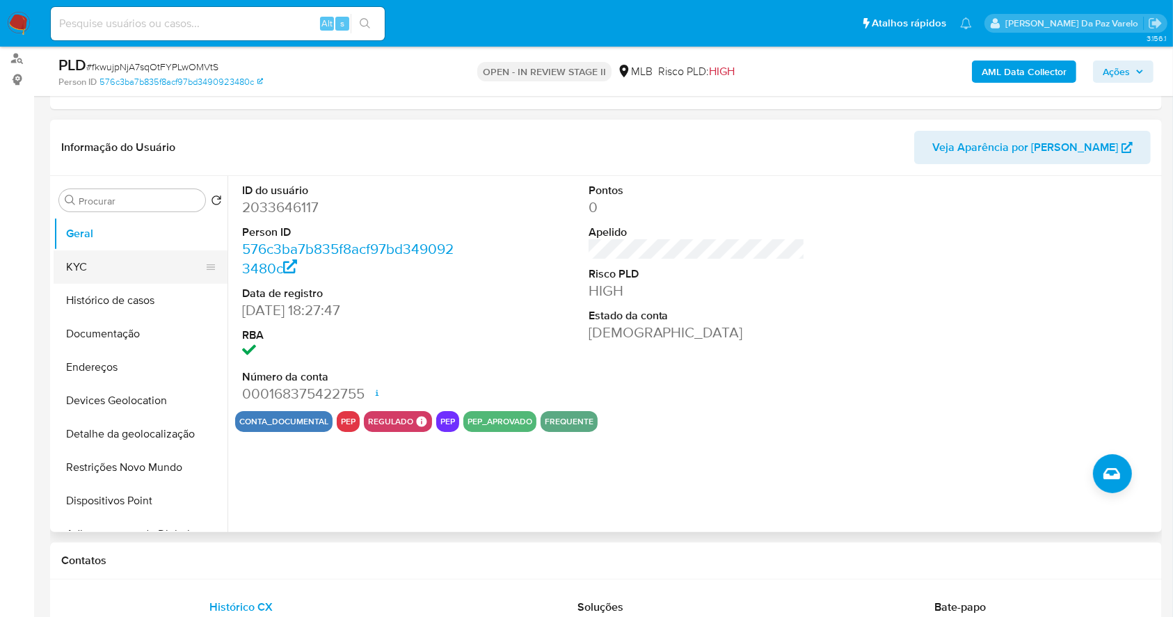
click at [178, 259] on button "KYC" at bounding box center [135, 266] width 163 height 33
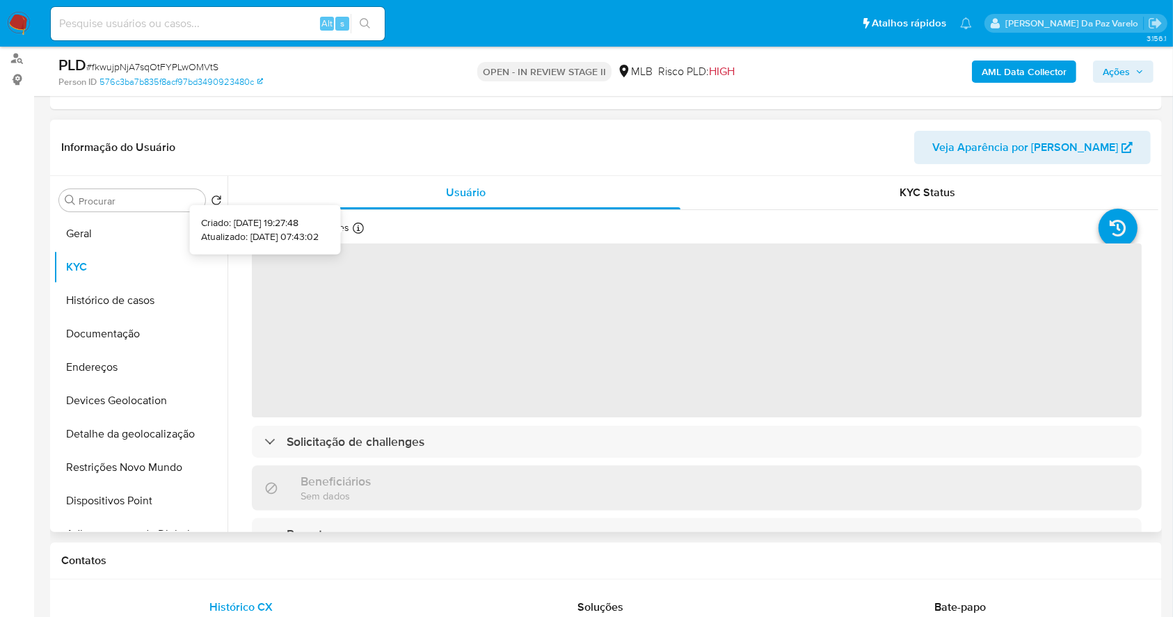
click at [354, 225] on icon at bounding box center [358, 228] width 11 height 11
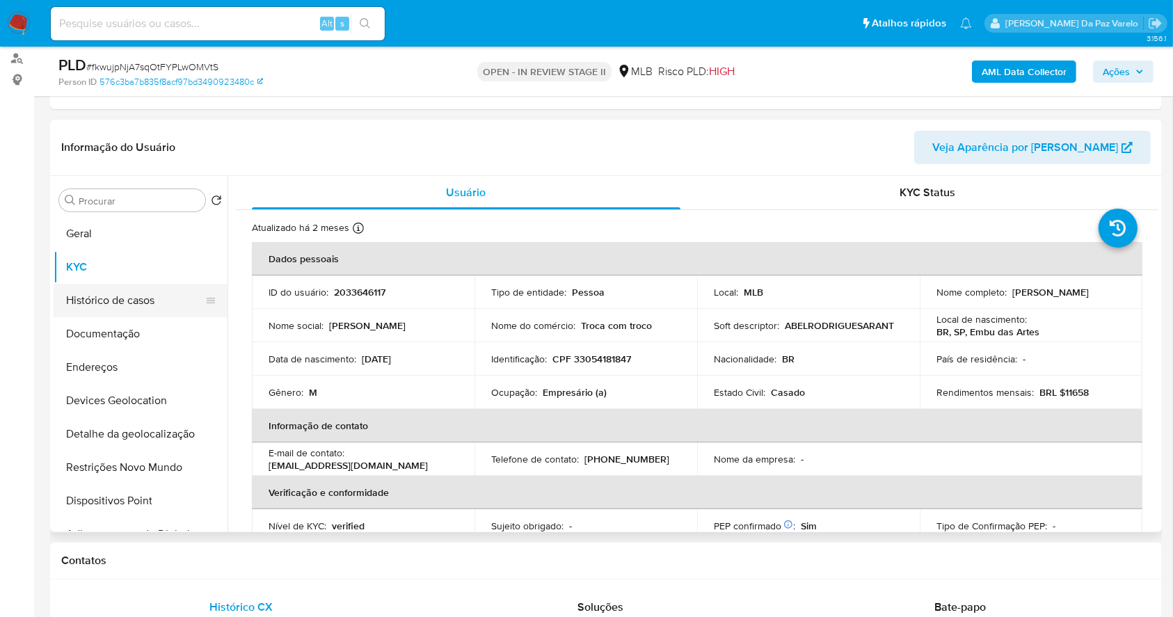
click at [150, 289] on button "Histórico de casos" at bounding box center [135, 300] width 163 height 33
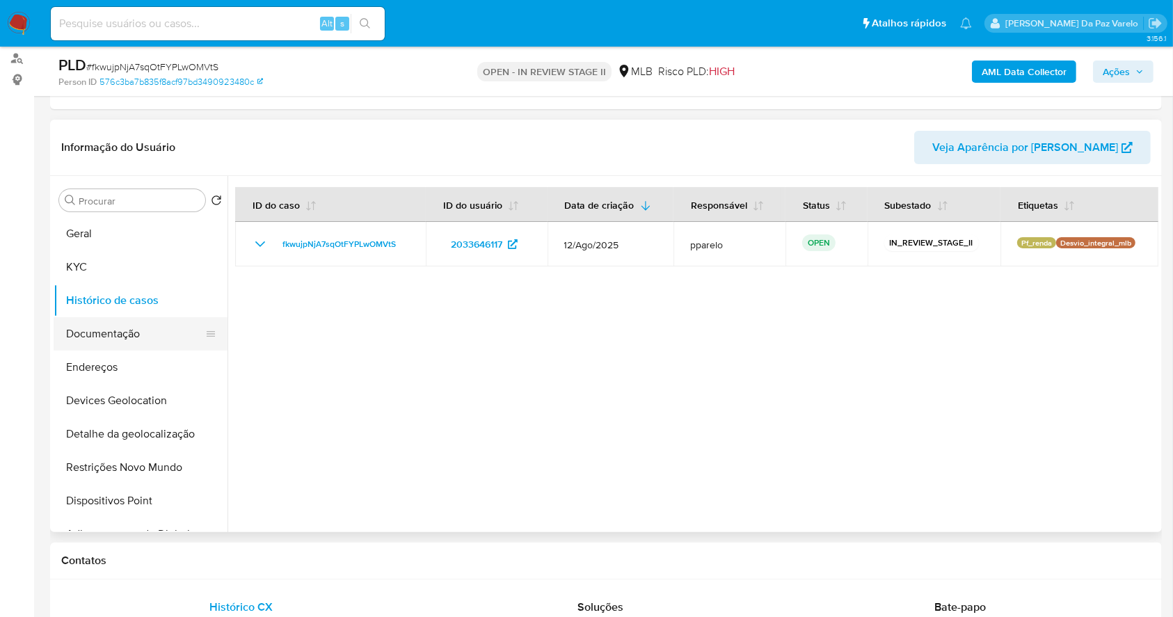
click at [139, 334] on button "Documentação" at bounding box center [135, 333] width 163 height 33
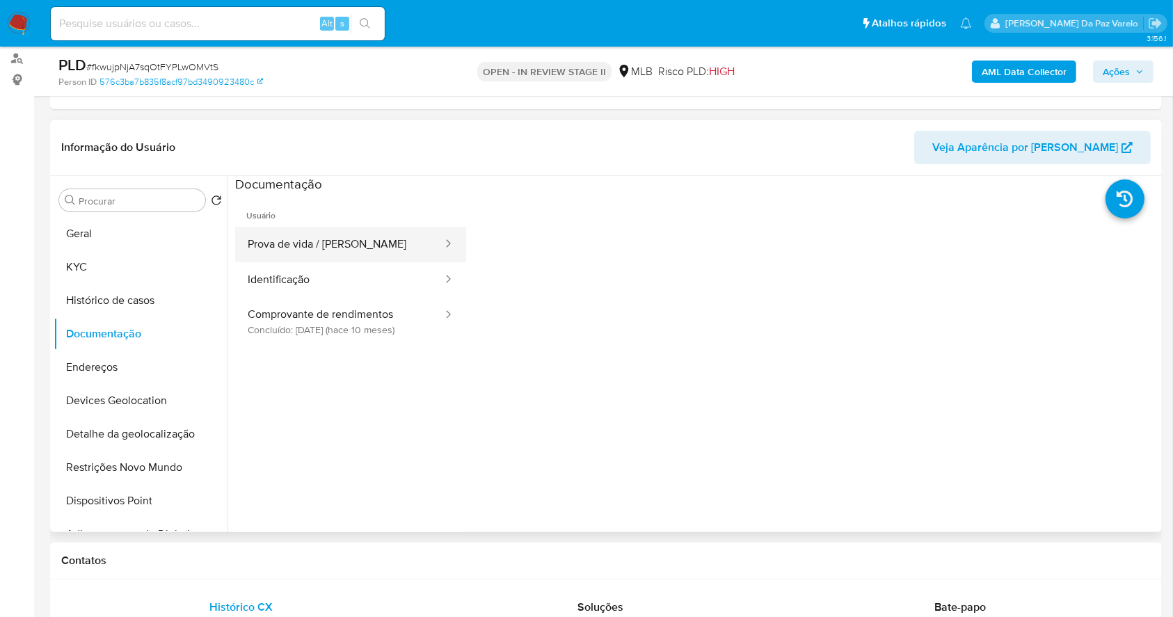
click at [328, 248] on button "Prova de vida / Selfie" at bounding box center [339, 244] width 209 height 35
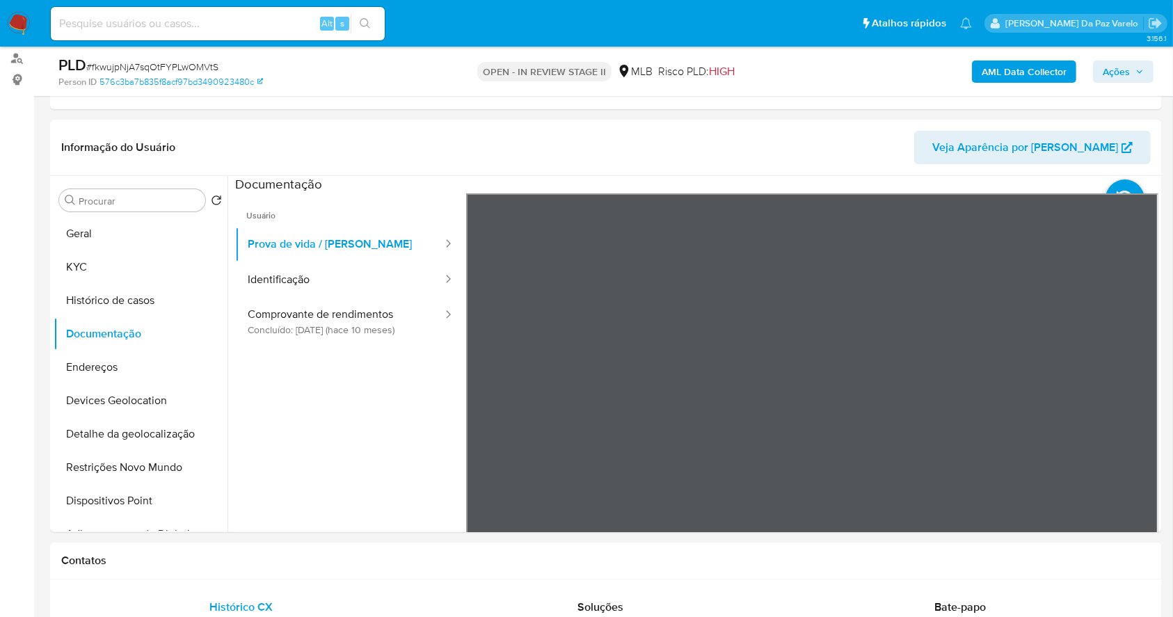
click at [303, 22] on input at bounding box center [218, 24] width 334 height 18
paste input "5yBbDFMhcnKOdNIPswVfYDFv"
type input "5yBbDFMhcnKOdNIPswVfYDFv"
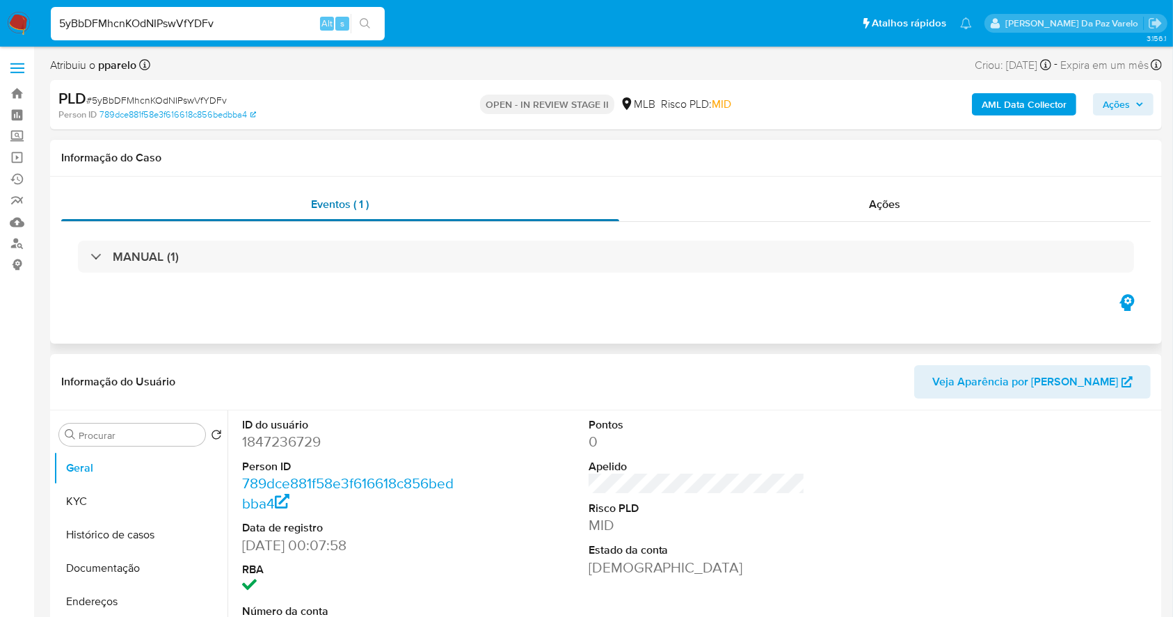
select select "10"
click at [132, 498] on button "KYC" at bounding box center [135, 501] width 163 height 33
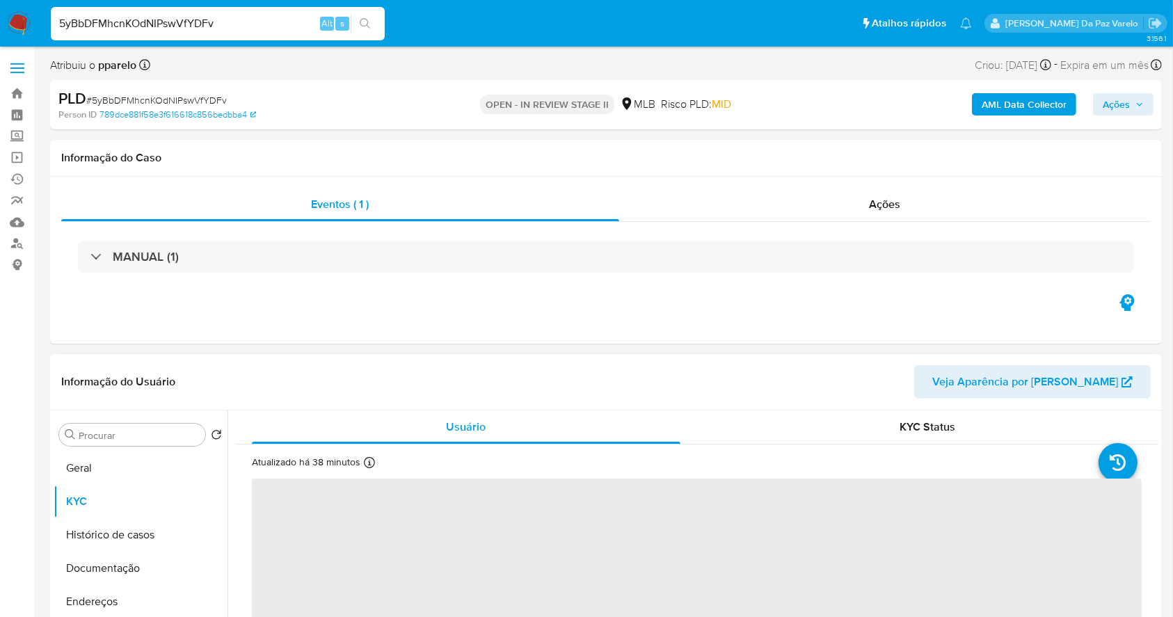
click at [367, 468] on div at bounding box center [369, 464] width 11 height 15
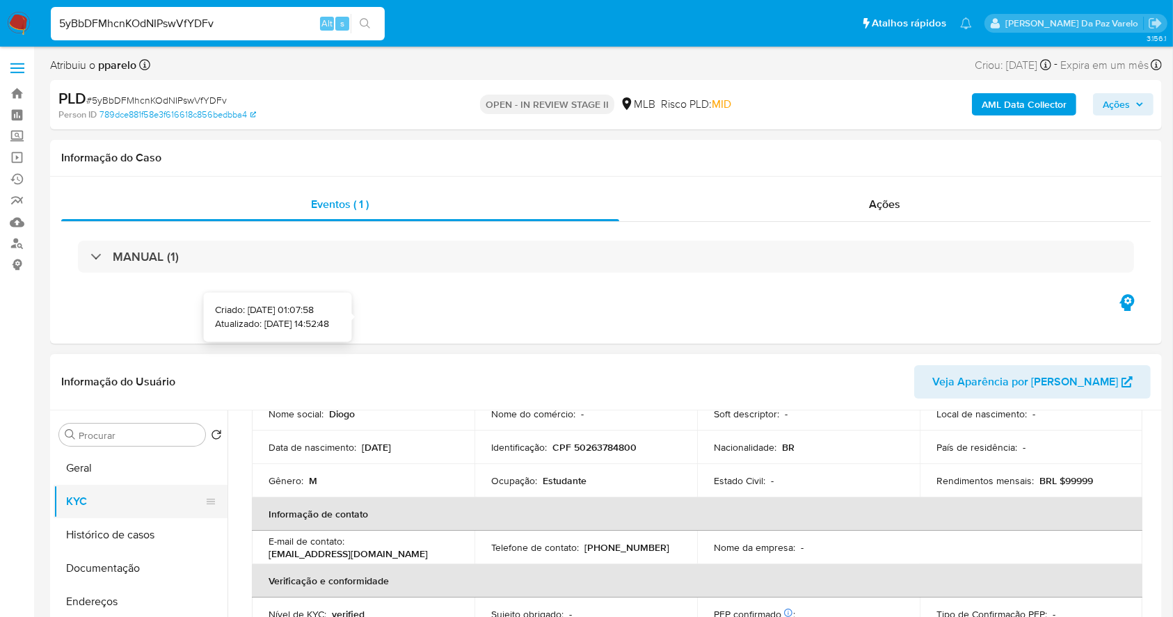
scroll to position [185, 0]
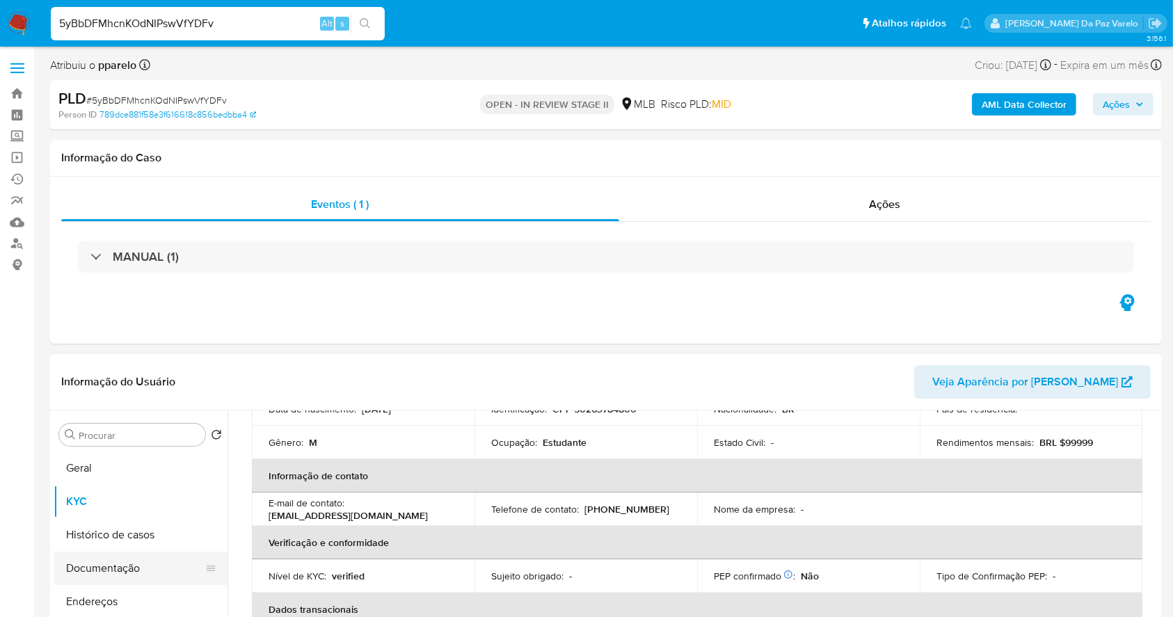
click at [122, 566] on button "Documentação" at bounding box center [135, 568] width 163 height 33
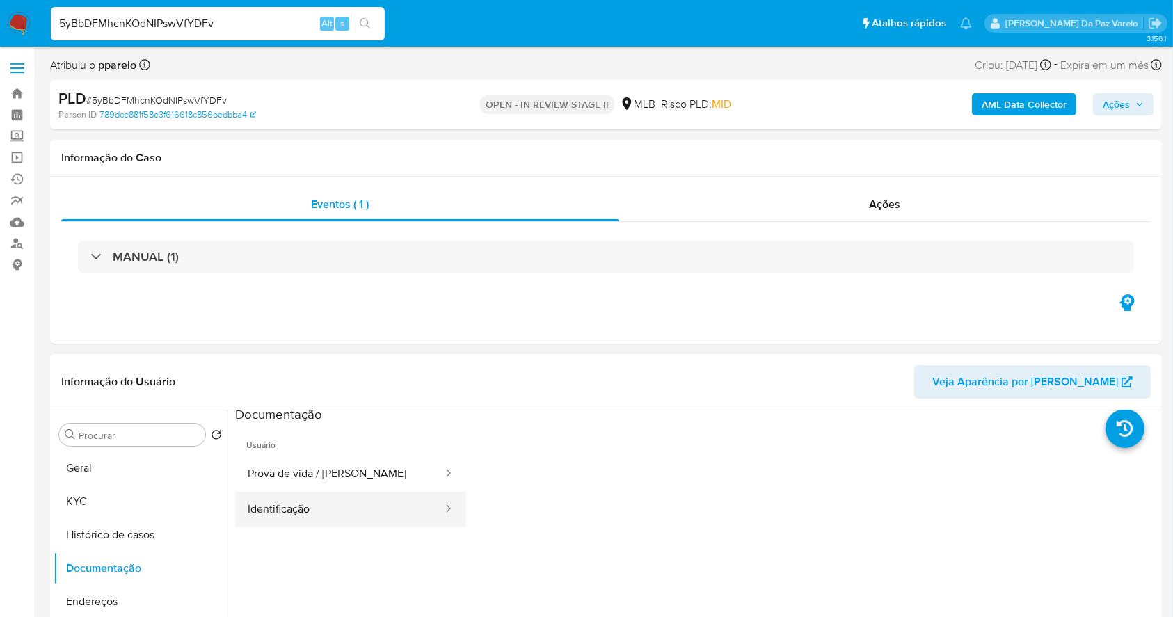
scroll to position [0, 0]
click at [410, 472] on button "Prova de vida / Selfie" at bounding box center [339, 478] width 209 height 35
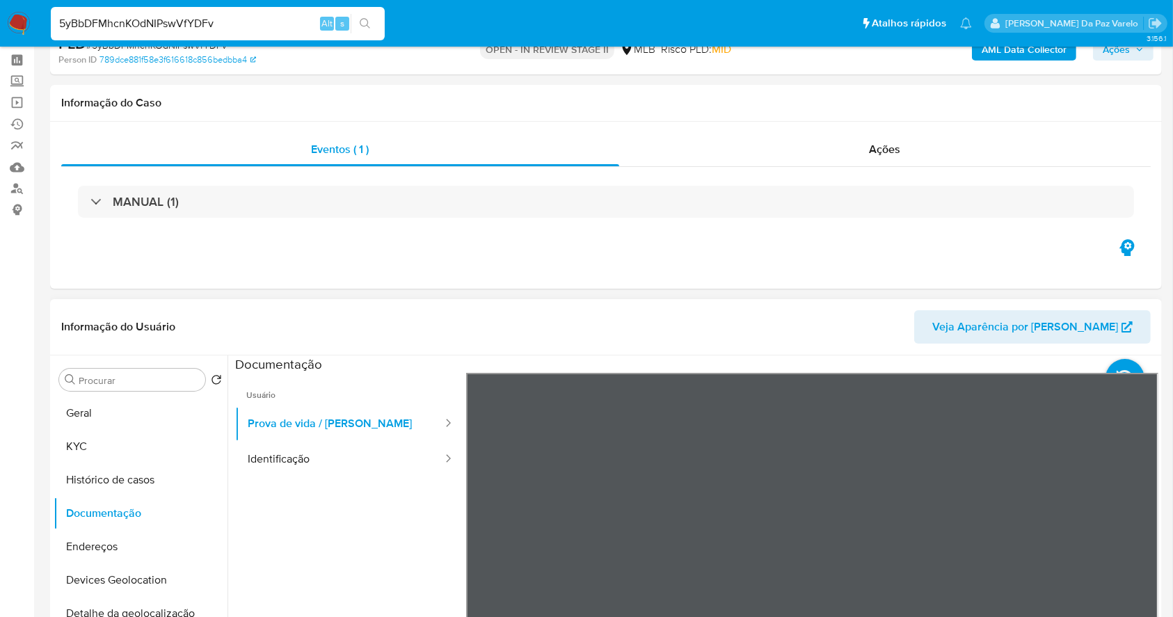
scroll to position [93, 0]
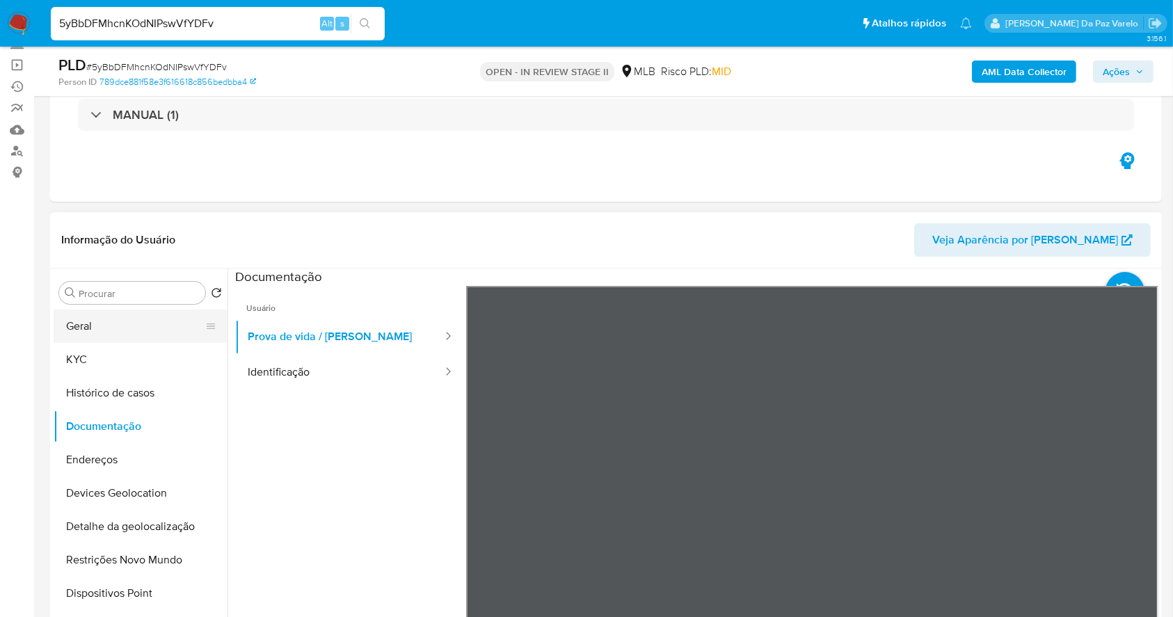
click at [122, 324] on button "Geral" at bounding box center [135, 326] width 163 height 33
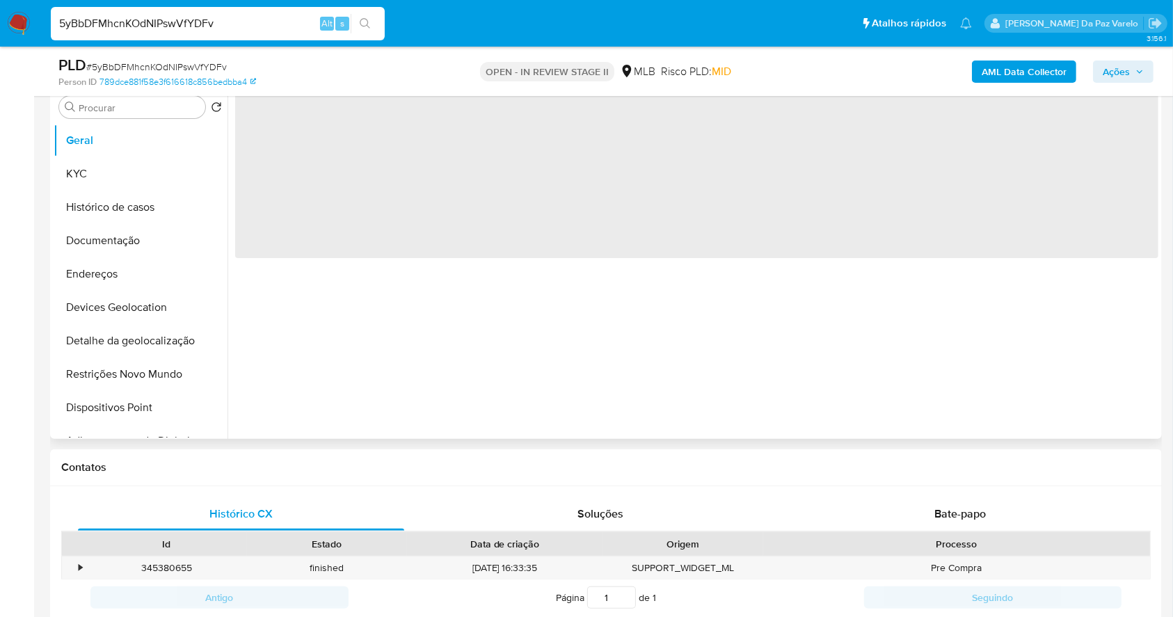
scroll to position [185, 0]
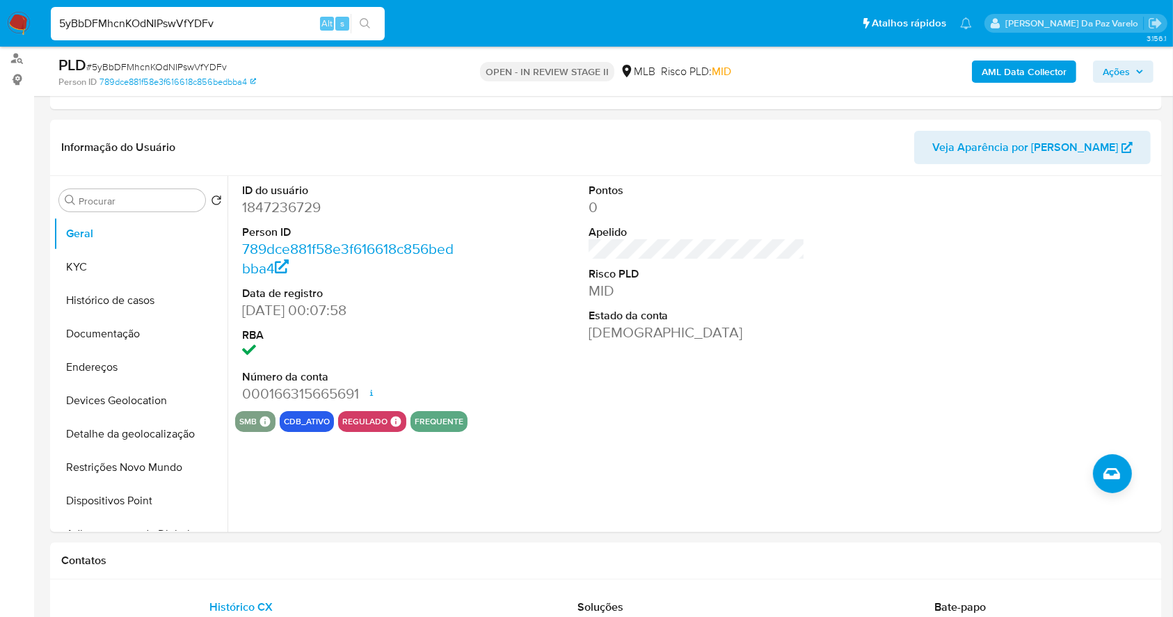
click at [271, 25] on input "5yBbDFMhcnKOdNIPswVfYDFv" at bounding box center [218, 24] width 334 height 18
paste input "XodvmrAnafp8i1XdzXLOQCOc"
type input "XodvmrAnafp8i1XdzXLOQCOc"
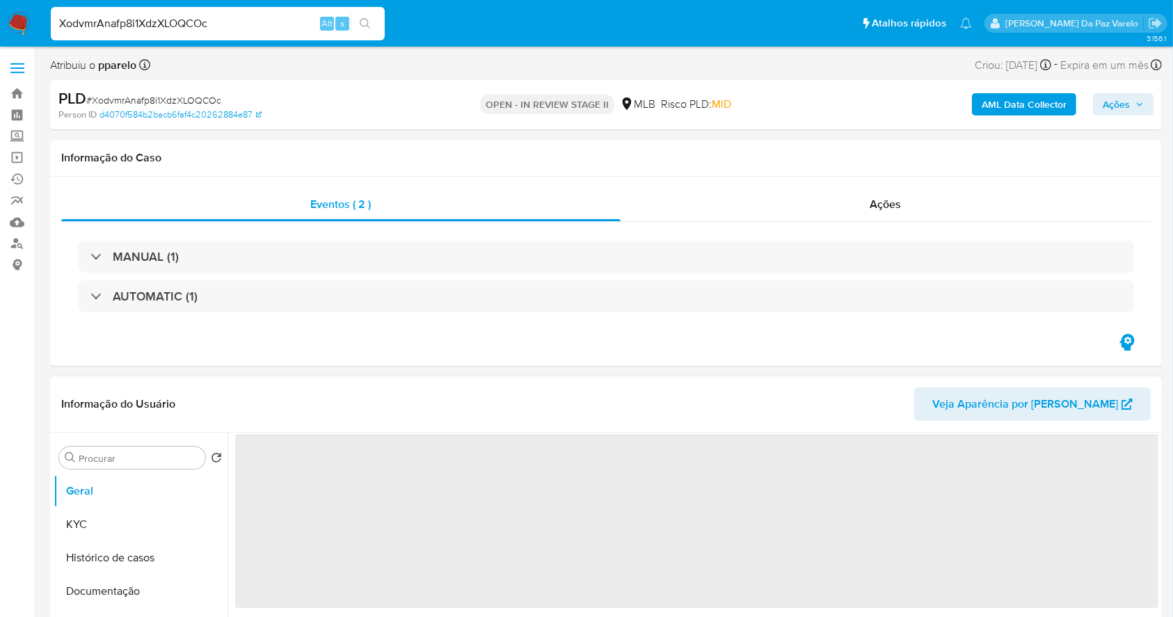
select select "10"
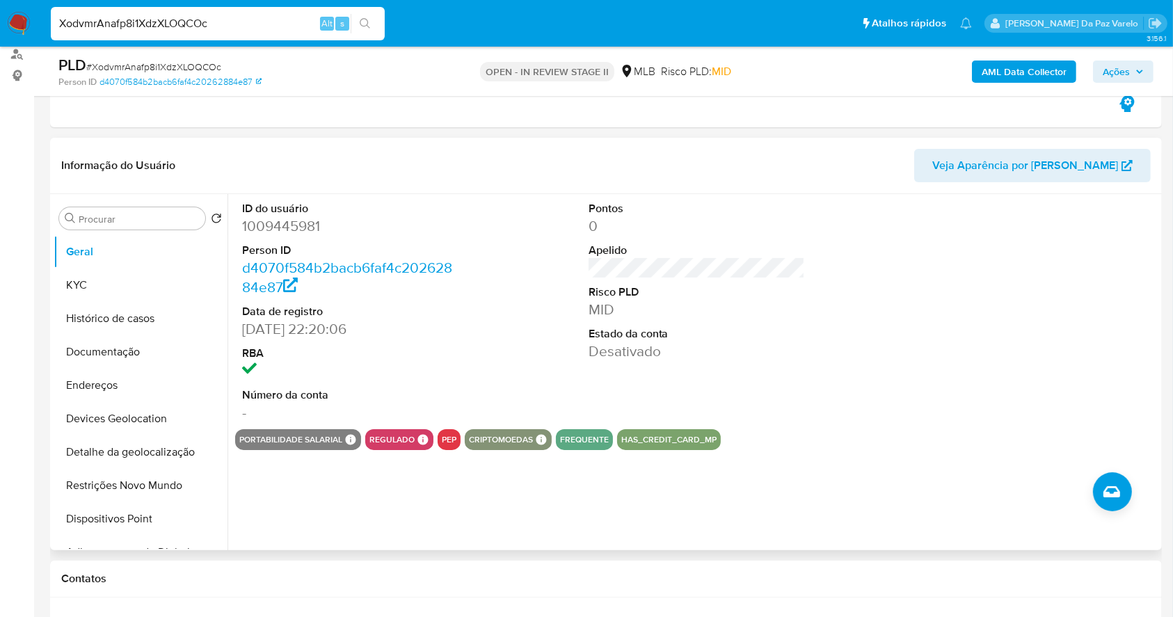
scroll to position [185, 0]
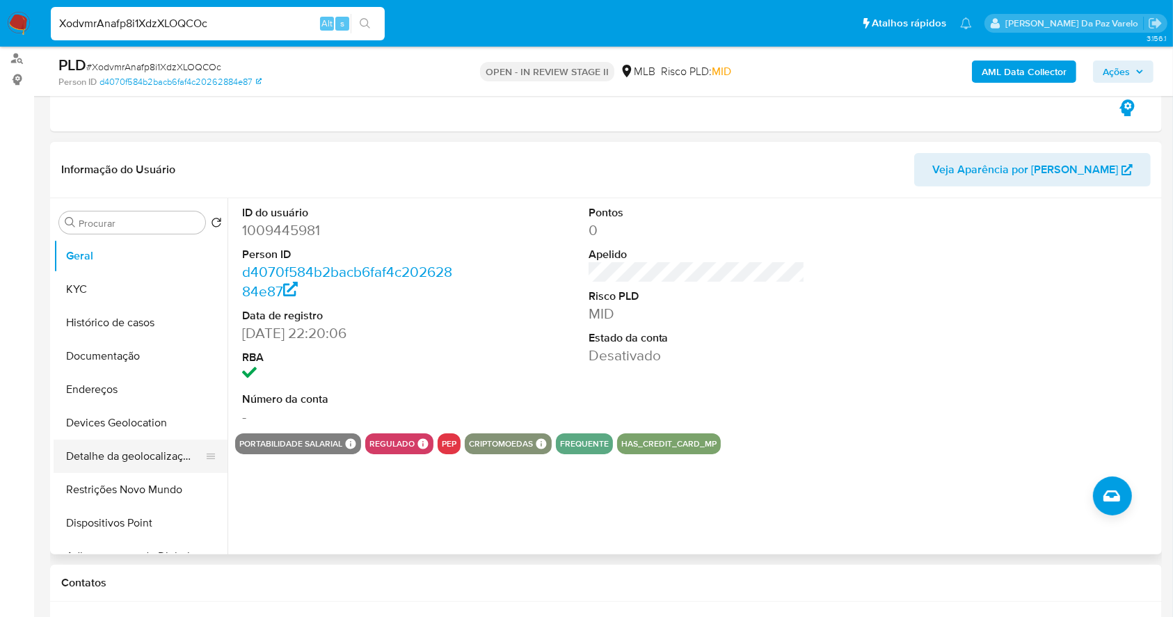
click at [131, 460] on button "Detalhe da geolocalização" at bounding box center [135, 456] width 163 height 33
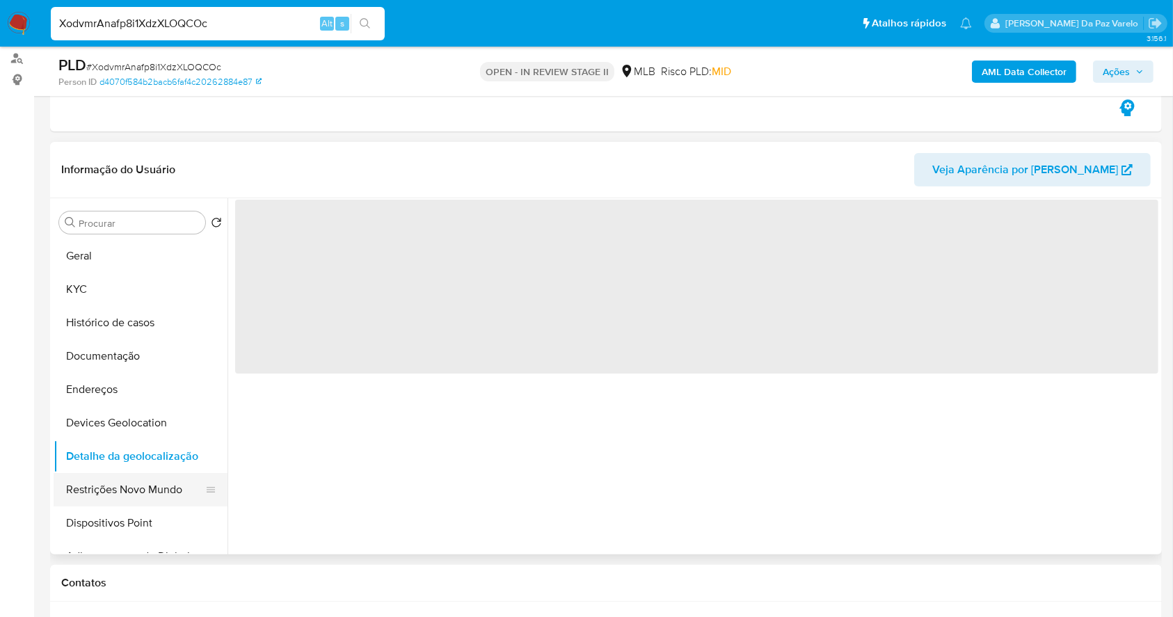
click at [138, 489] on button "Restrições Novo Mundo" at bounding box center [135, 489] width 163 height 33
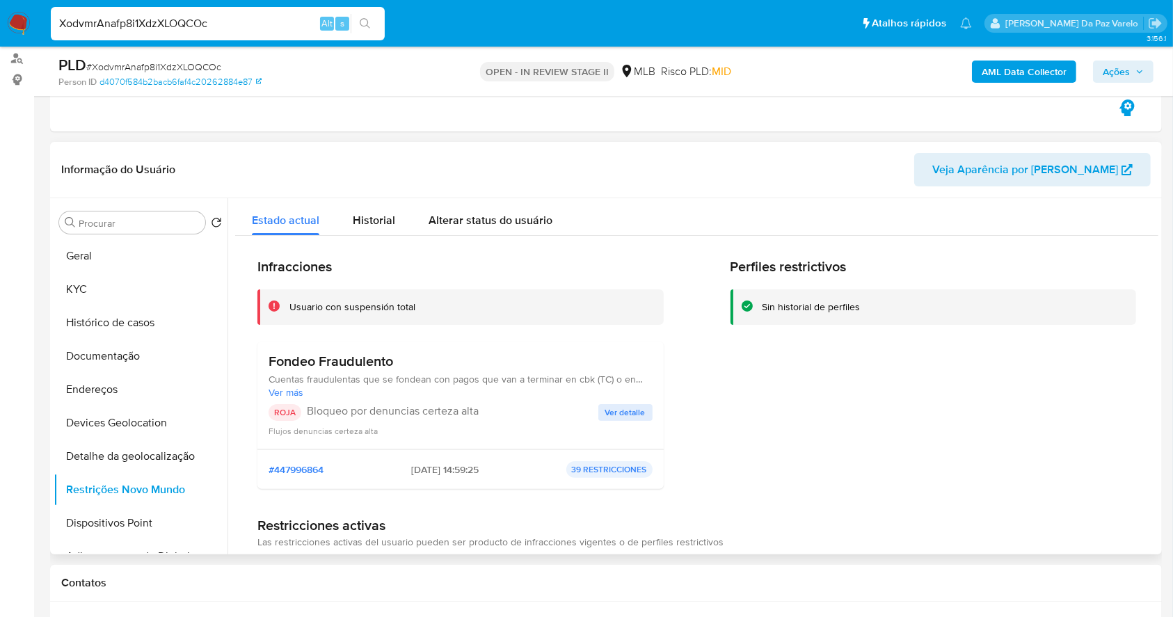
click at [607, 406] on span "Ver detalle" at bounding box center [625, 413] width 40 height 14
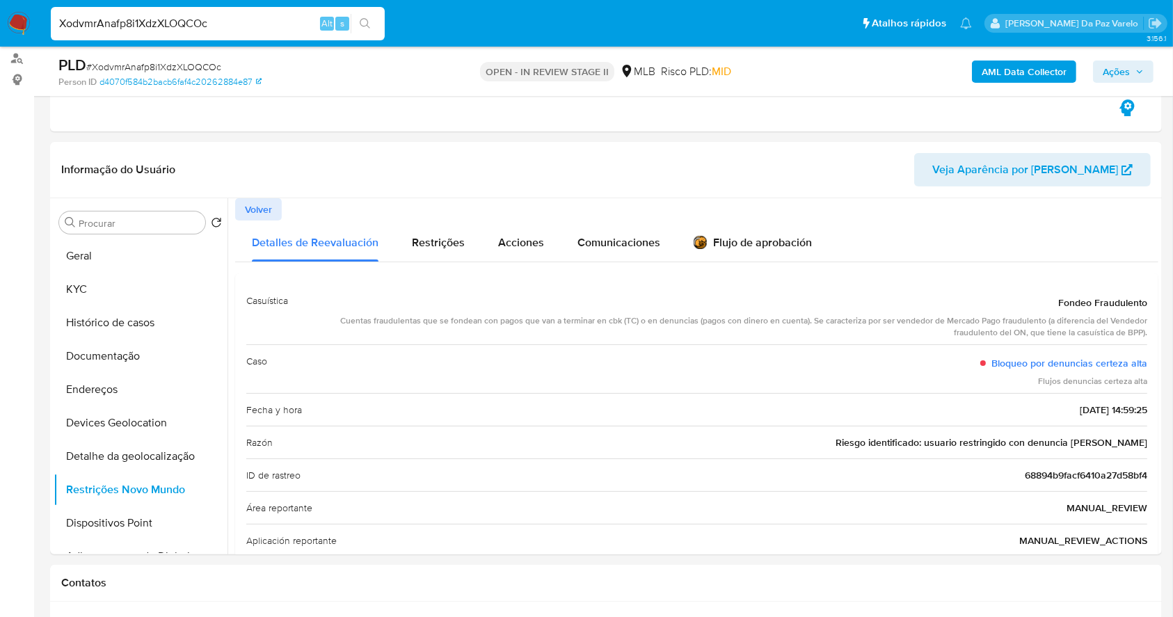
scroll to position [0, 0]
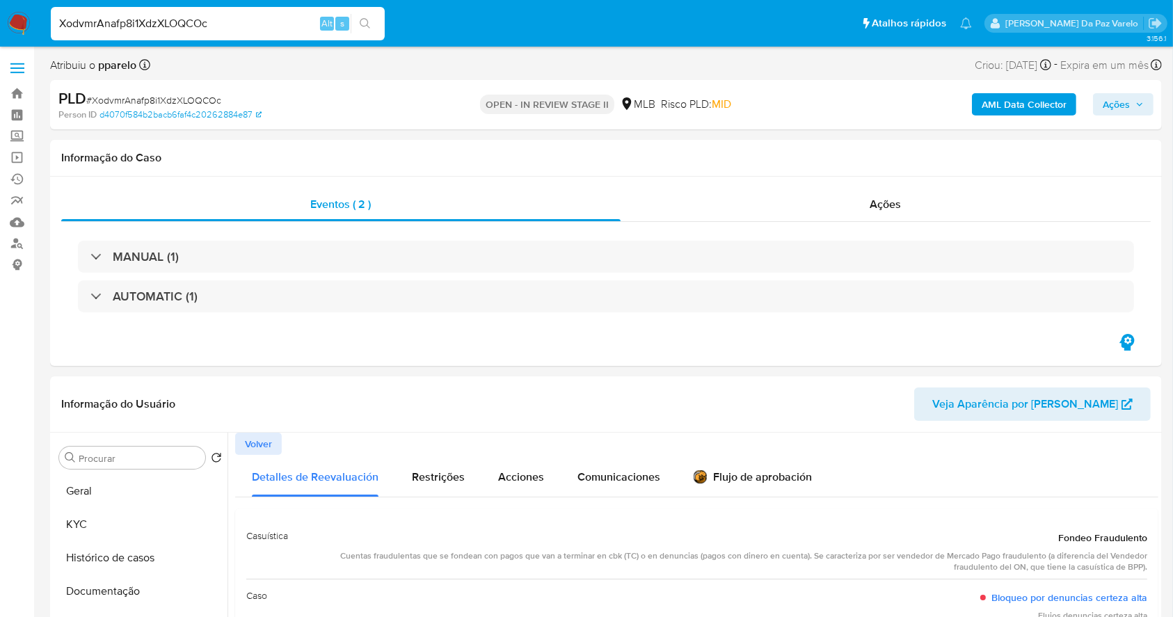
click at [191, 18] on input "XodvmrAnafp8i1XdzXLOQCOc" at bounding box center [218, 24] width 334 height 18
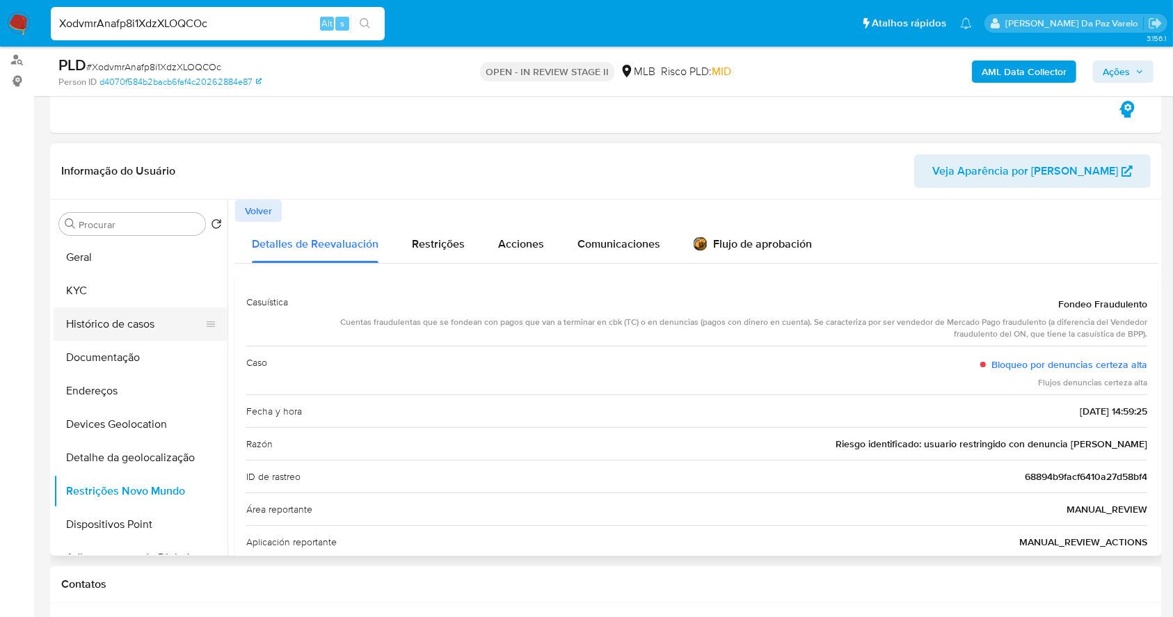
scroll to position [185, 0]
click at [102, 259] on button "Geral" at bounding box center [135, 255] width 163 height 33
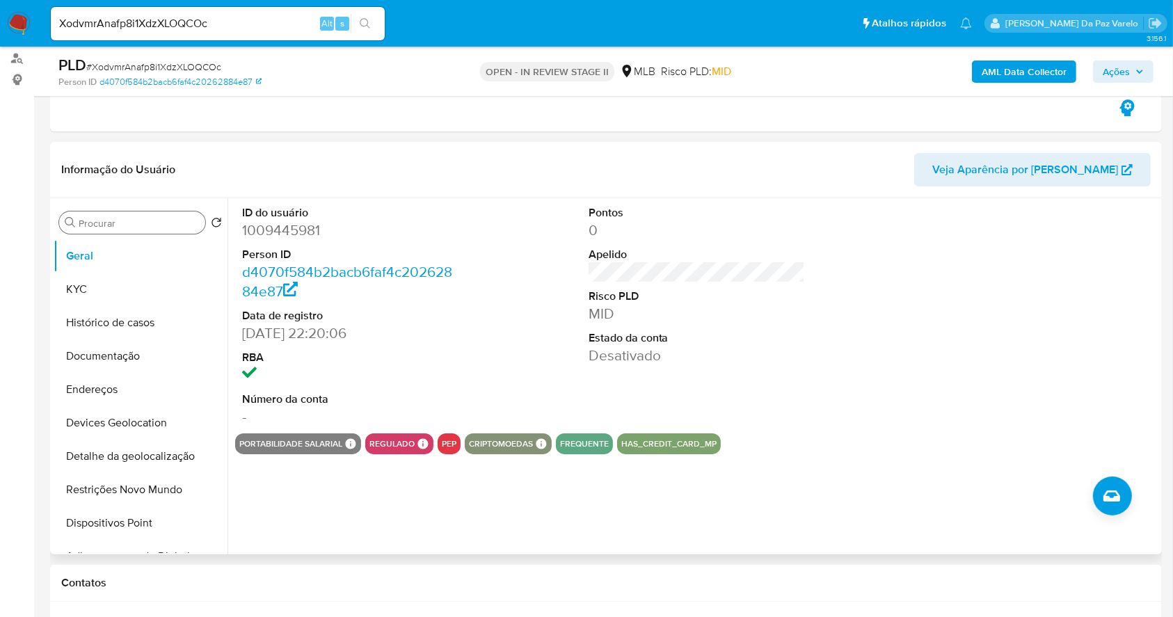
click at [159, 232] on div "Procurar" at bounding box center [132, 222] width 146 height 22
click at [158, 228] on input "Procurar" at bounding box center [139, 223] width 121 height 13
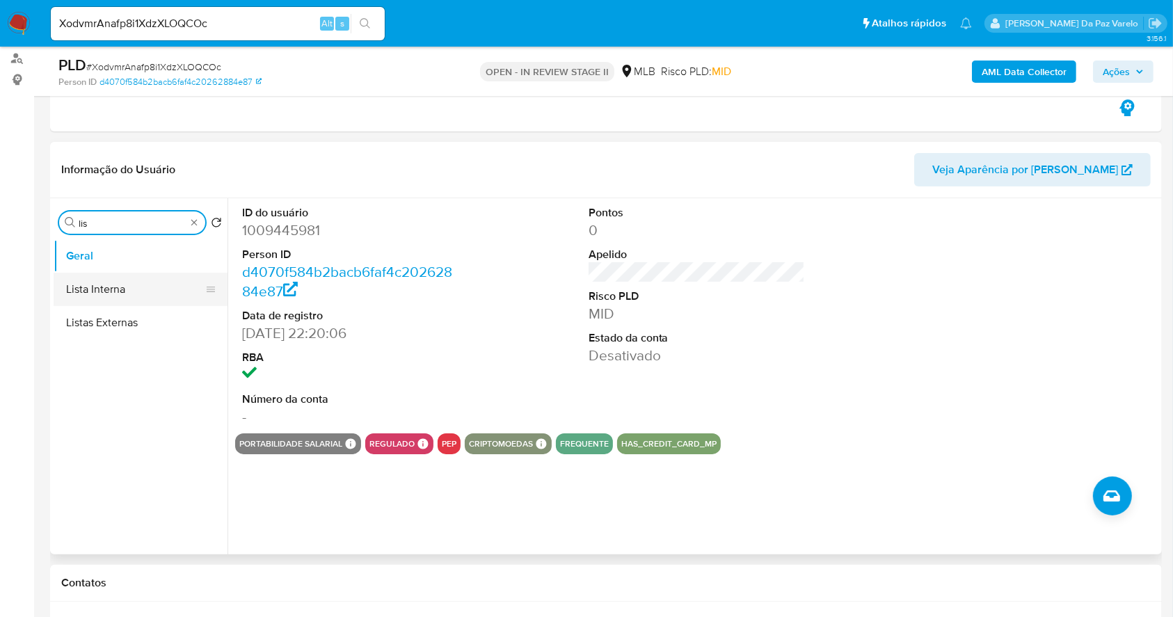
type input "lis"
click at [121, 293] on button "Lista Interna" at bounding box center [135, 289] width 163 height 33
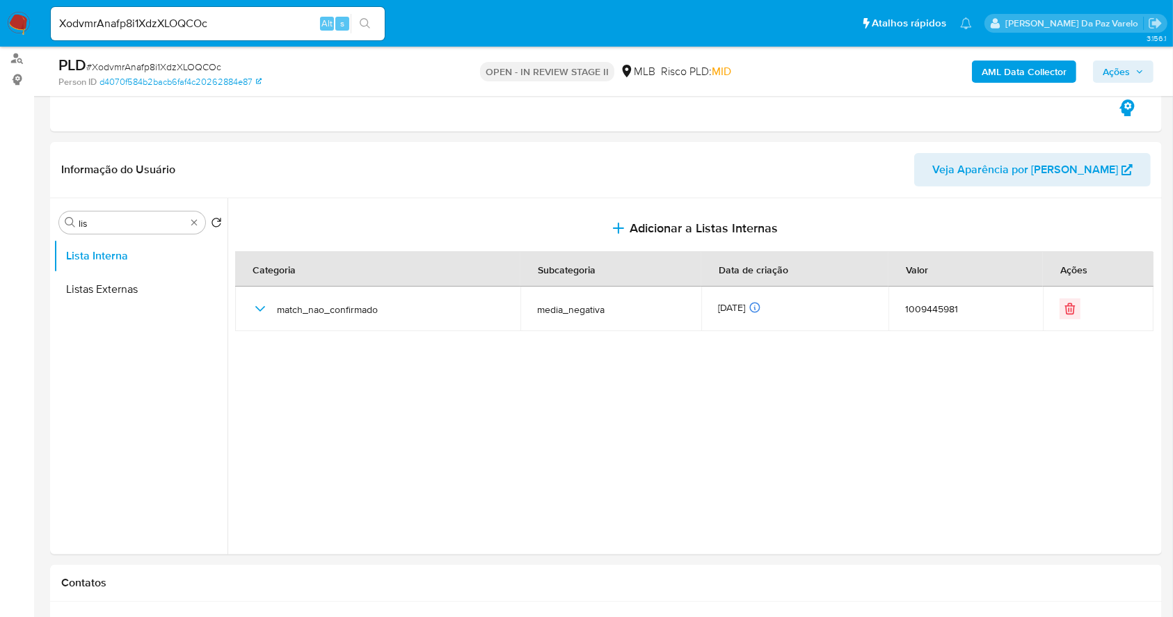
click at [266, 40] on div "XodvmrAnafp8i1XdzXLOQCOc Alt s" at bounding box center [218, 23] width 334 height 39
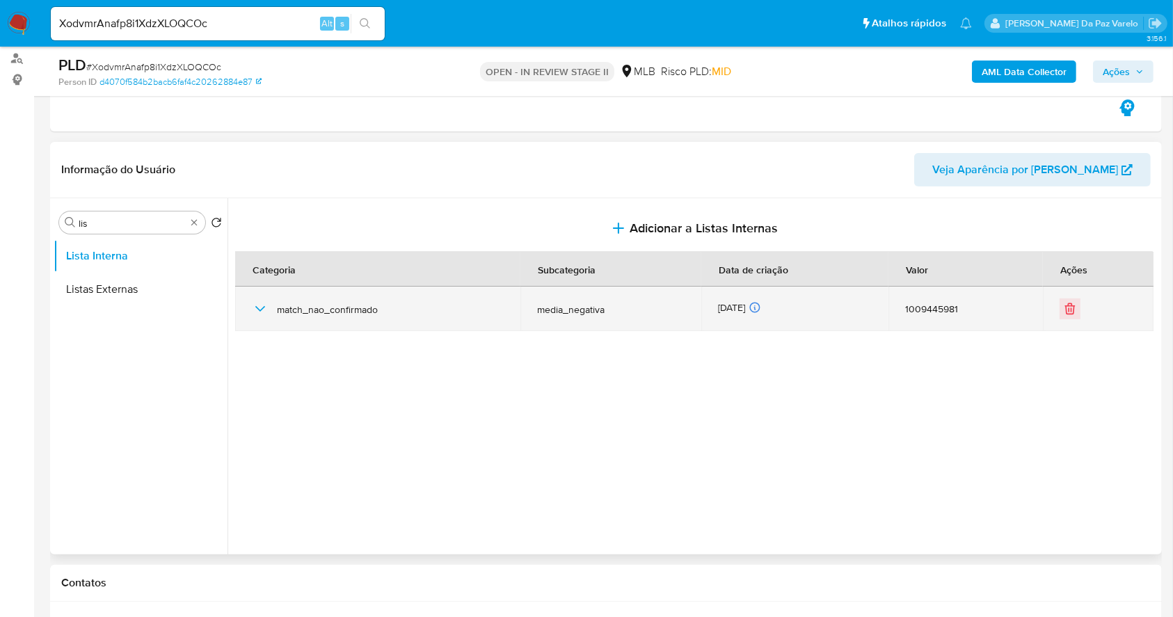
click at [280, 310] on span "match_nao_confirmado" at bounding box center [390, 309] width 227 height 13
click at [267, 307] on icon "button" at bounding box center [260, 309] width 17 height 17
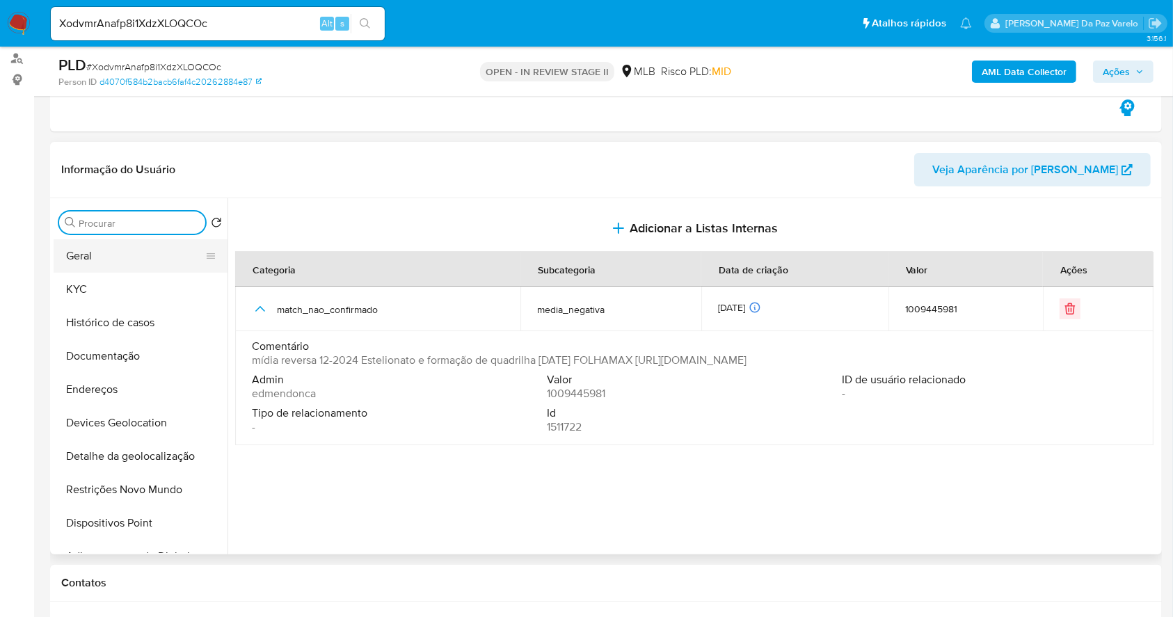
drag, startPoint x: 93, startPoint y: 255, endPoint x: 109, endPoint y: 254, distance: 16.7
click at [91, 255] on button "Geral" at bounding box center [135, 255] width 163 height 33
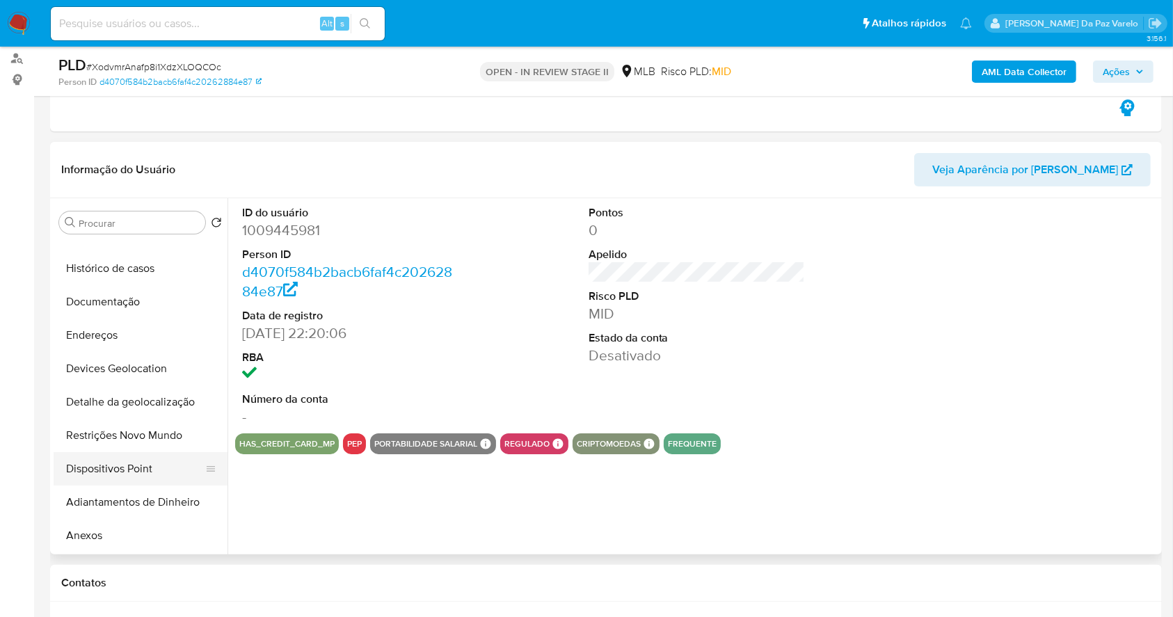
scroll to position [93, 0]
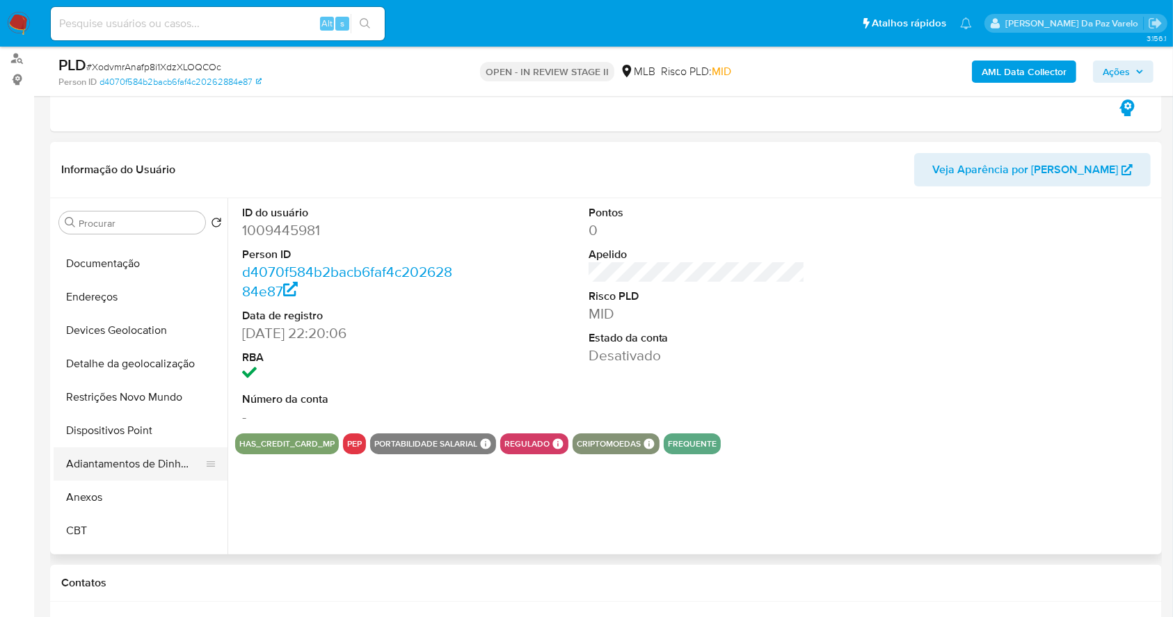
select select "10"
click at [109, 221] on input "Procurar" at bounding box center [139, 223] width 121 height 13
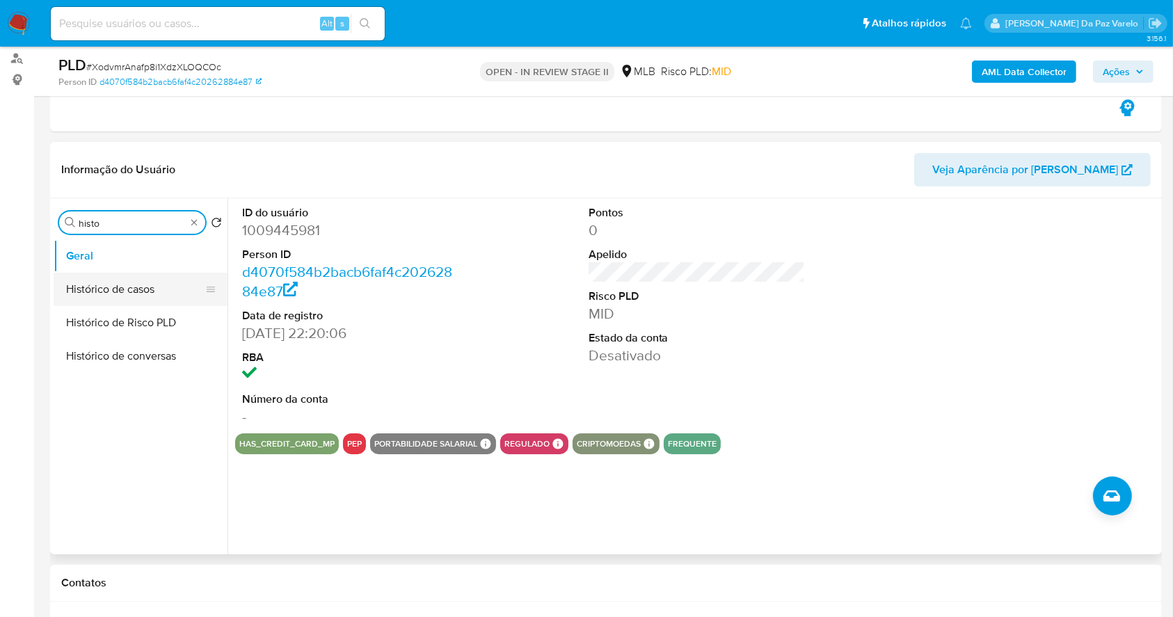
click at [118, 277] on button "Histórico de casos" at bounding box center [135, 289] width 163 height 33
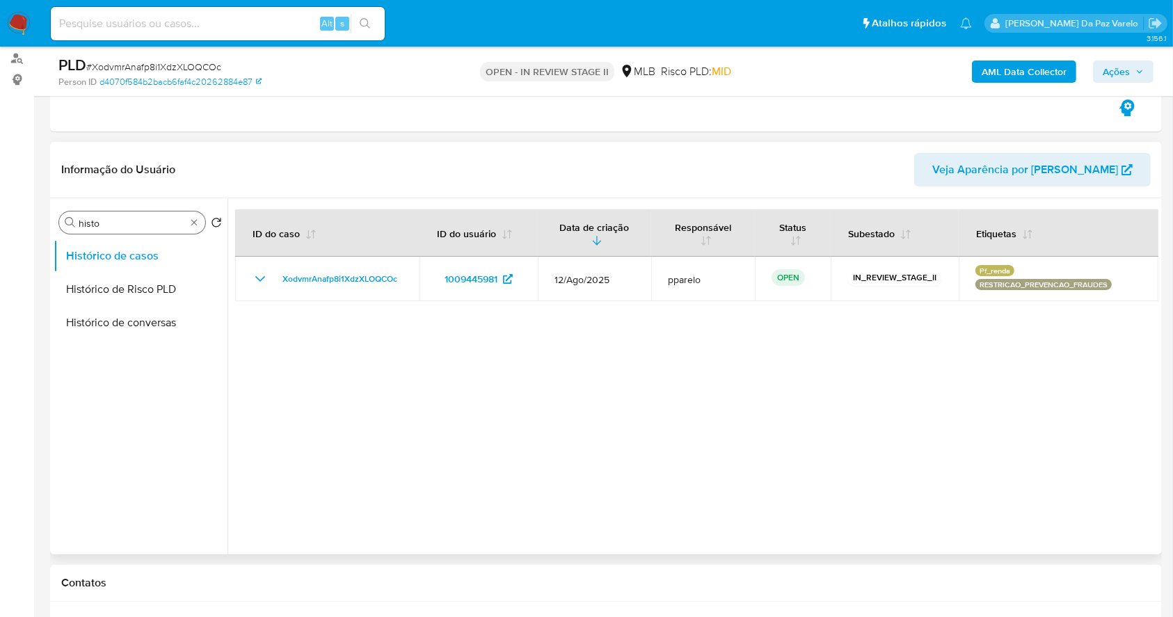
click at [157, 224] on input "histo" at bounding box center [132, 223] width 107 height 13
type input "list"
click at [144, 294] on button "Lista Interna" at bounding box center [135, 289] width 163 height 33
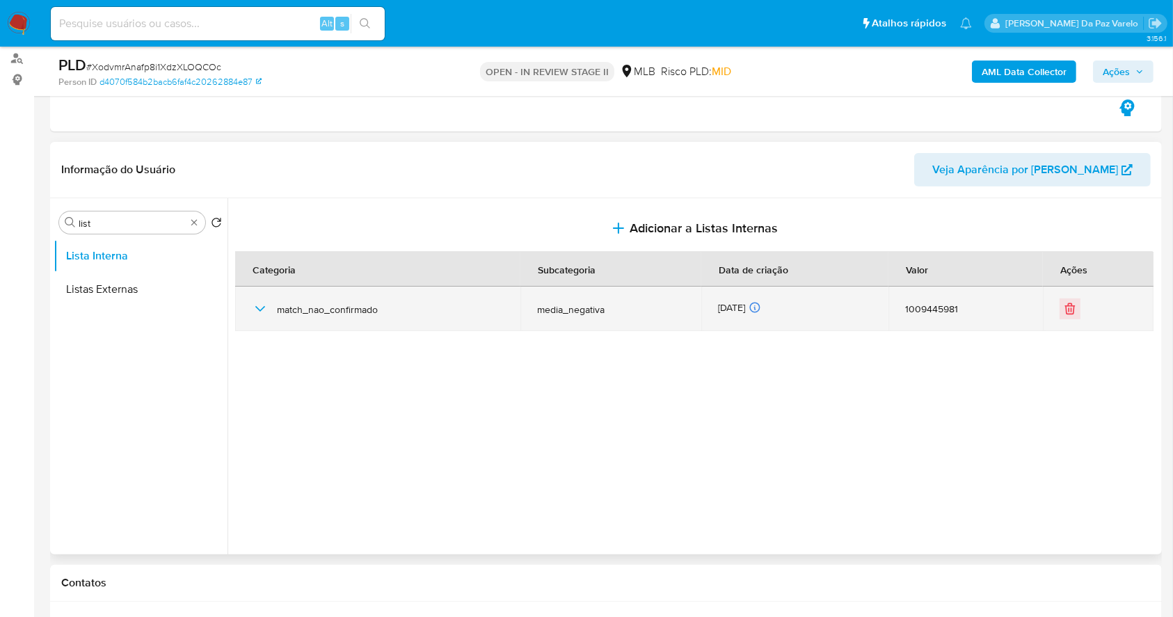
click at [257, 308] on icon "button" at bounding box center [260, 309] width 10 height 6
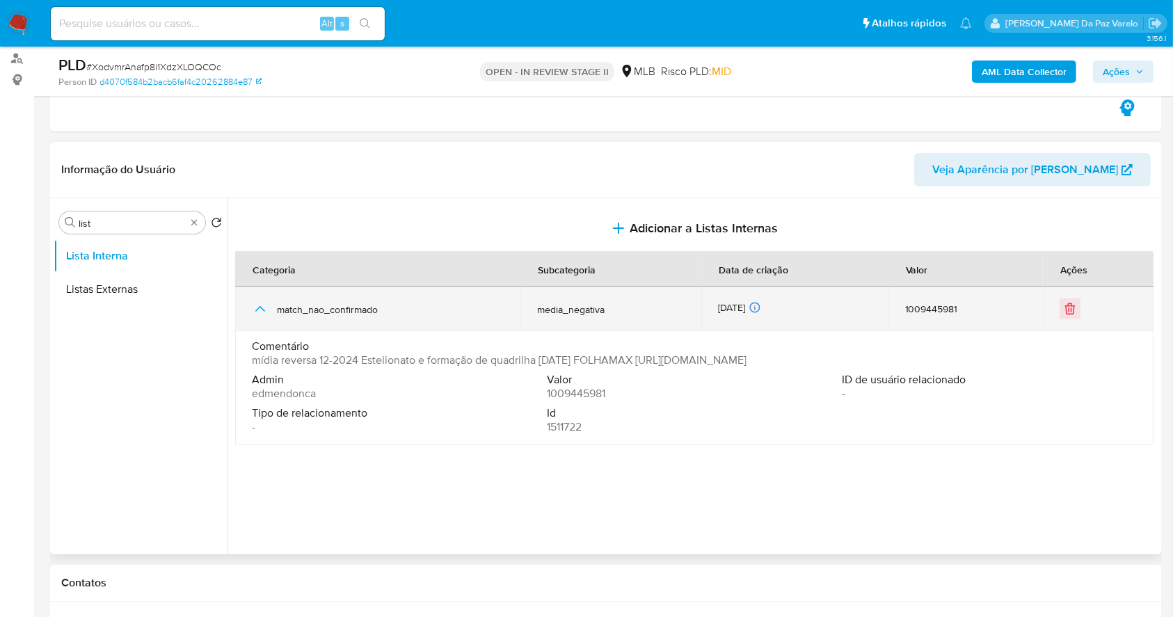
click at [248, 312] on td "match_nao_confirmado" at bounding box center [377, 309] width 285 height 45
click at [259, 304] on icon "button" at bounding box center [260, 309] width 17 height 17
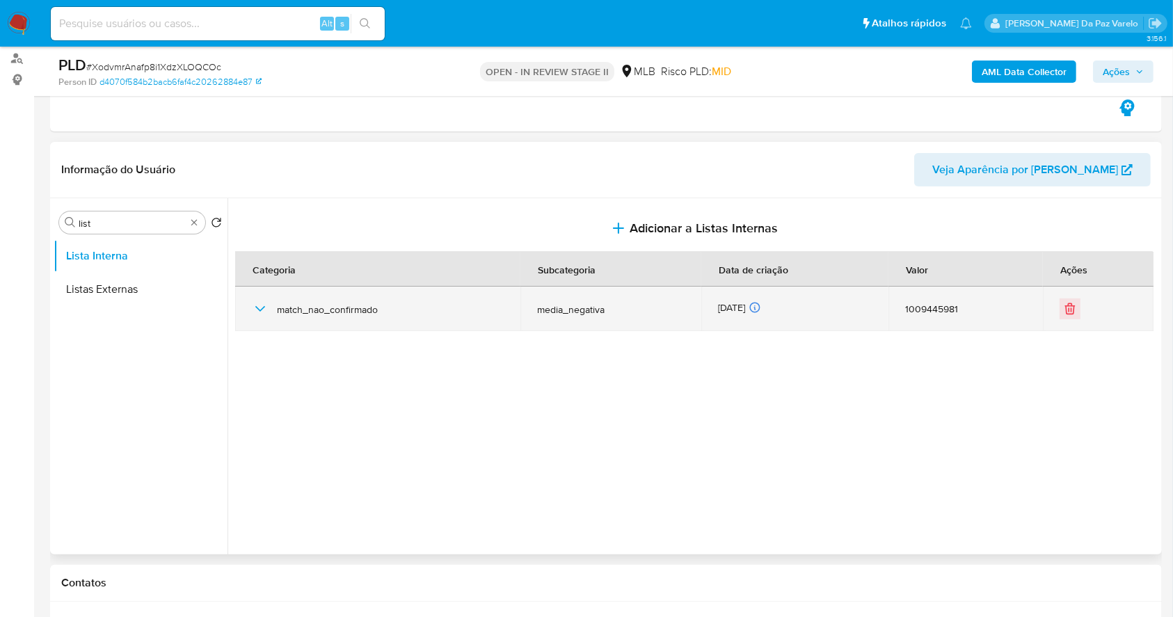
click at [278, 309] on span "match_nao_confirmado" at bounding box center [390, 309] width 227 height 13
click at [268, 310] on icon "button" at bounding box center [260, 309] width 17 height 17
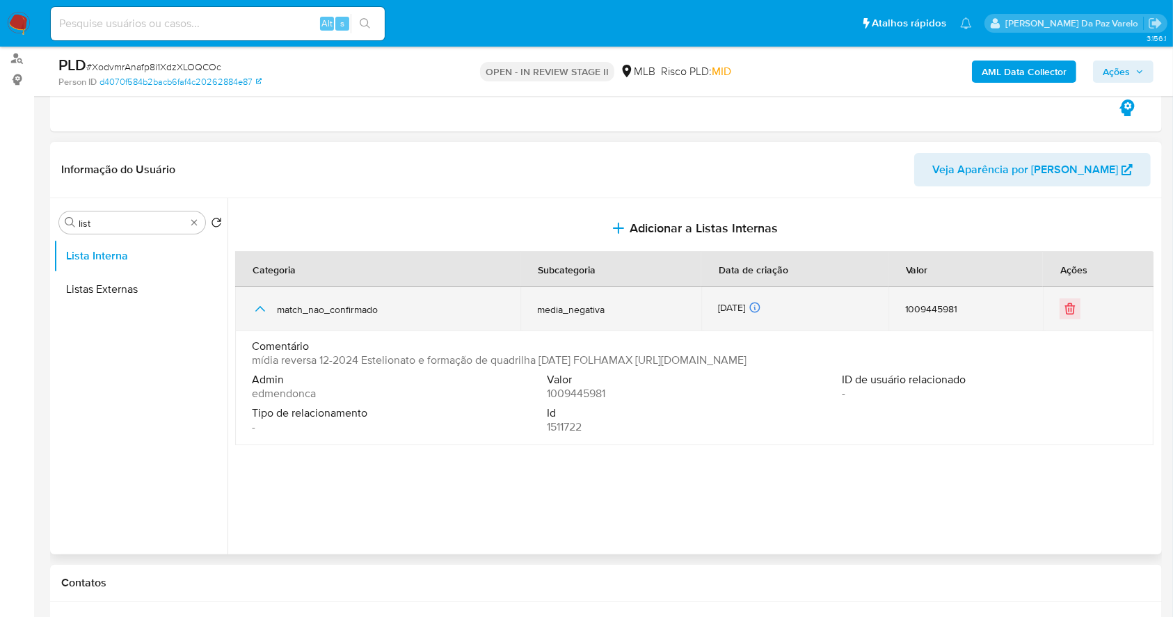
click at [252, 298] on div "match_nao_confirmado" at bounding box center [378, 309] width 252 height 45
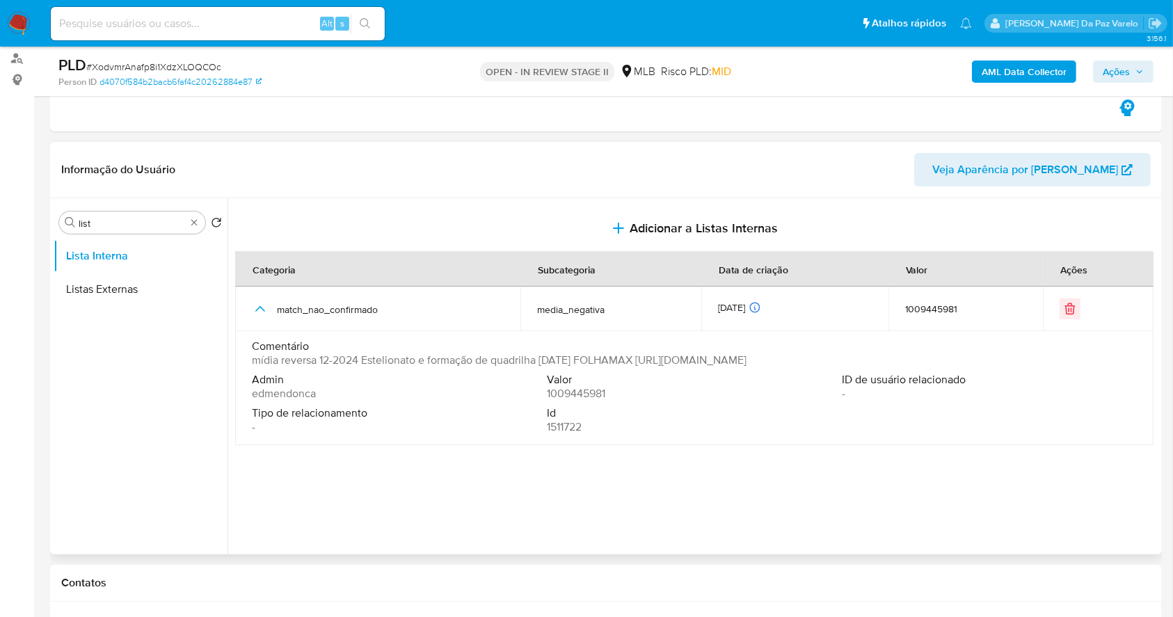
click at [273, 358] on span "mídia reversa 12-2024 Estelionato e formação de quadrilha [DATE] FOLHAMAX [URL]…" at bounding box center [499, 360] width 495 height 14
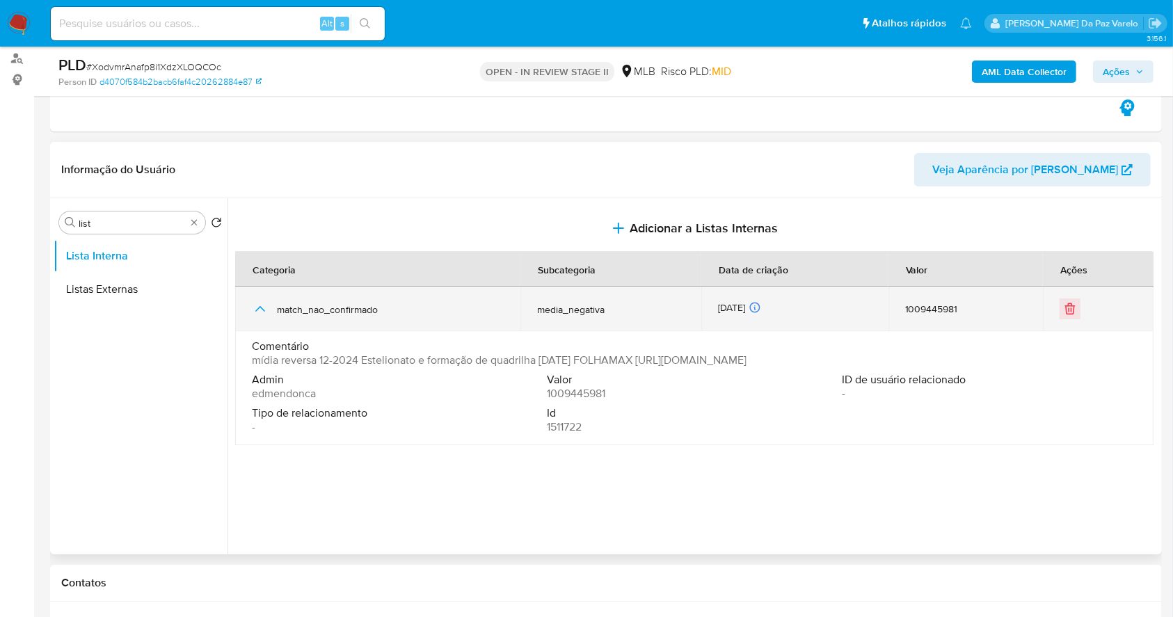
click at [262, 303] on icon "button" at bounding box center [260, 309] width 17 height 17
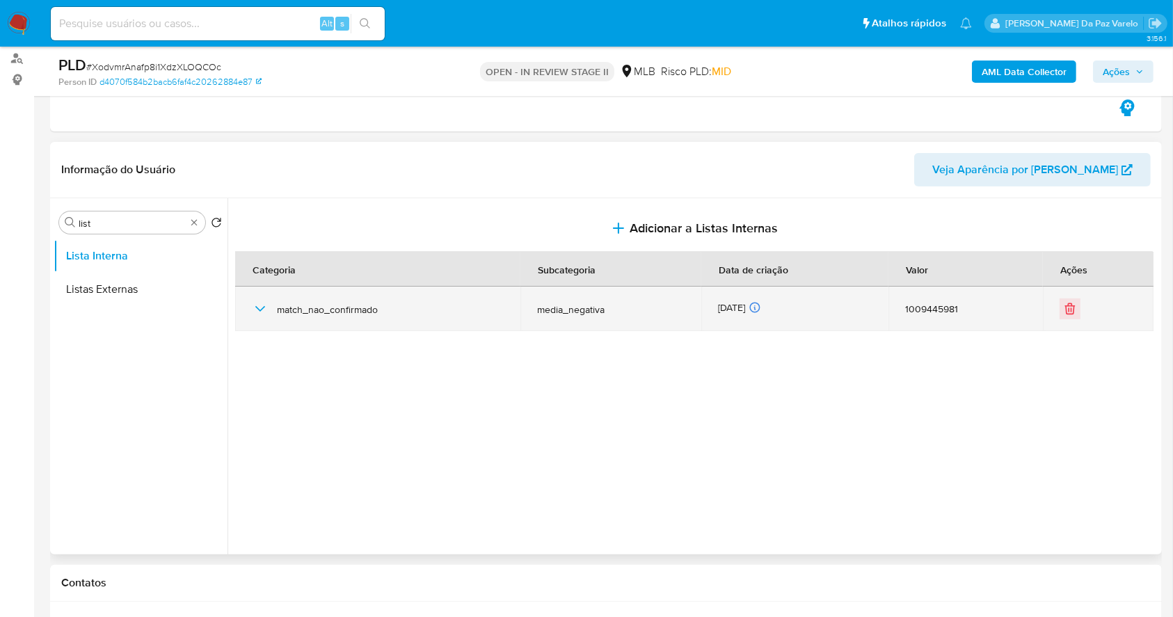
click at [256, 307] on icon "button" at bounding box center [260, 309] width 10 height 6
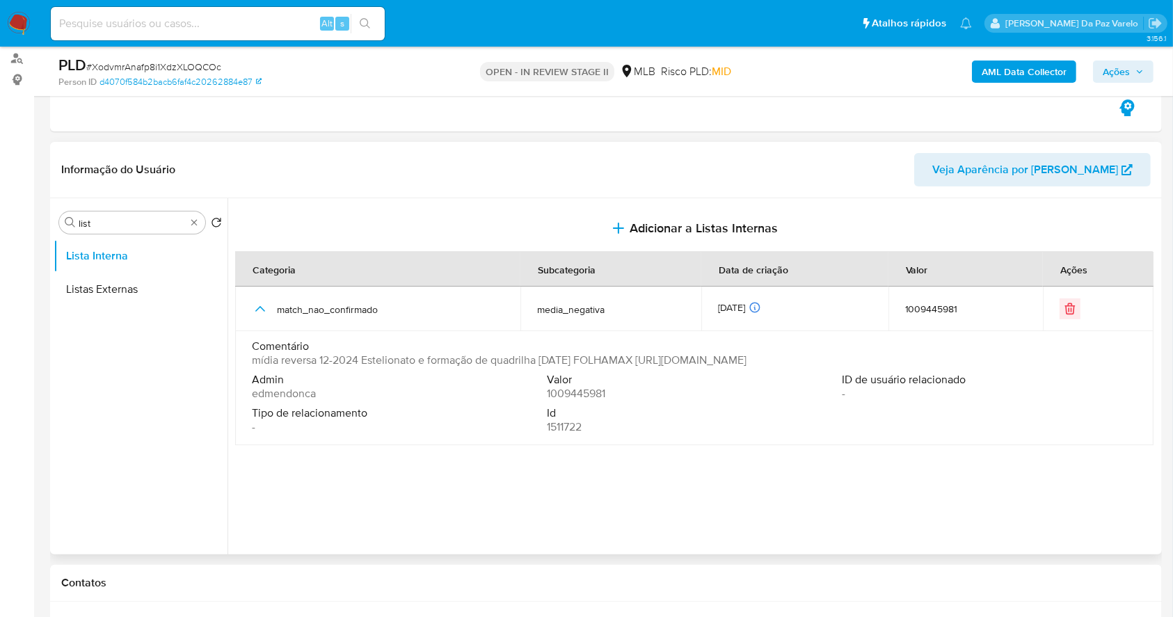
click at [547, 359] on span "mídia reversa 12-2024 Estelionato e formação de quadrilha [DATE] FOLHAMAX [URL]…" at bounding box center [499, 360] width 495 height 14
drag, startPoint x: 547, startPoint y: 359, endPoint x: 1007, endPoint y: 367, distance: 460.6
click at [1007, 367] on div "Comentário mídia reversa 12-2024 Estelionato e formação de quadrilha [DATE] FOL…" at bounding box center [694, 356] width 885 height 33
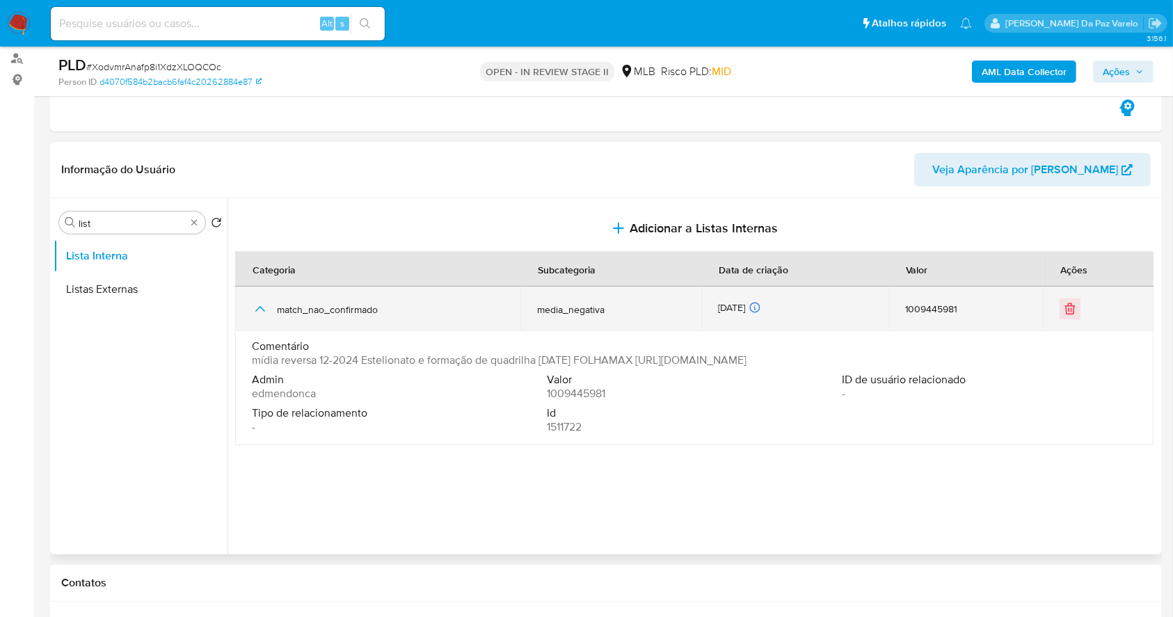
click at [259, 312] on icon "button" at bounding box center [260, 309] width 17 height 17
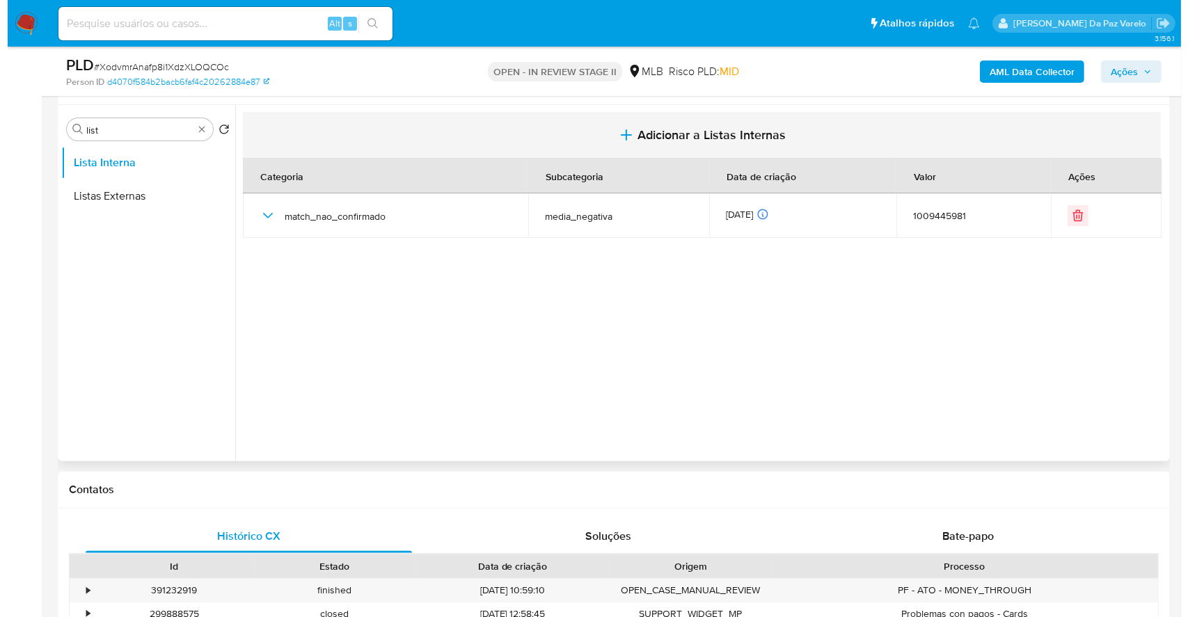
scroll to position [185, 0]
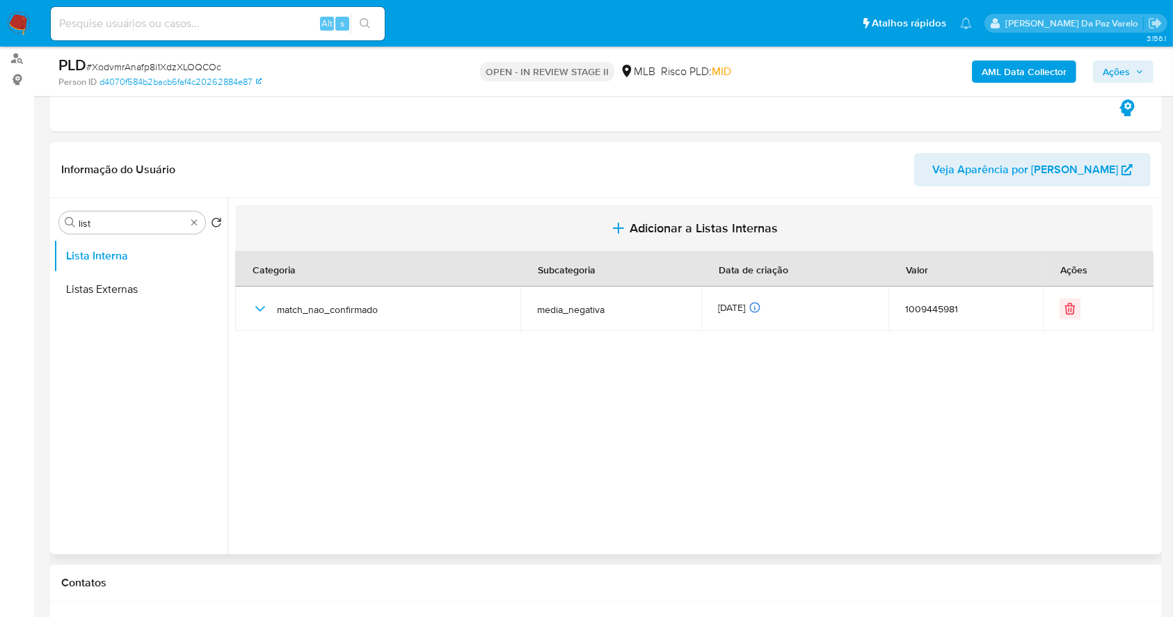
click at [616, 234] on icon "button" at bounding box center [618, 228] width 17 height 17
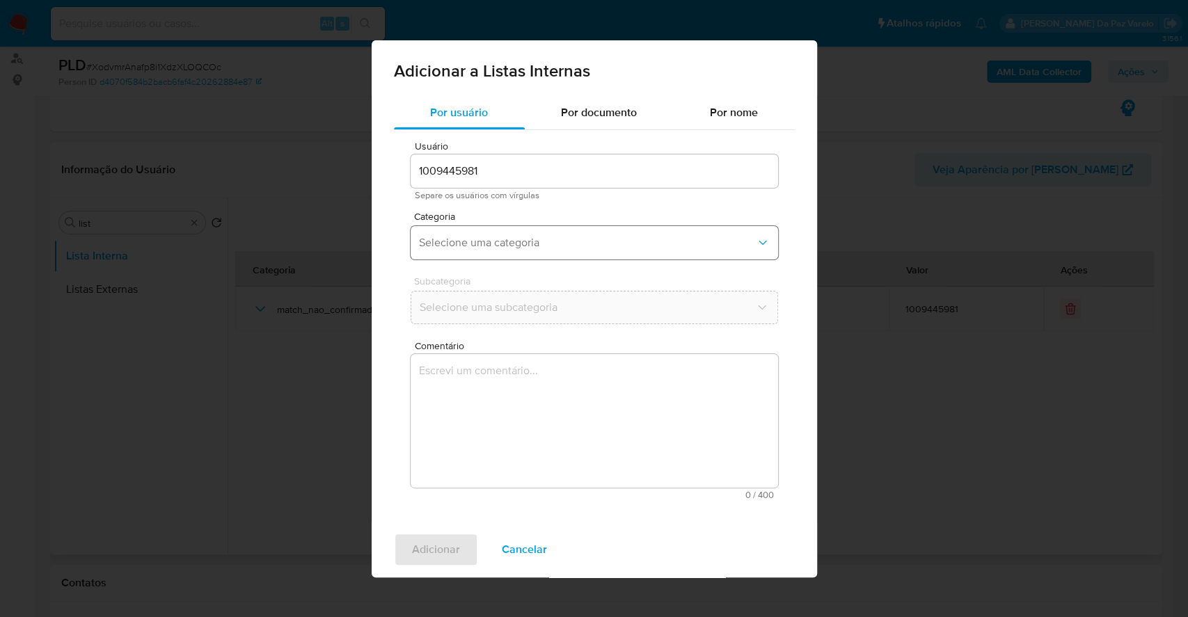
click at [484, 239] on span "Selecione uma categoria" at bounding box center [587, 243] width 337 height 14
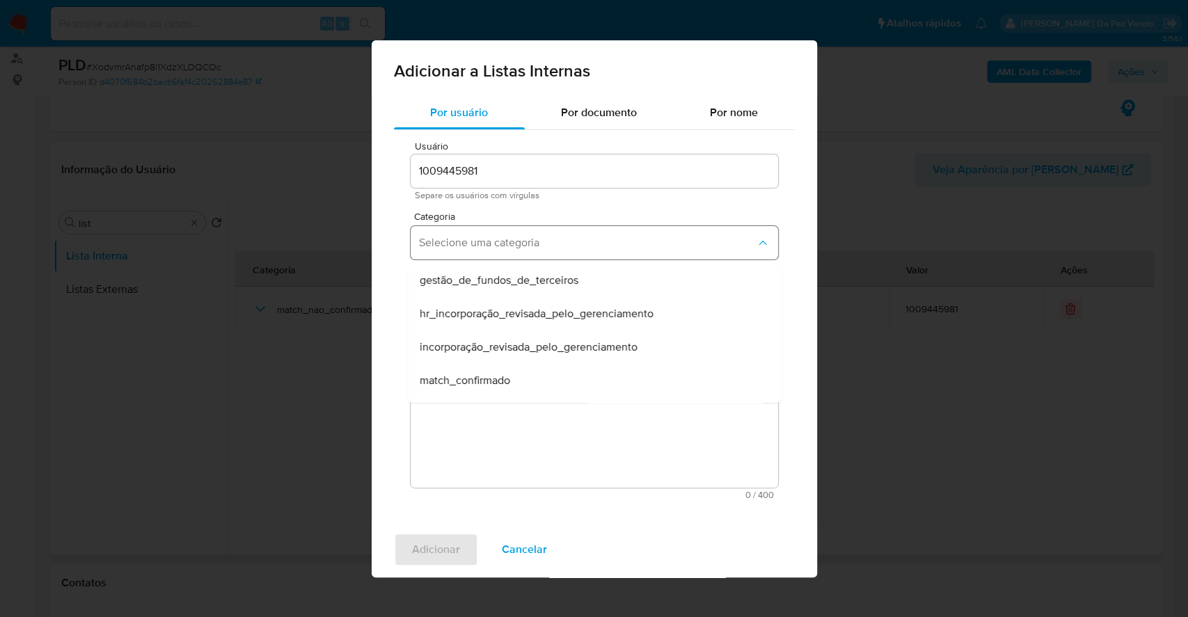
click at [481, 248] on span "Selecione uma categoria" at bounding box center [587, 243] width 337 height 14
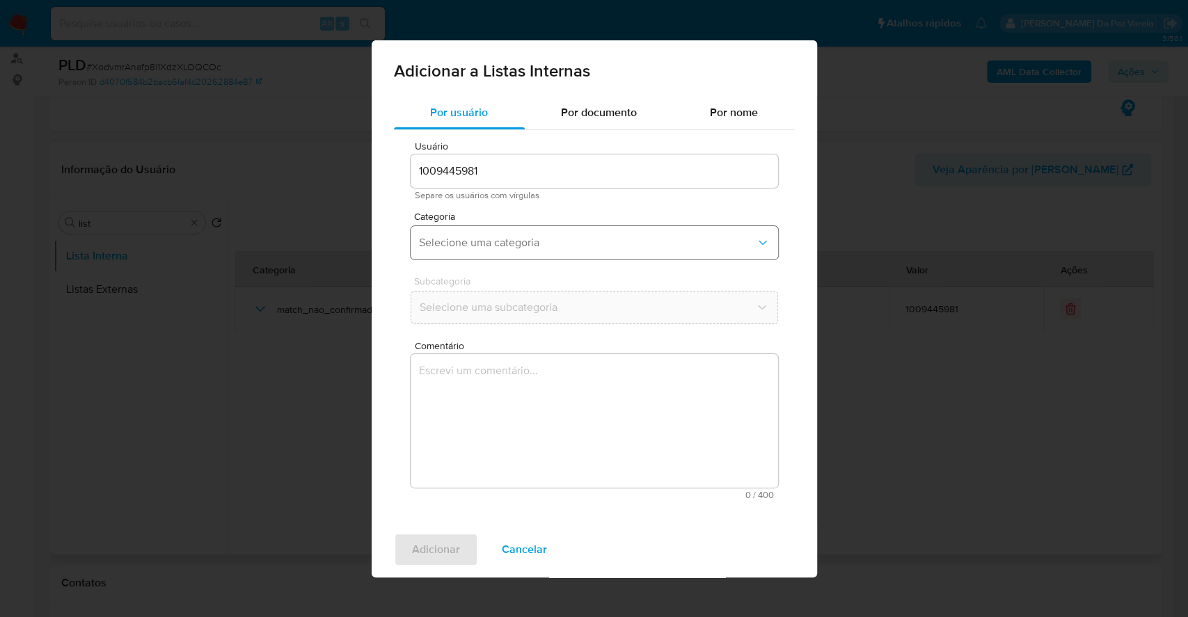
click at [481, 248] on span "Selecione uma categoria" at bounding box center [587, 243] width 337 height 14
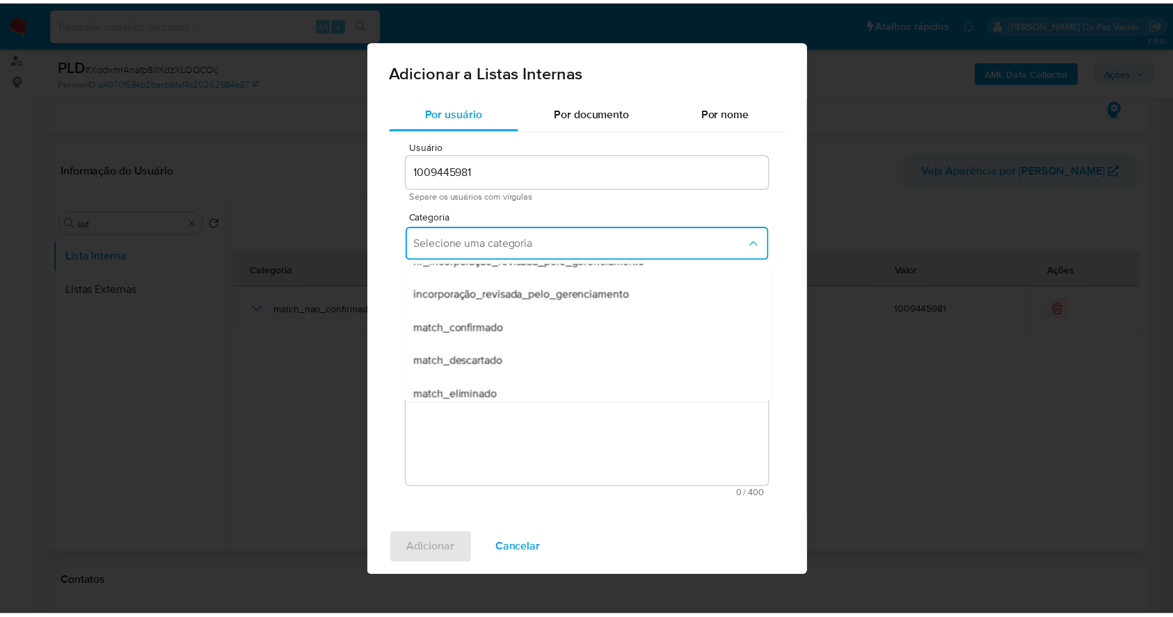
scroll to position [93, 0]
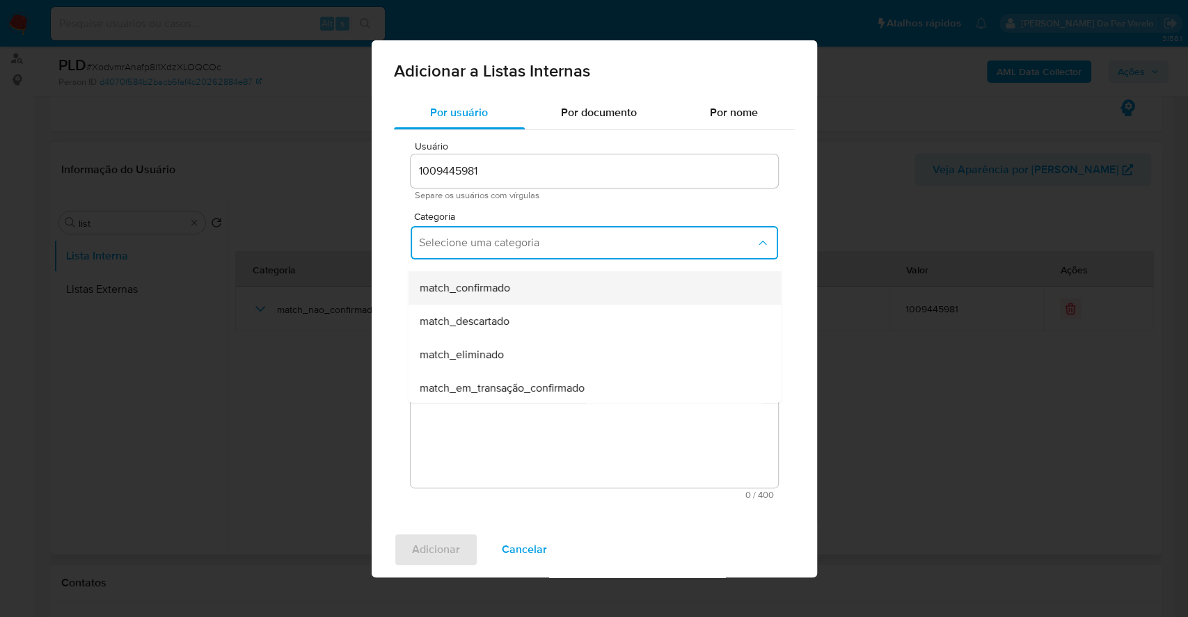
click at [497, 287] on span "match_confirmado" at bounding box center [464, 288] width 90 height 14
click at [492, 298] on button "Selecione uma subcategoria" at bounding box center [593, 307] width 367 height 33
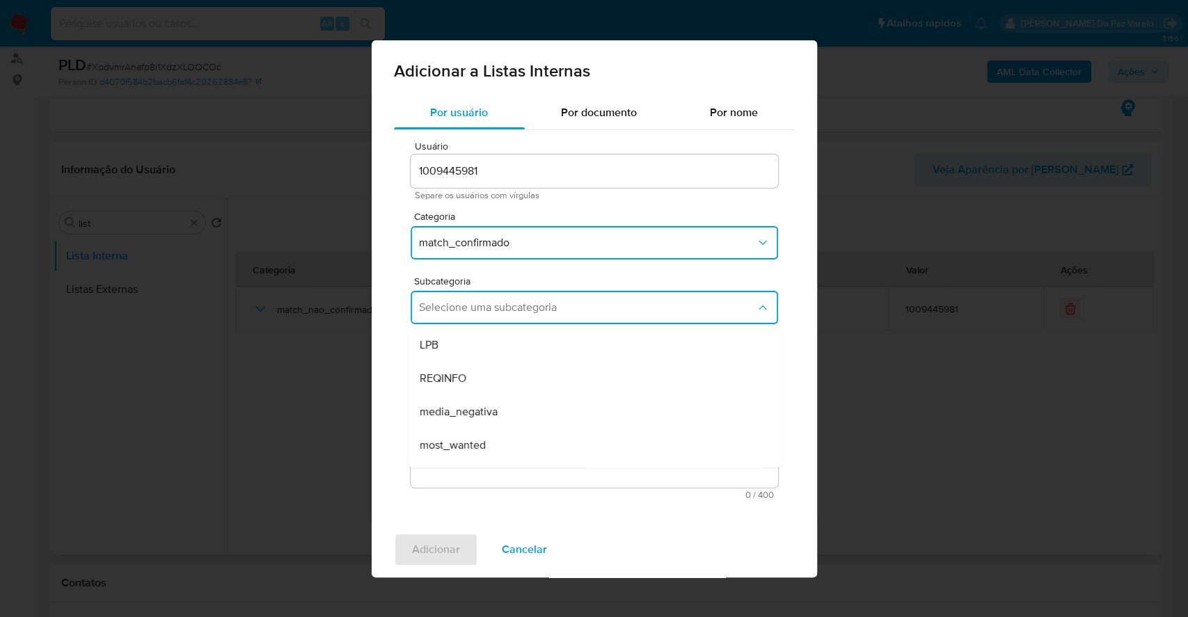
click at [495, 414] on span "media_negativa" at bounding box center [458, 412] width 78 height 14
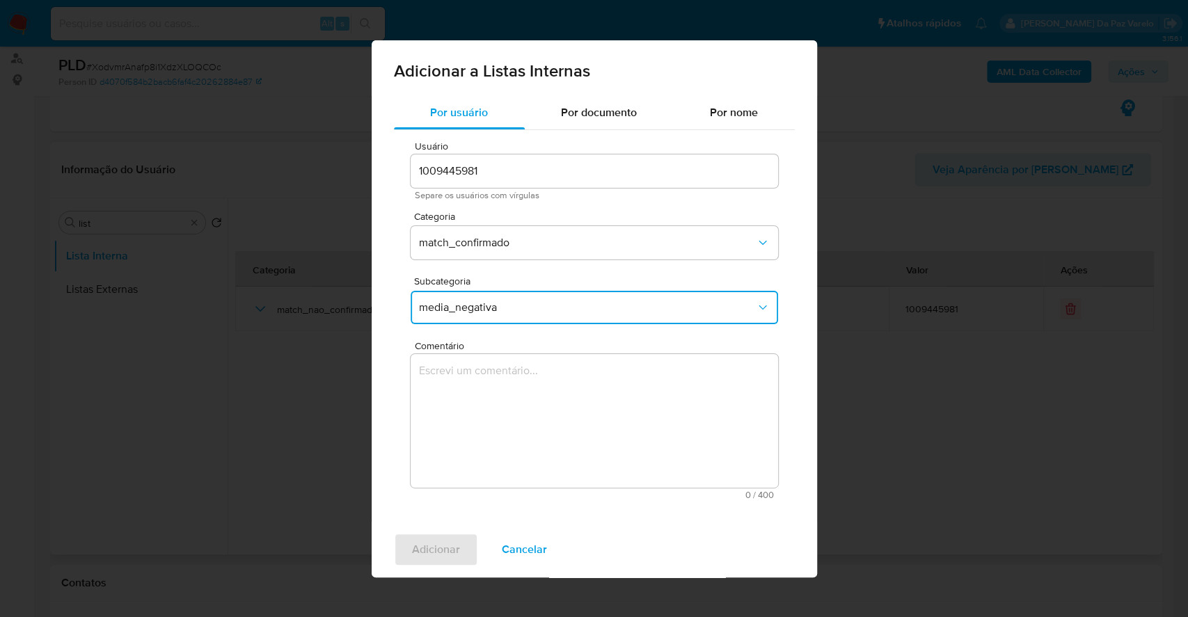
click at [484, 386] on textarea "Comentário" at bounding box center [593, 421] width 367 height 134
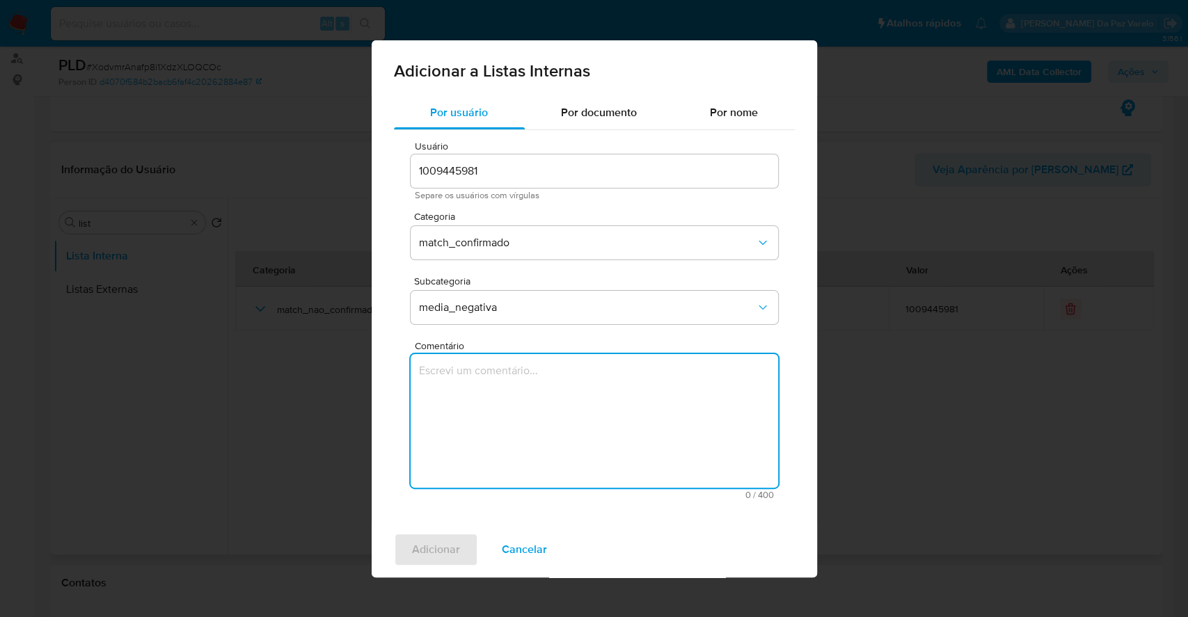
click at [552, 375] on textarea "Comentário" at bounding box center [593, 421] width 367 height 134
paste textarea "[URL][DOMAIN_NAME]"
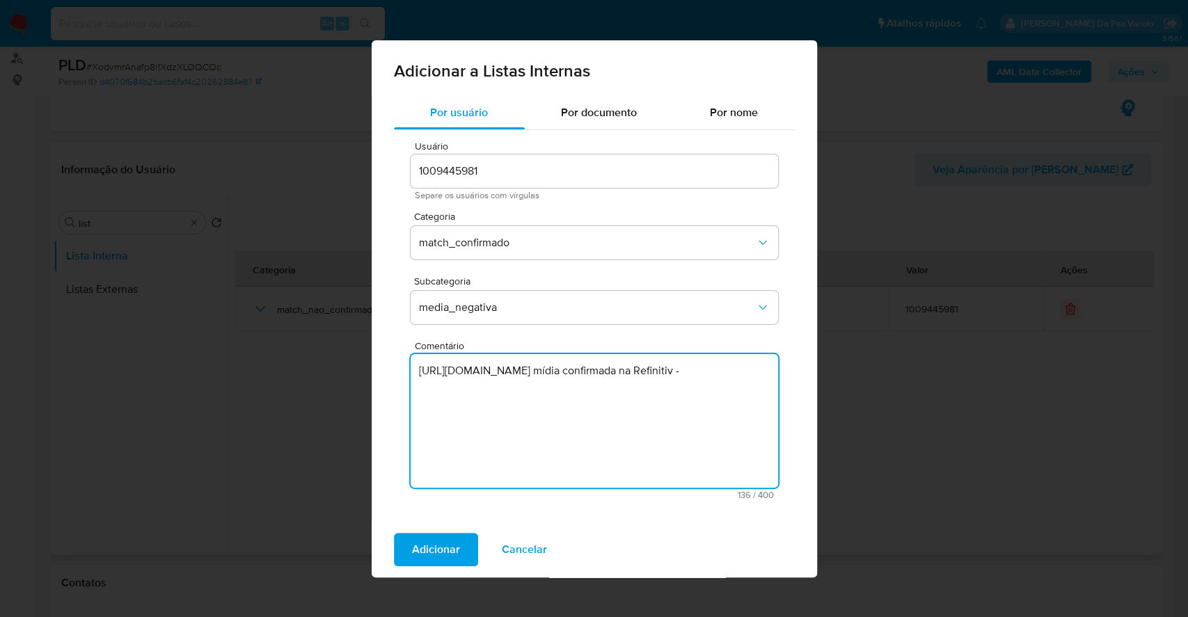
click at [749, 387] on textarea "[URL][DOMAIN_NAME] mídia confirmada na Refinitiv -" at bounding box center [593, 421] width 367 height 134
paste textarea "Bando é preso por fraudar cartas de frete; prejuízo de R$ 400 mil"
click at [716, 421] on textarea "[URL][DOMAIN_NAME] mídia confirmada na Refinitiv vinculado ao CPF do cliente. […" at bounding box center [593, 421] width 367 height 134
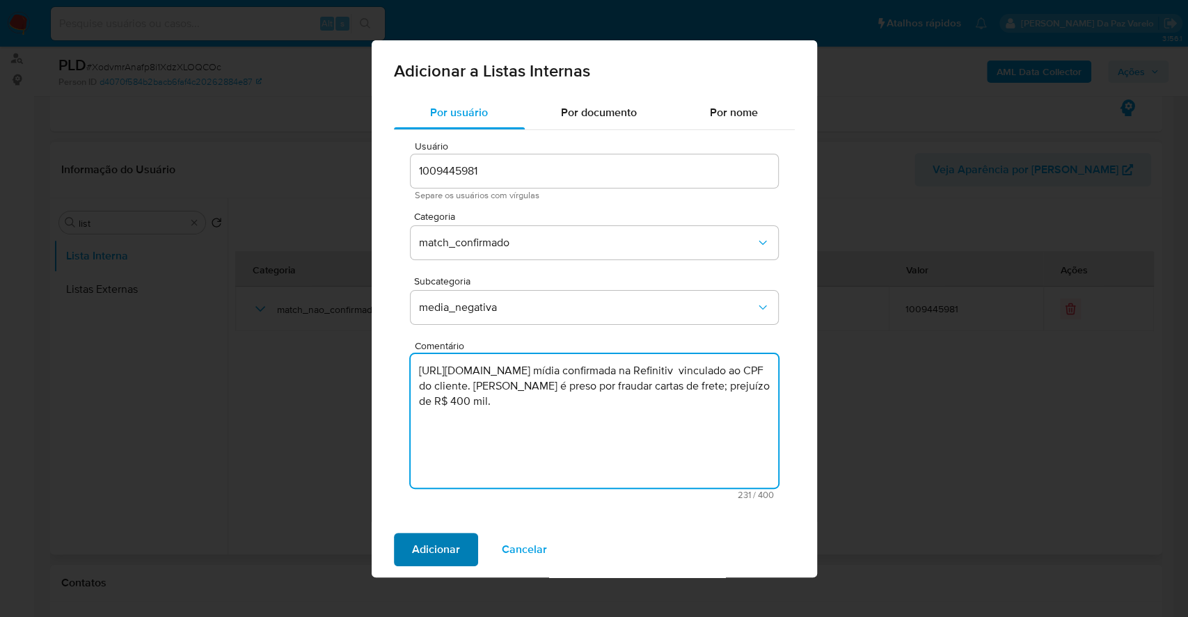
type textarea "[URL][DOMAIN_NAME] mídia confirmada na Refinitiv vinculado ao CPF do cliente. […"
click at [441, 545] on span "Adicionar" at bounding box center [436, 549] width 48 height 31
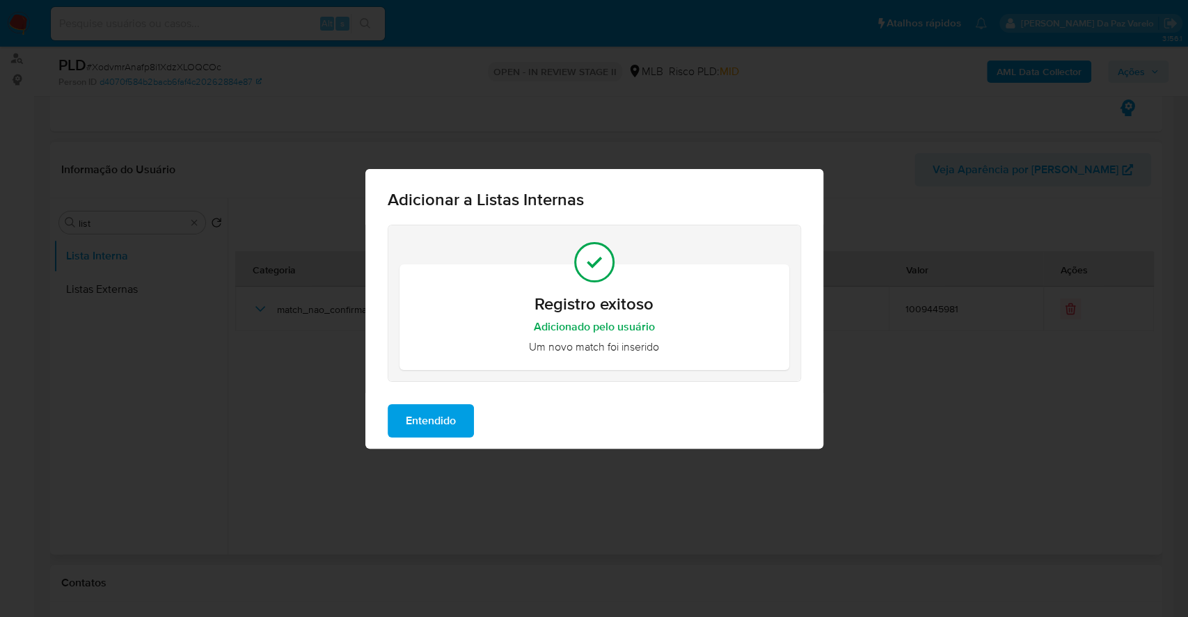
click at [424, 407] on span "Entendido" at bounding box center [431, 421] width 50 height 31
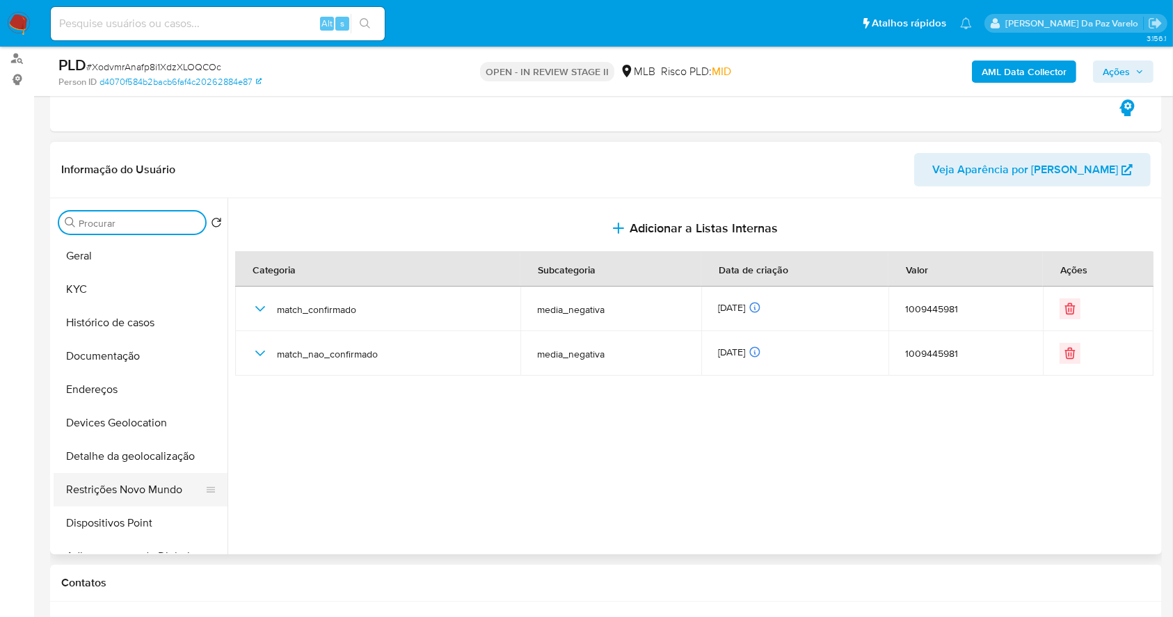
click at [136, 490] on button "Restrições Novo Mundo" at bounding box center [135, 489] width 163 height 33
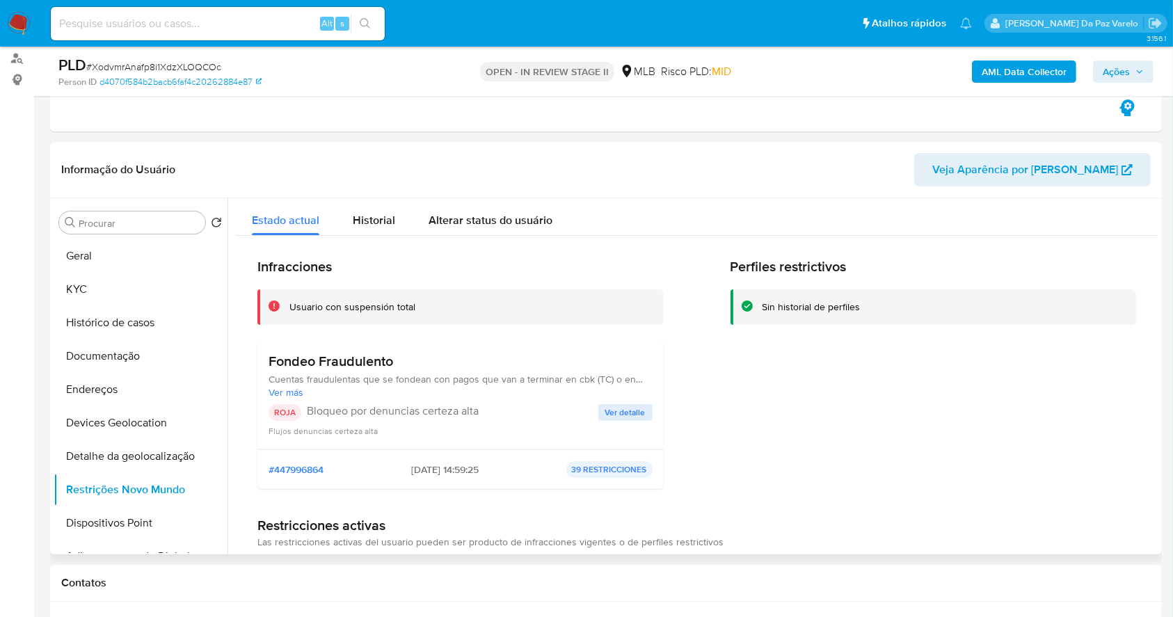
click at [624, 409] on span "Ver detalle" at bounding box center [625, 413] width 40 height 14
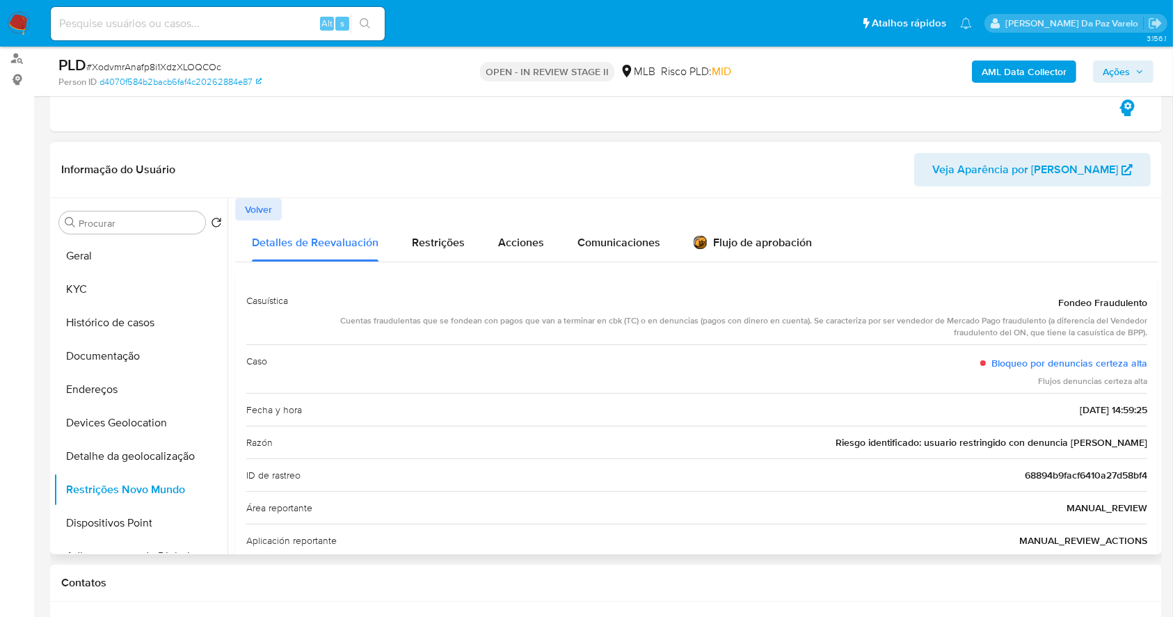
click at [929, 446] on span "Riesgo identificado: usuario restringido con denuncia [PERSON_NAME]" at bounding box center [992, 443] width 312 height 14
click at [750, 402] on div "Fecha y hora [DATE] 14:59:25" at bounding box center [696, 409] width 901 height 33
click at [923, 436] on span "Riesgo identificado: usuario restringido con denuncia [PERSON_NAME]" at bounding box center [992, 443] width 312 height 14
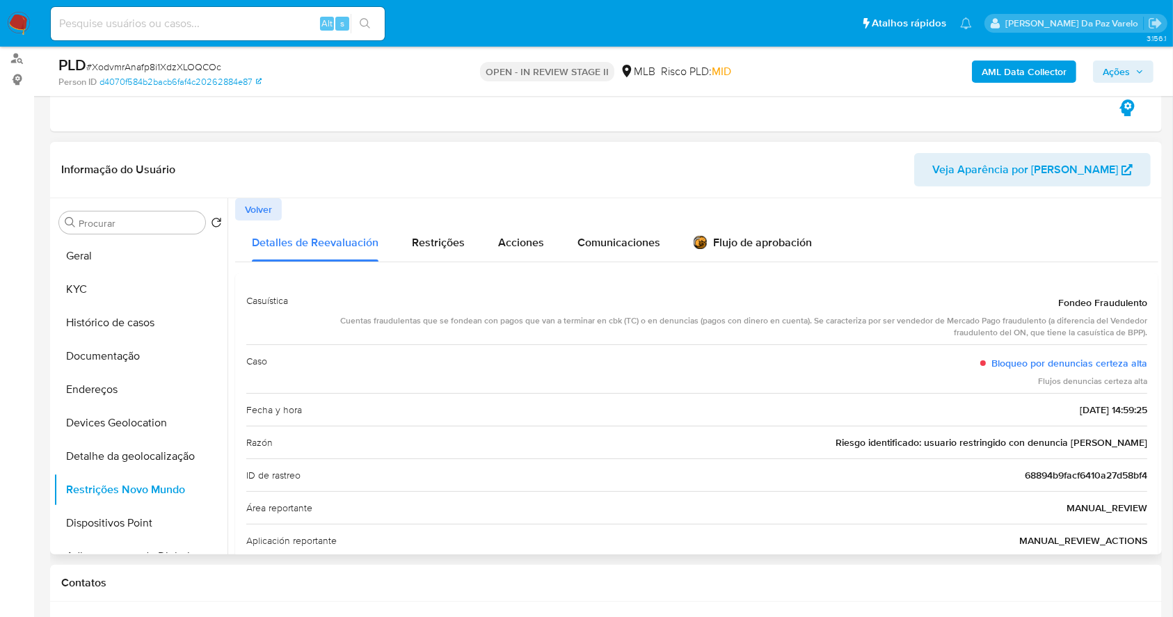
click at [923, 436] on span "Riesgo identificado: usuario restringido con denuncia [PERSON_NAME]" at bounding box center [992, 443] width 312 height 14
